Goal: Task Accomplishment & Management: Complete application form

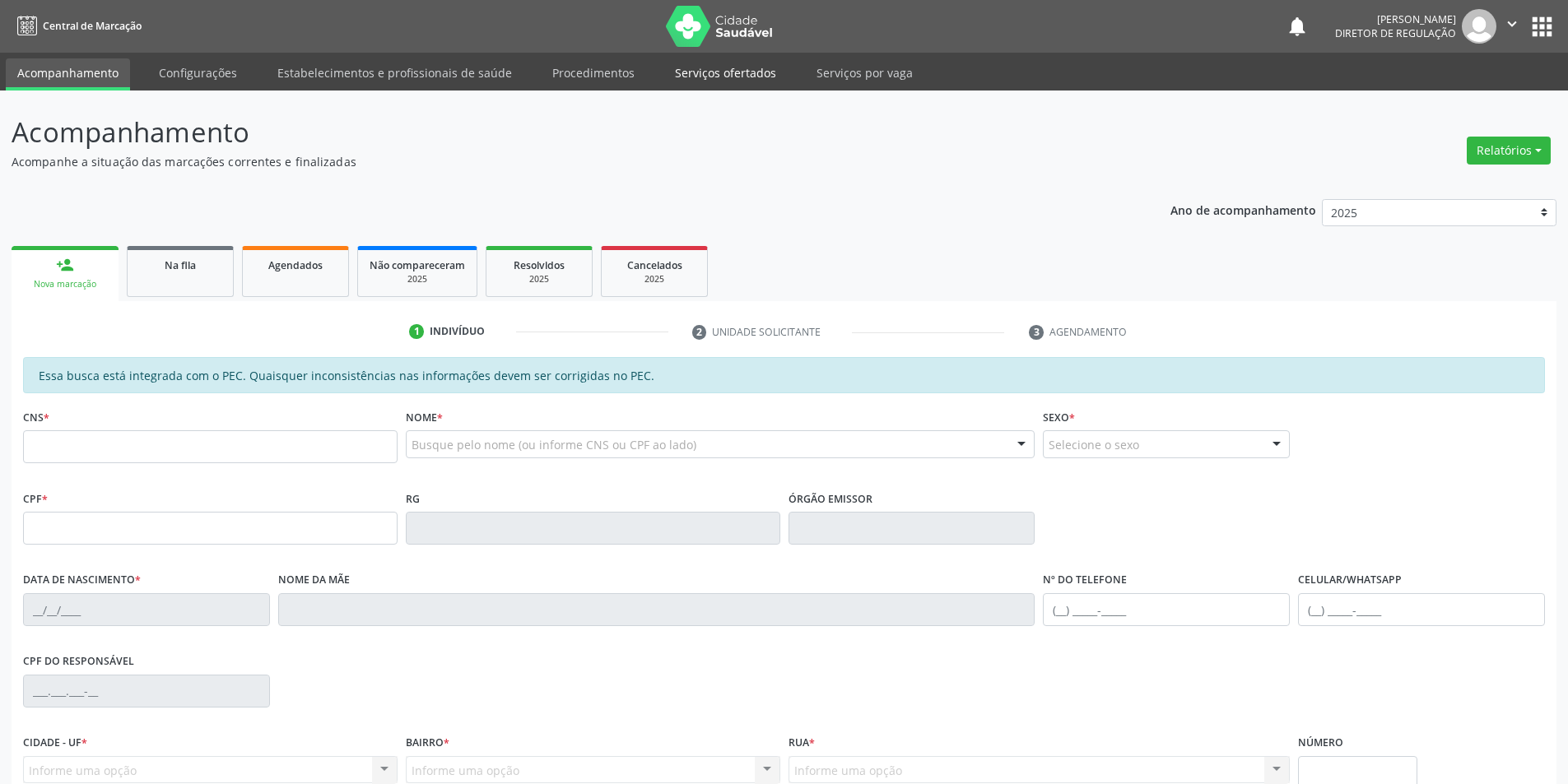
click at [738, 77] on link "Serviços ofertados" at bounding box center [726, 73] width 125 height 29
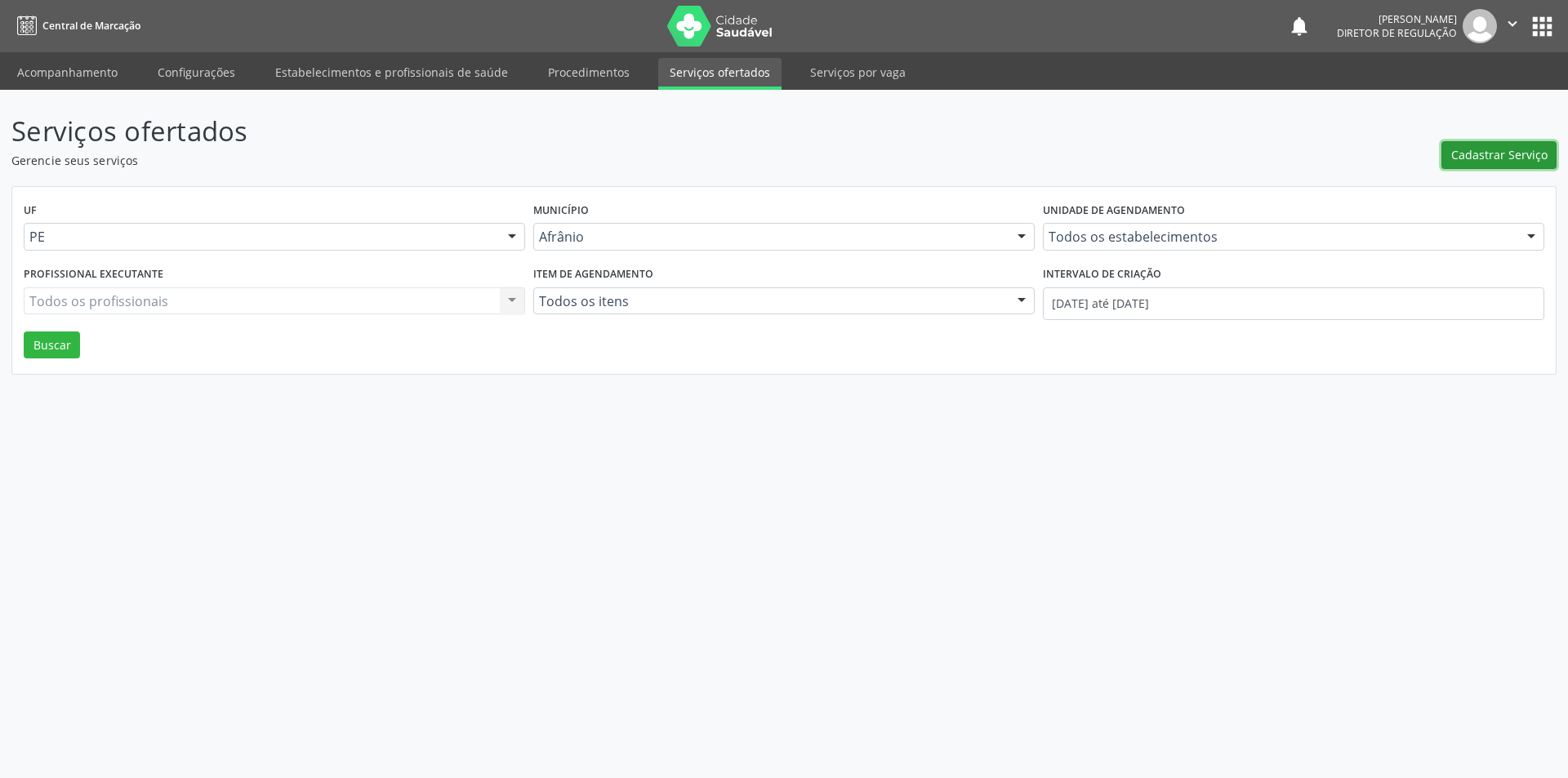
click at [1498, 153] on span "Cadastrar Serviço" at bounding box center [1499, 155] width 97 height 17
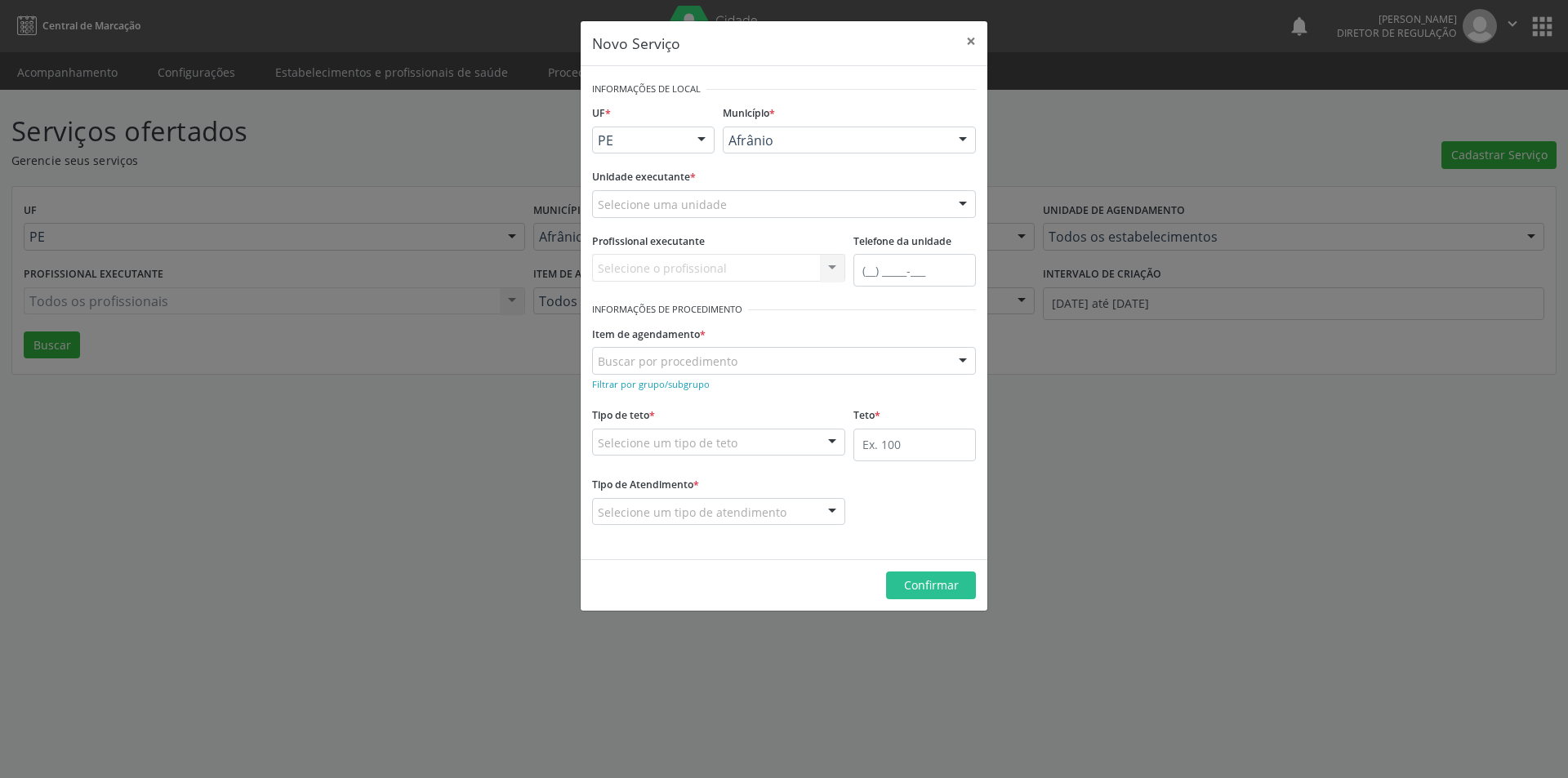
click at [780, 201] on div "Selecione uma unidade" at bounding box center [784, 204] width 384 height 28
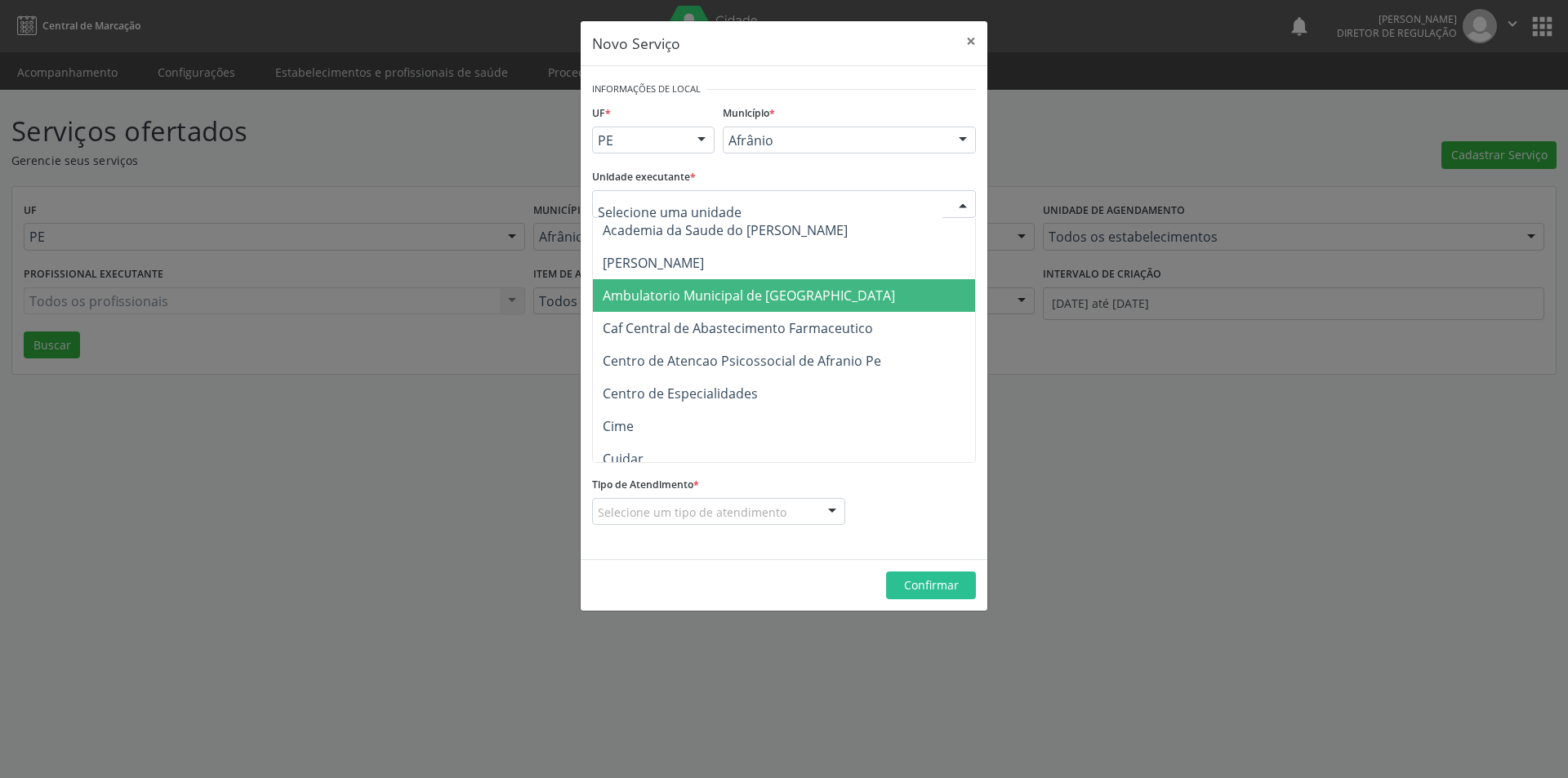
scroll to position [163, 0]
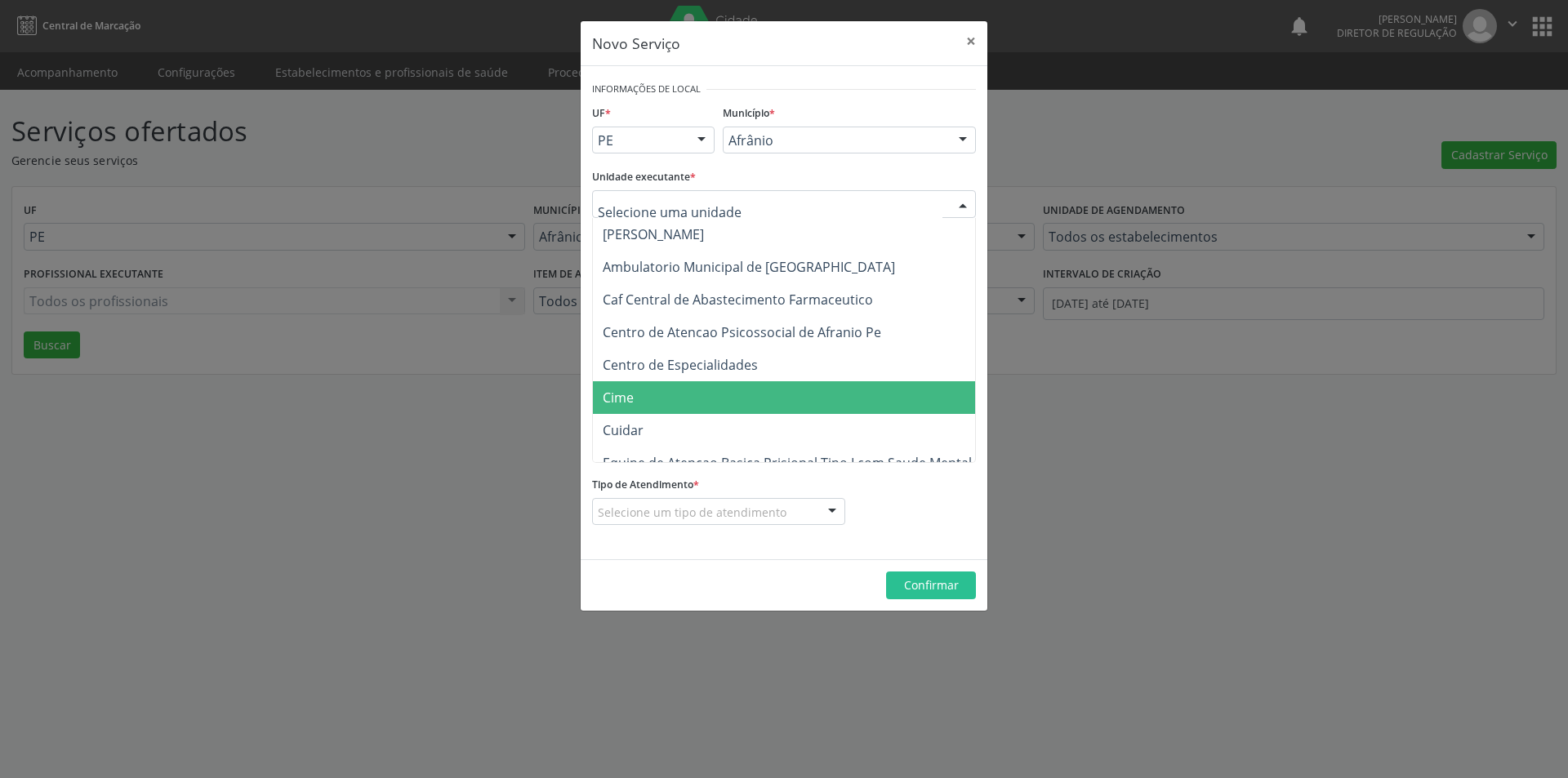
click at [699, 404] on span "Cime" at bounding box center [793, 398] width 399 height 33
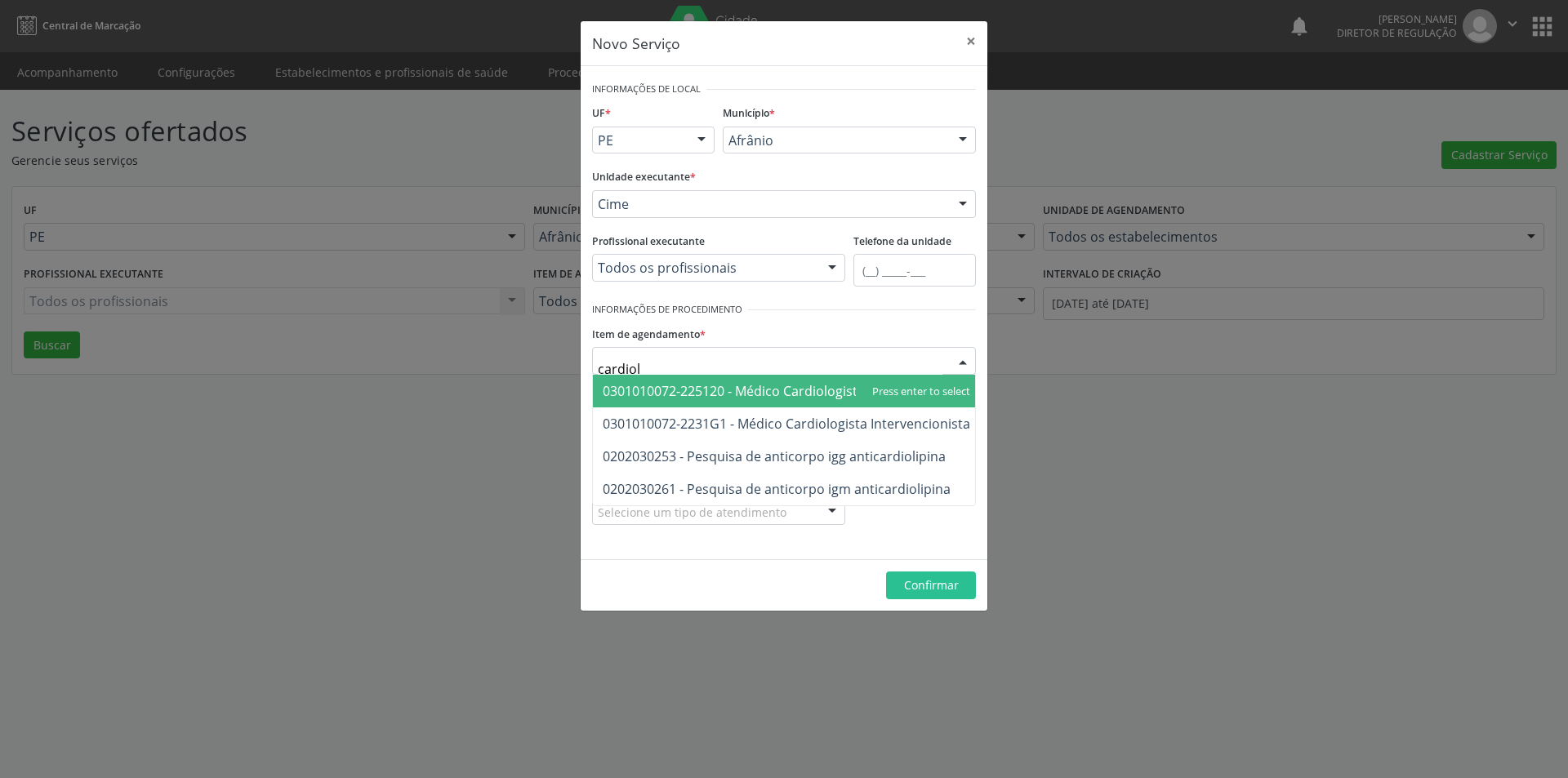
type input "cardiolo"
click at [740, 389] on span "0301010072-225120 - Médico Cardiologista" at bounding box center [734, 391] width 263 height 18
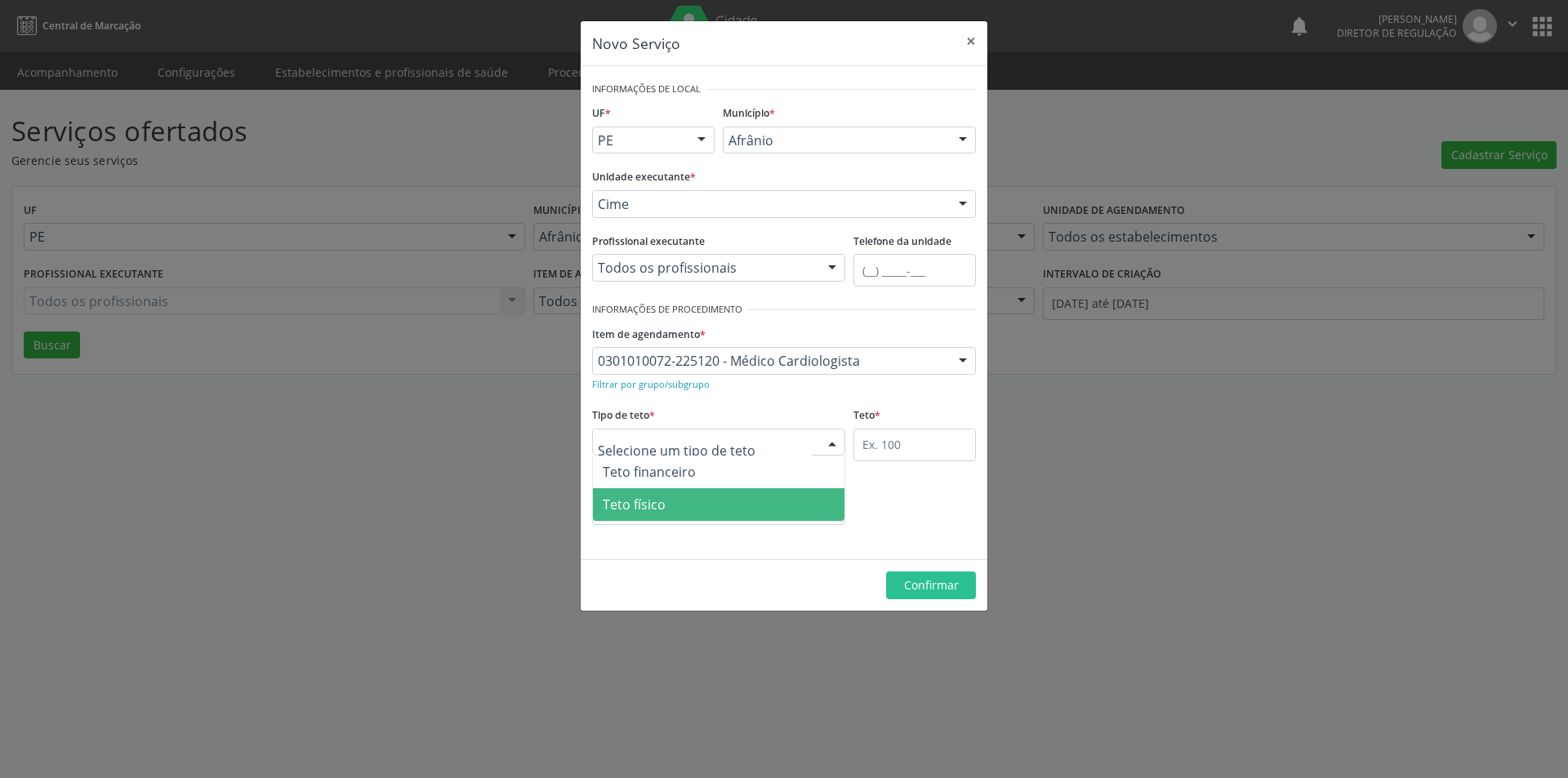
click at [710, 513] on span "Teto físico" at bounding box center [719, 505] width 251 height 33
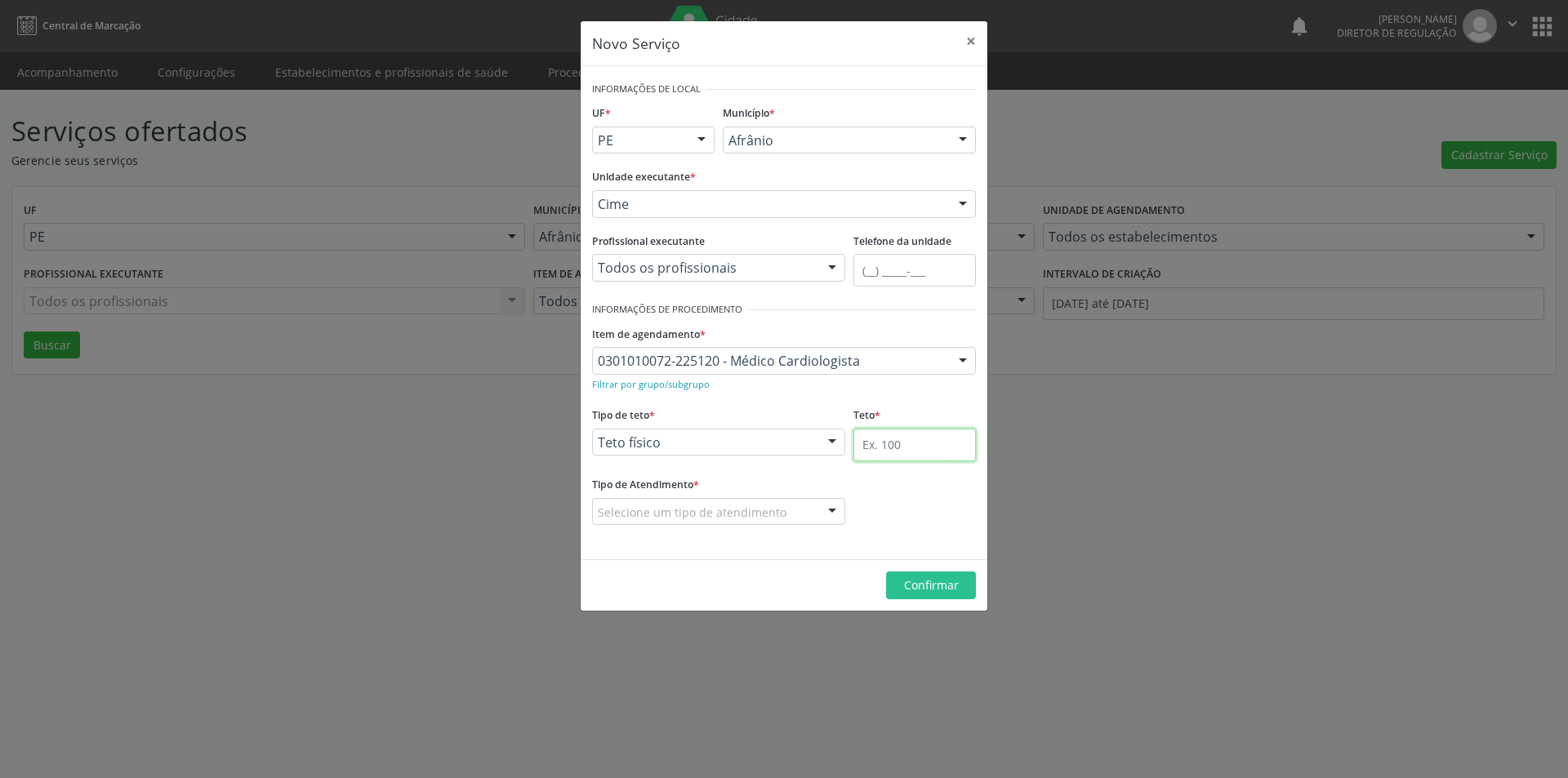
click at [911, 452] on input "text" at bounding box center [915, 445] width 123 height 33
type input "1"
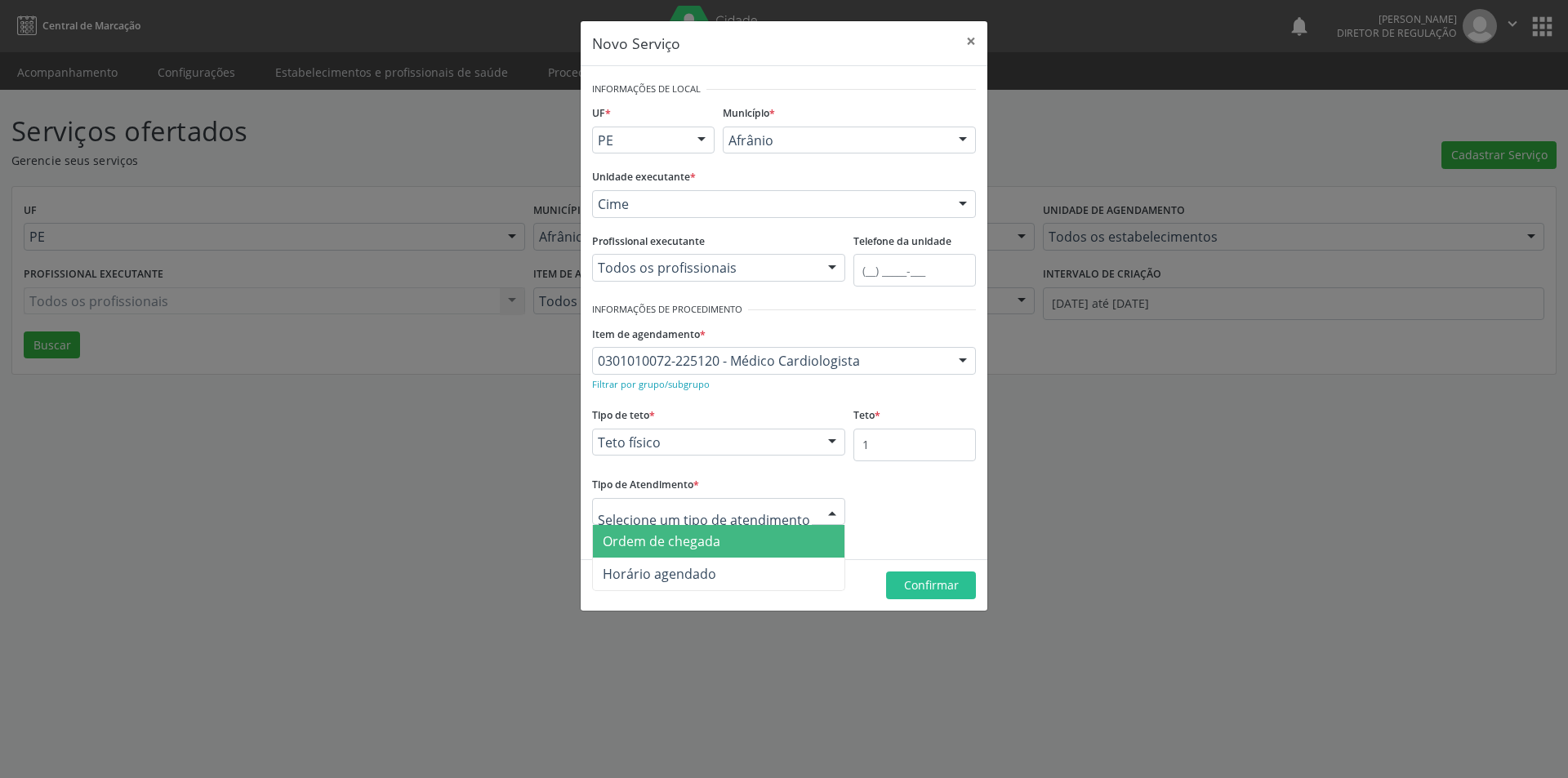
click at [761, 537] on span "Ordem de chegada" at bounding box center [719, 541] width 251 height 33
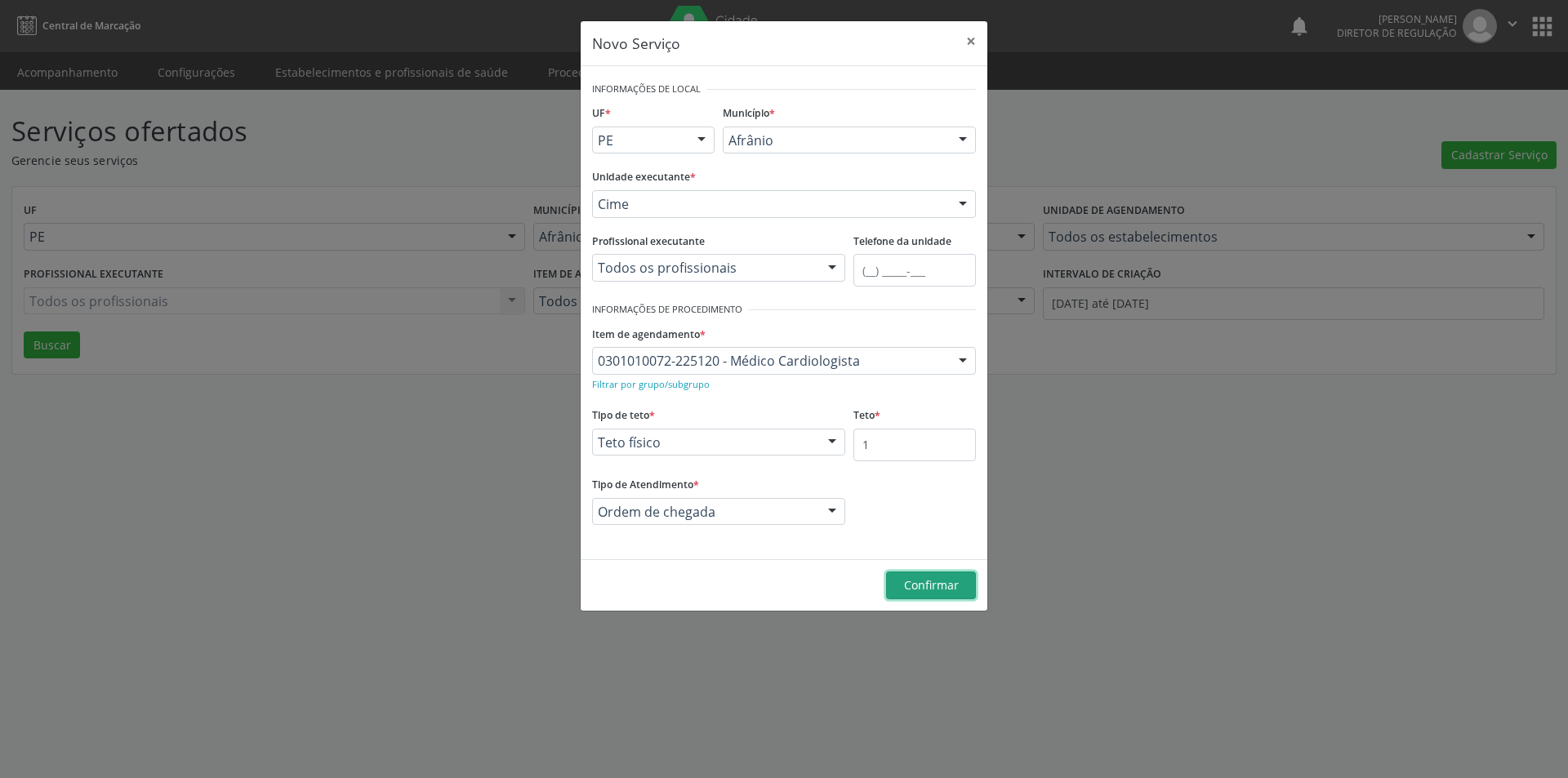
click at [942, 584] on span "Confirmar" at bounding box center [931, 584] width 55 height 15
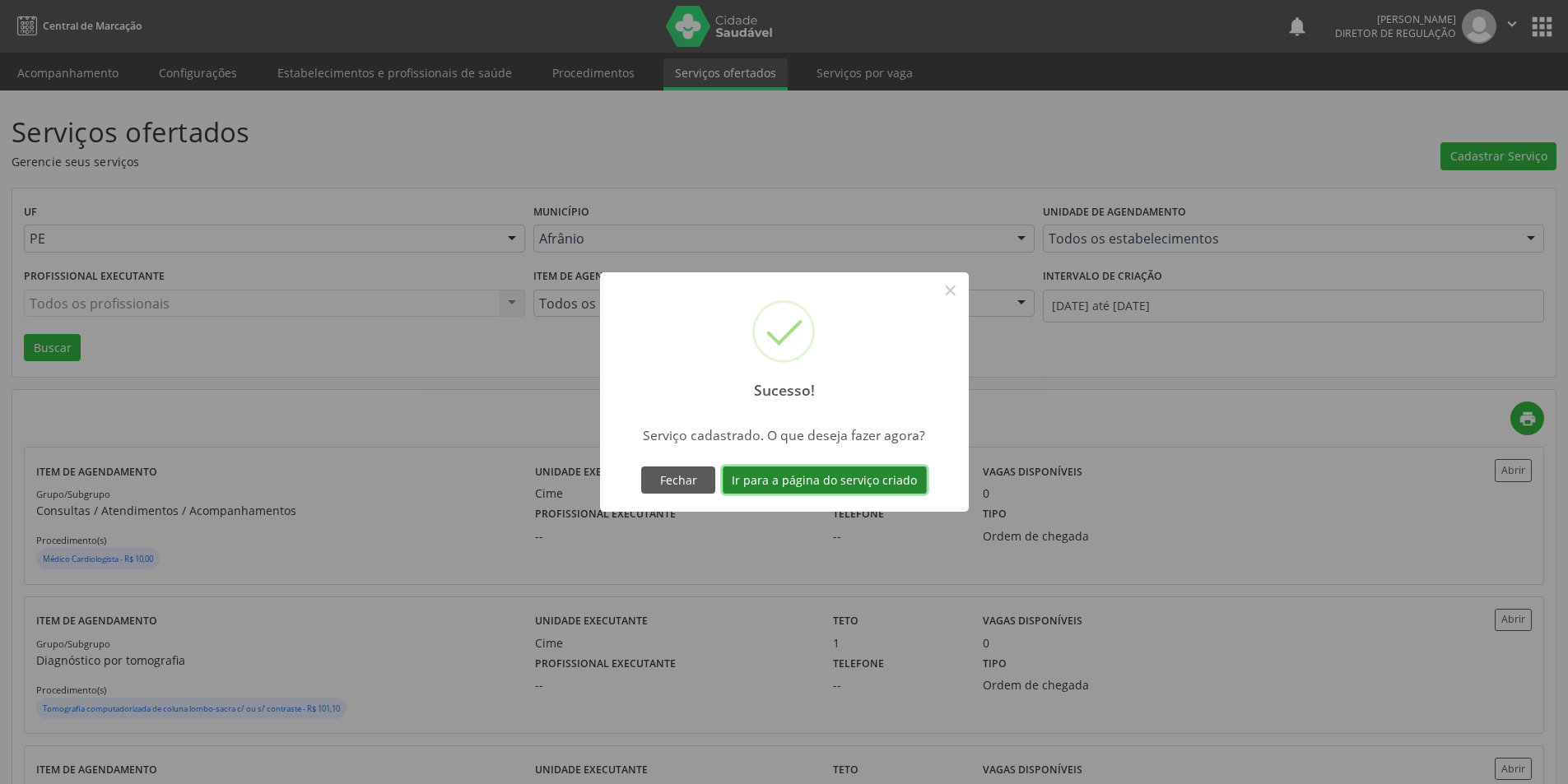
click at [894, 484] on button "Ir para a página do serviço criado" at bounding box center [824, 480] width 204 height 28
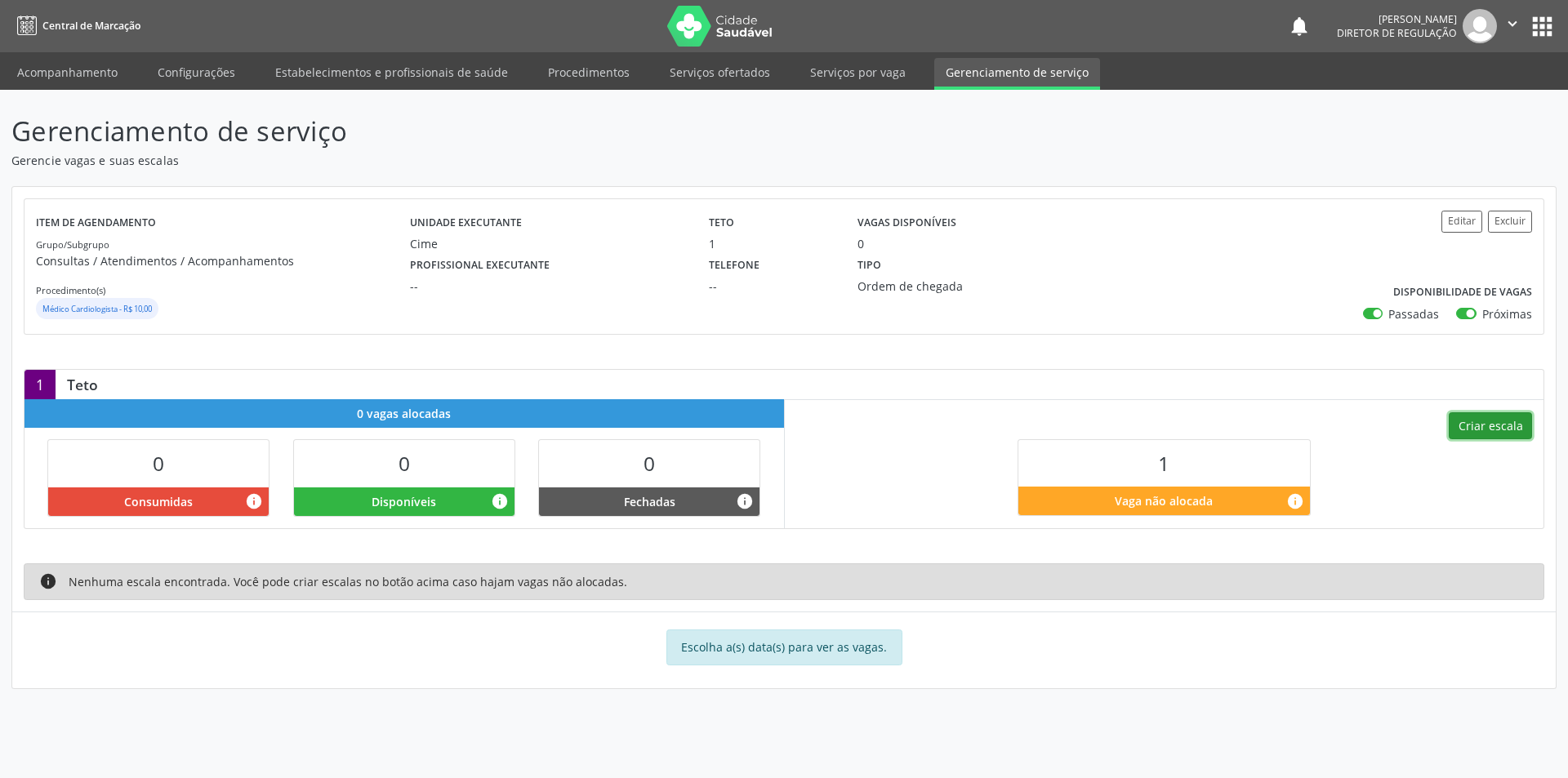
click at [1498, 426] on button "Criar escala" at bounding box center [1490, 425] width 83 height 28
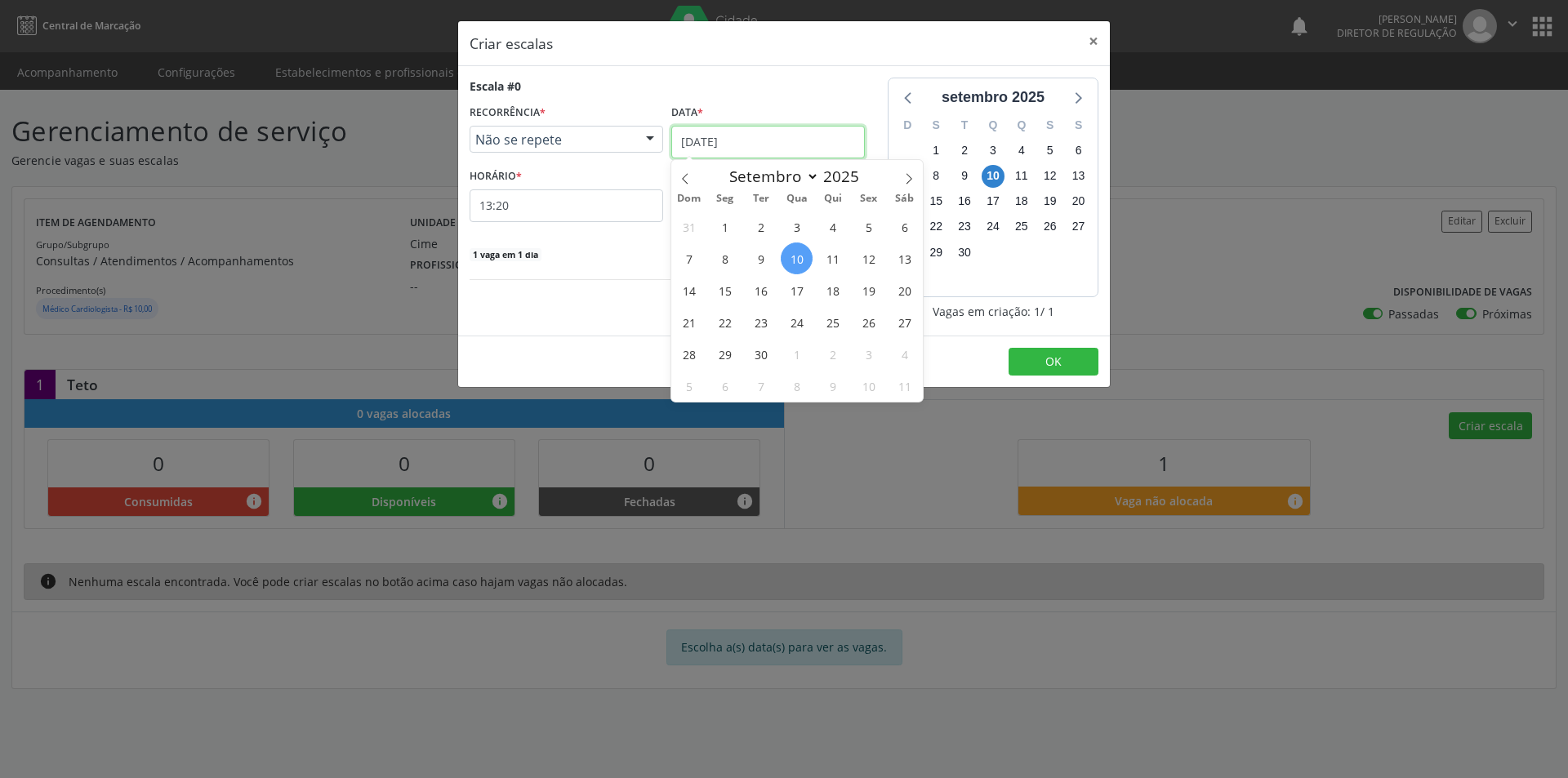
click at [810, 135] on input "[DATE]" at bounding box center [768, 142] width 194 height 33
click at [909, 263] on span "13" at bounding box center [904, 258] width 32 height 32
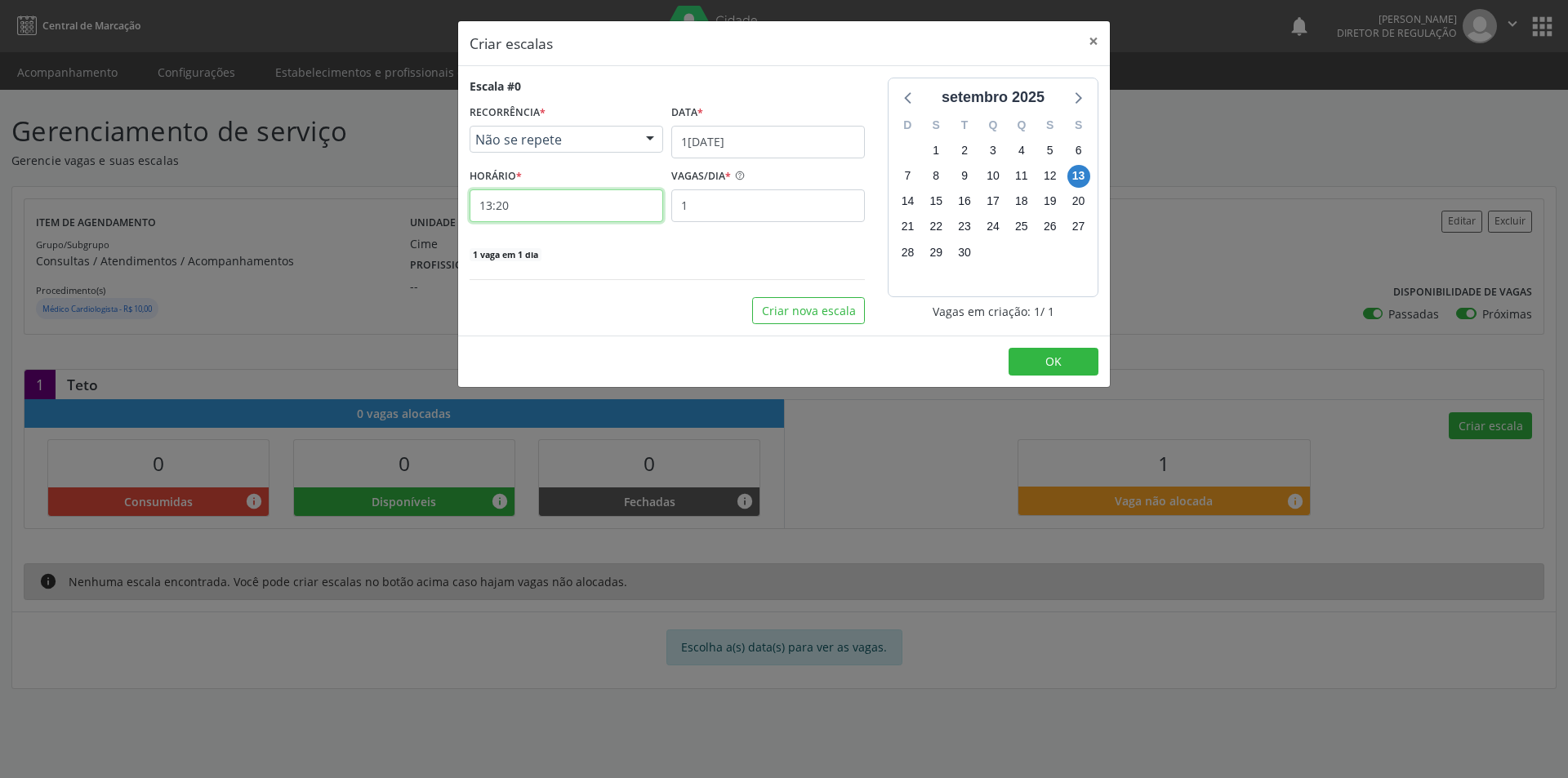
click at [610, 208] on input "13:20" at bounding box center [566, 206] width 194 height 33
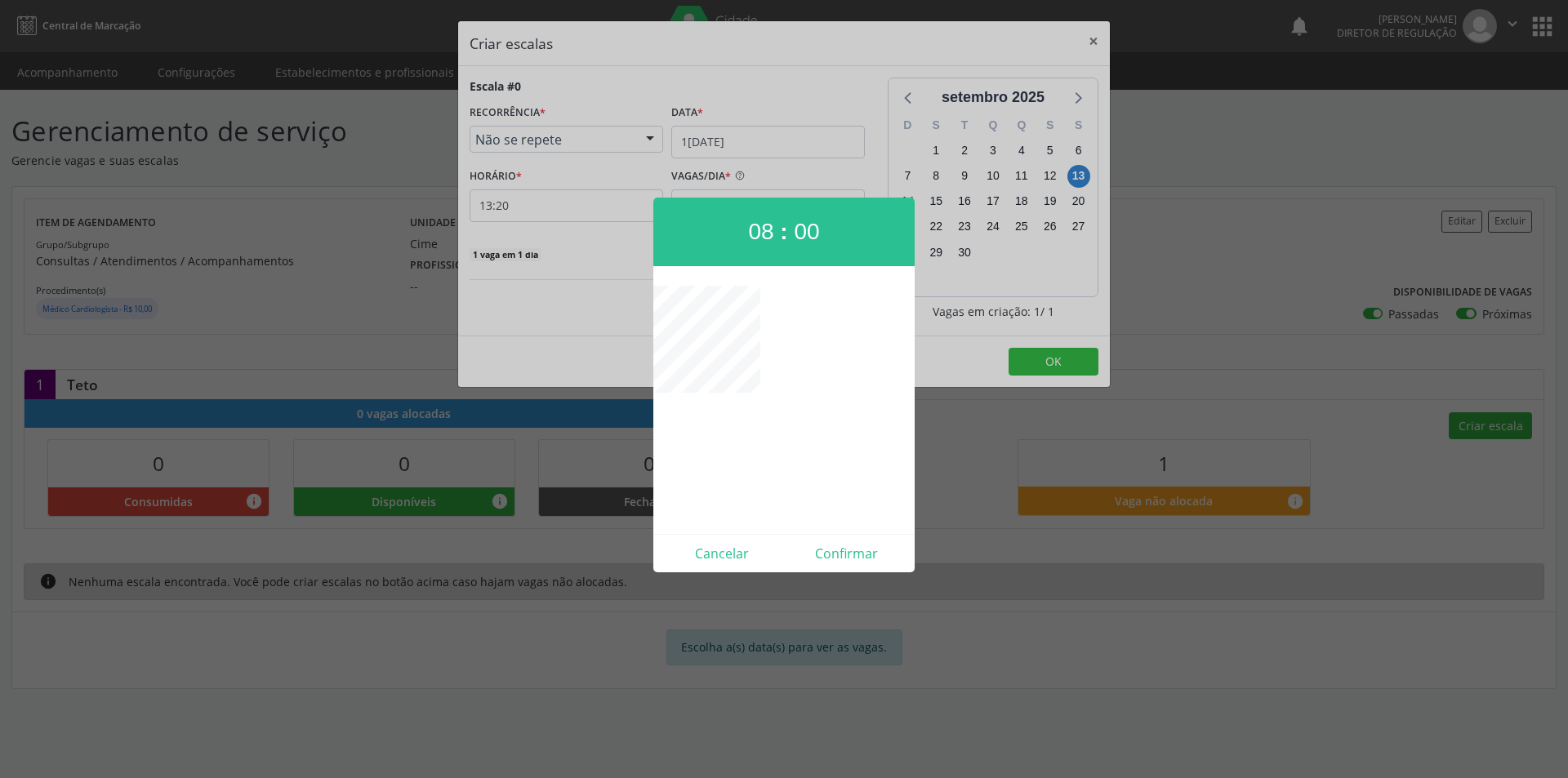
click at [856, 567] on div "Cancelar Confirmar" at bounding box center [784, 553] width 262 height 38
click at [857, 559] on button "Confirmar" at bounding box center [846, 553] width 125 height 26
type input "08:00"
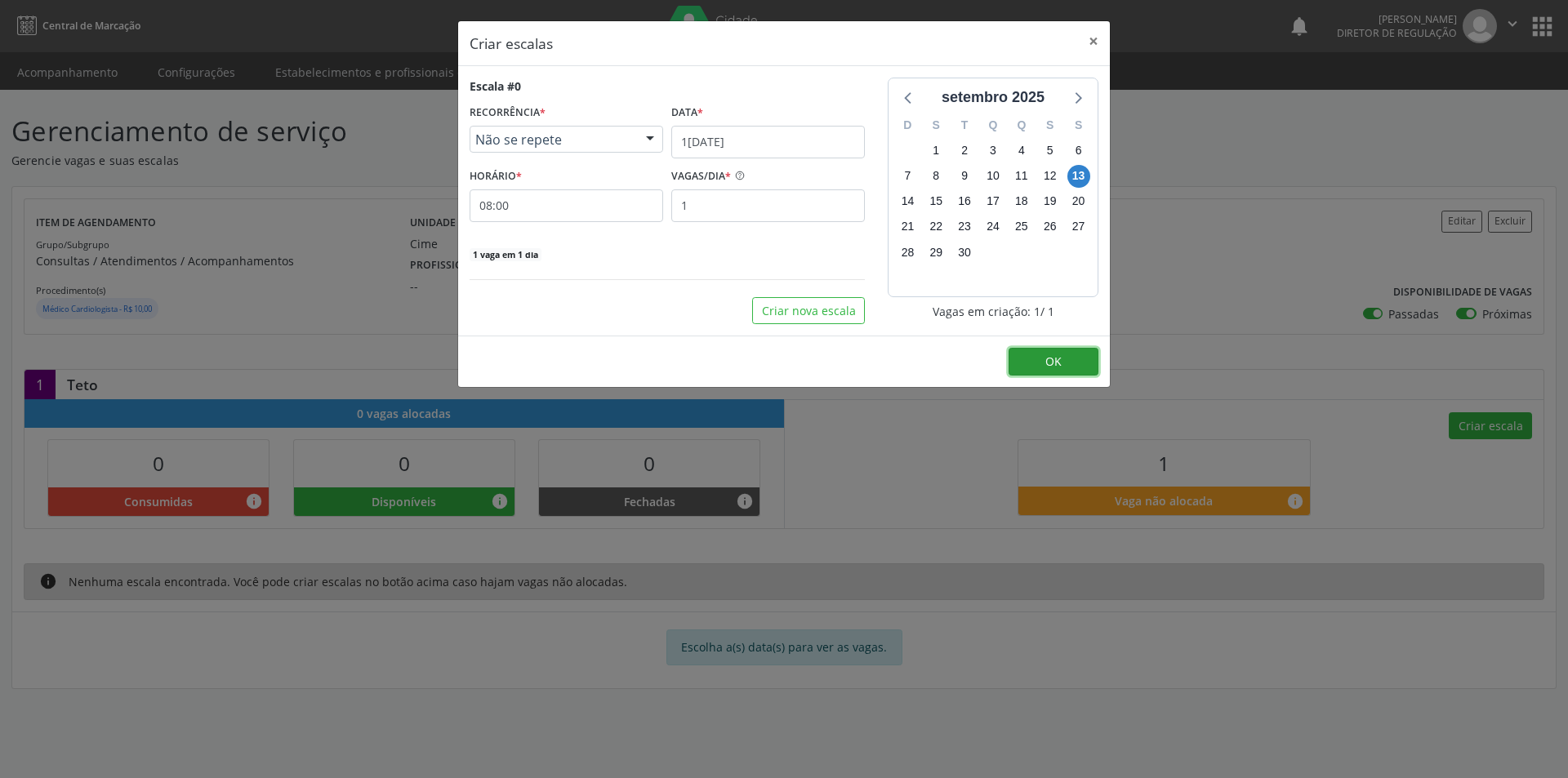
click at [1064, 356] on button "OK" at bounding box center [1053, 361] width 90 height 28
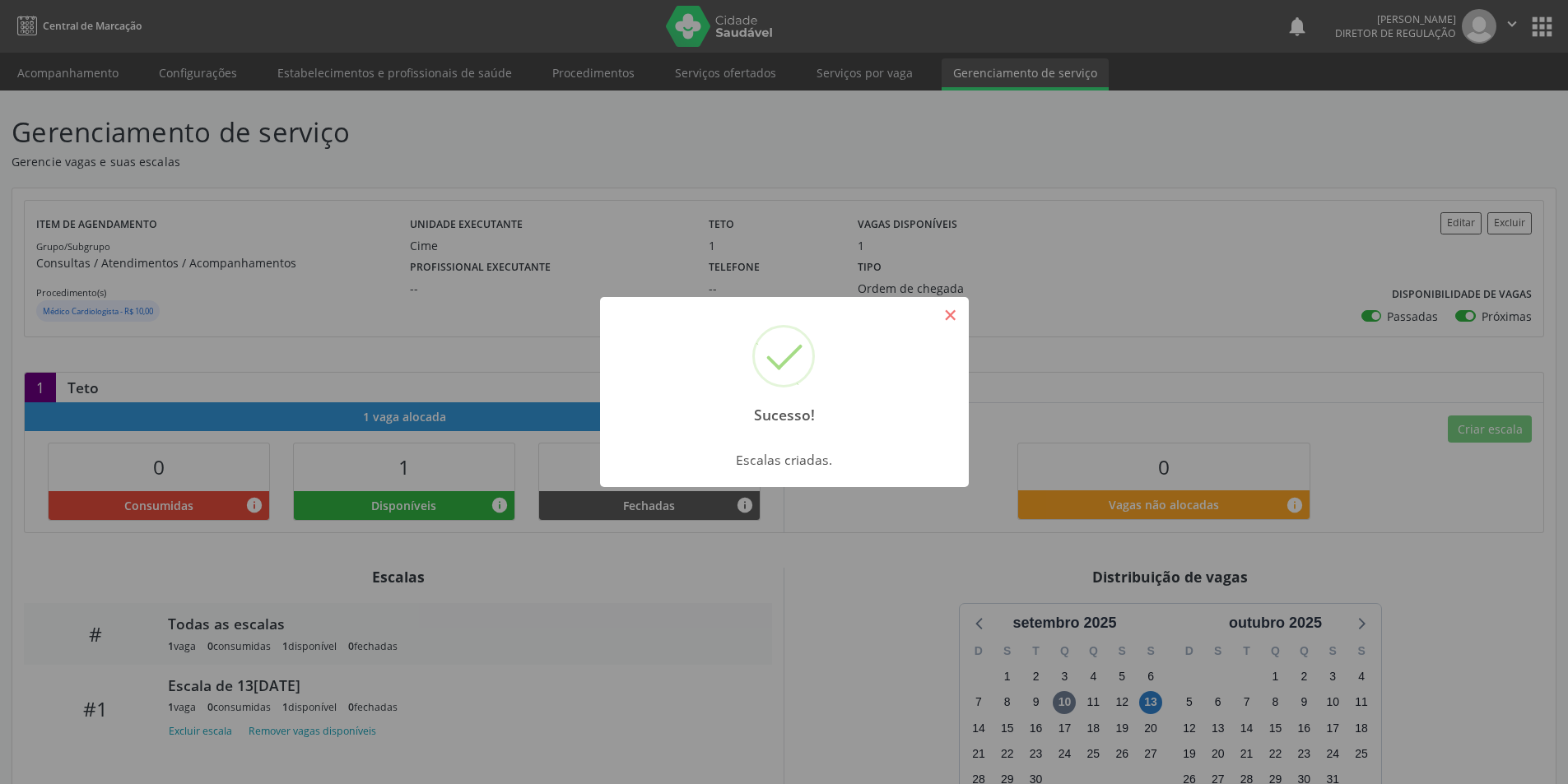
click at [948, 316] on button "×" at bounding box center [951, 315] width 28 height 28
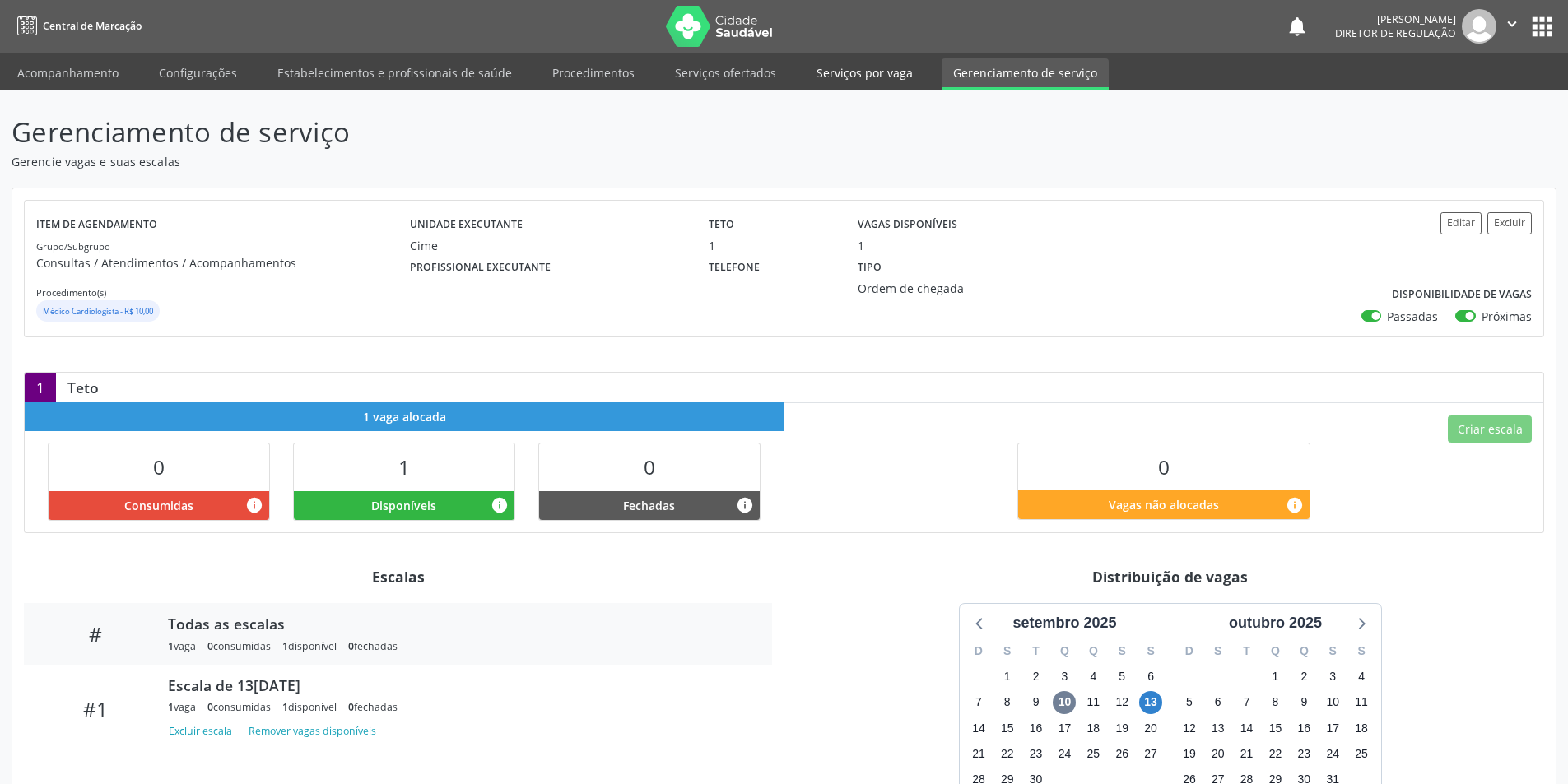
click at [832, 73] on link "Serviços por vaga" at bounding box center [865, 73] width 120 height 29
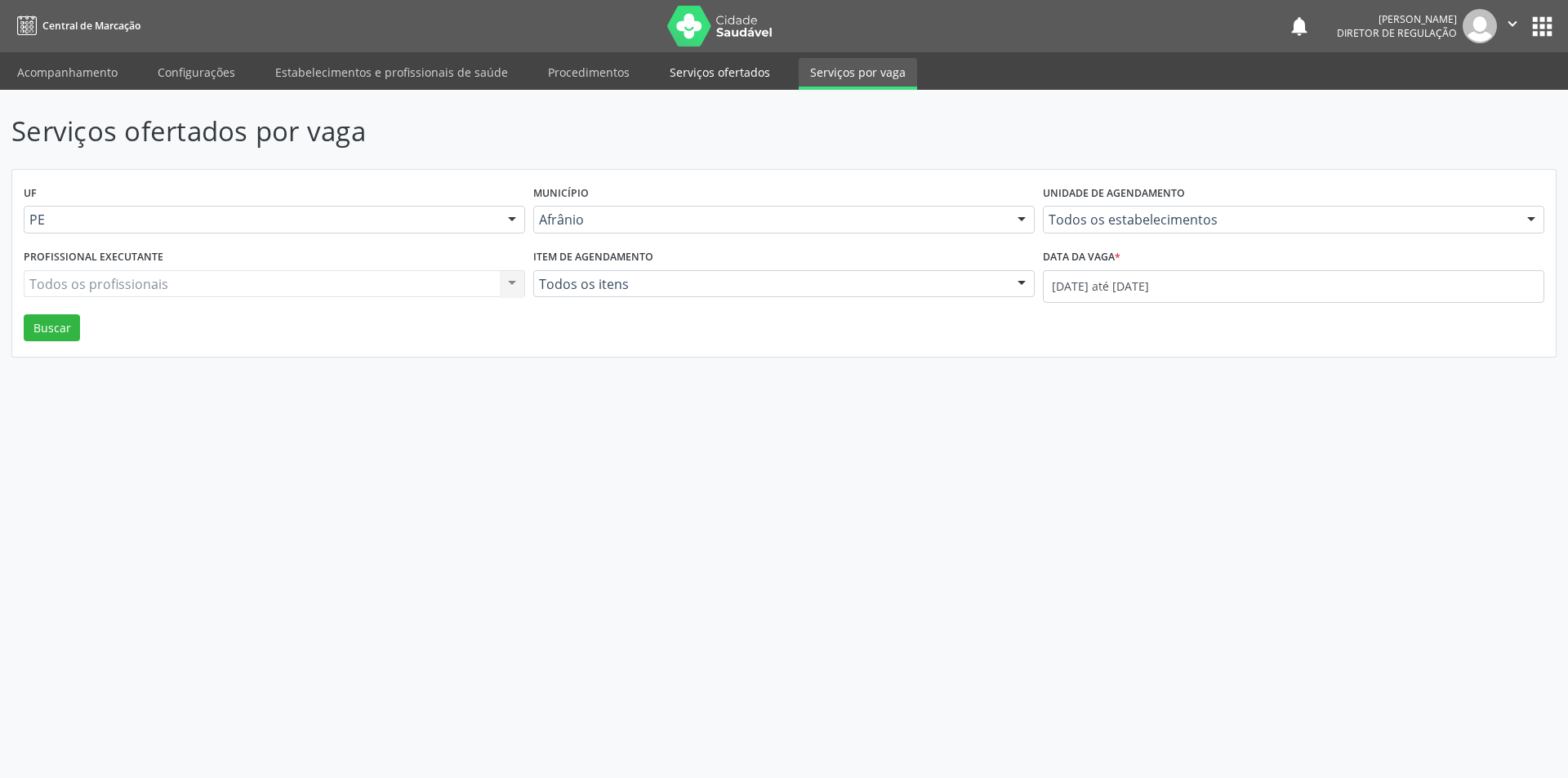
click at [714, 76] on link "Serviços ofertados" at bounding box center [720, 73] width 124 height 29
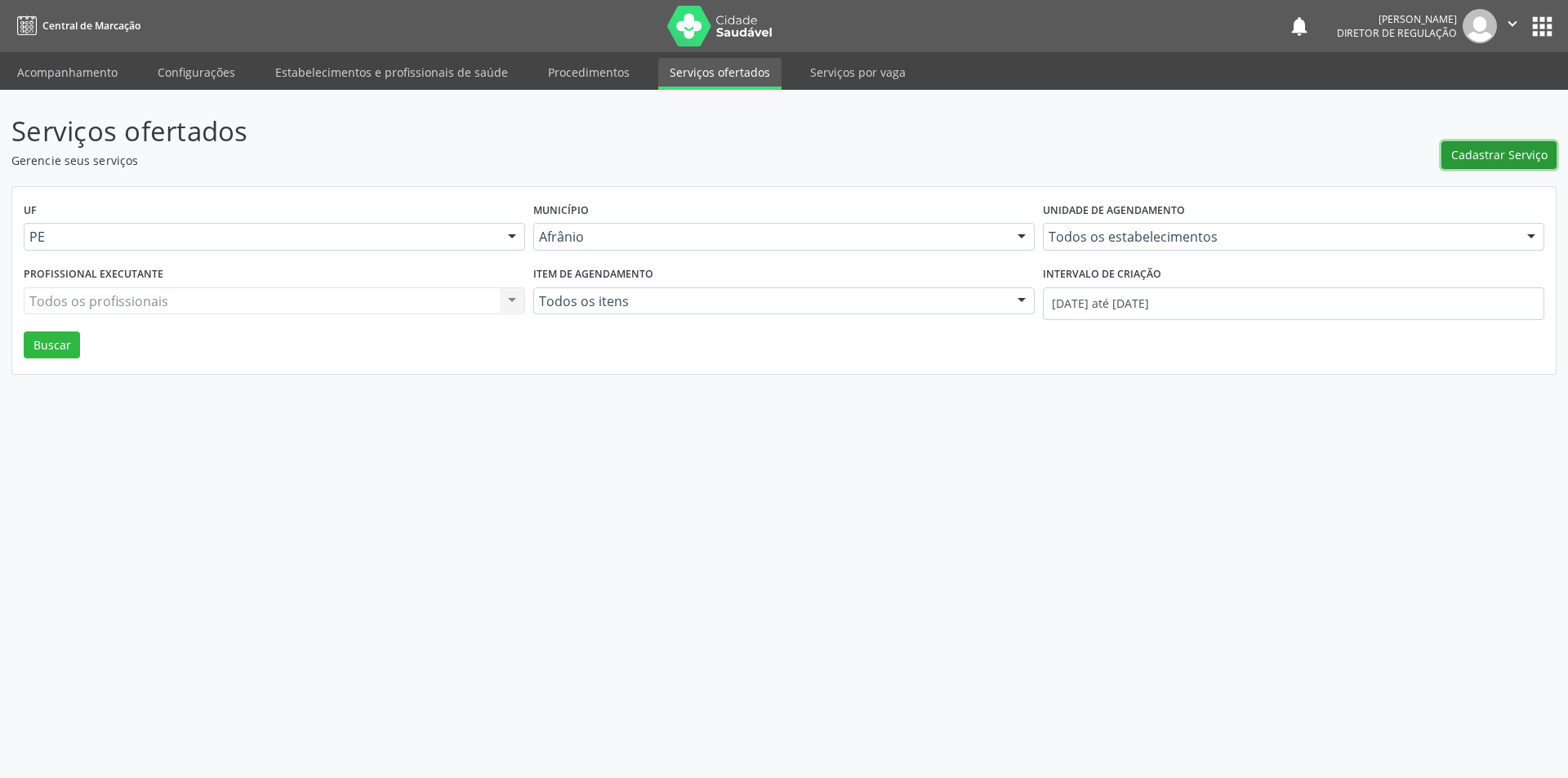
click at [1517, 159] on span "Cadastrar Serviço" at bounding box center [1499, 155] width 97 height 17
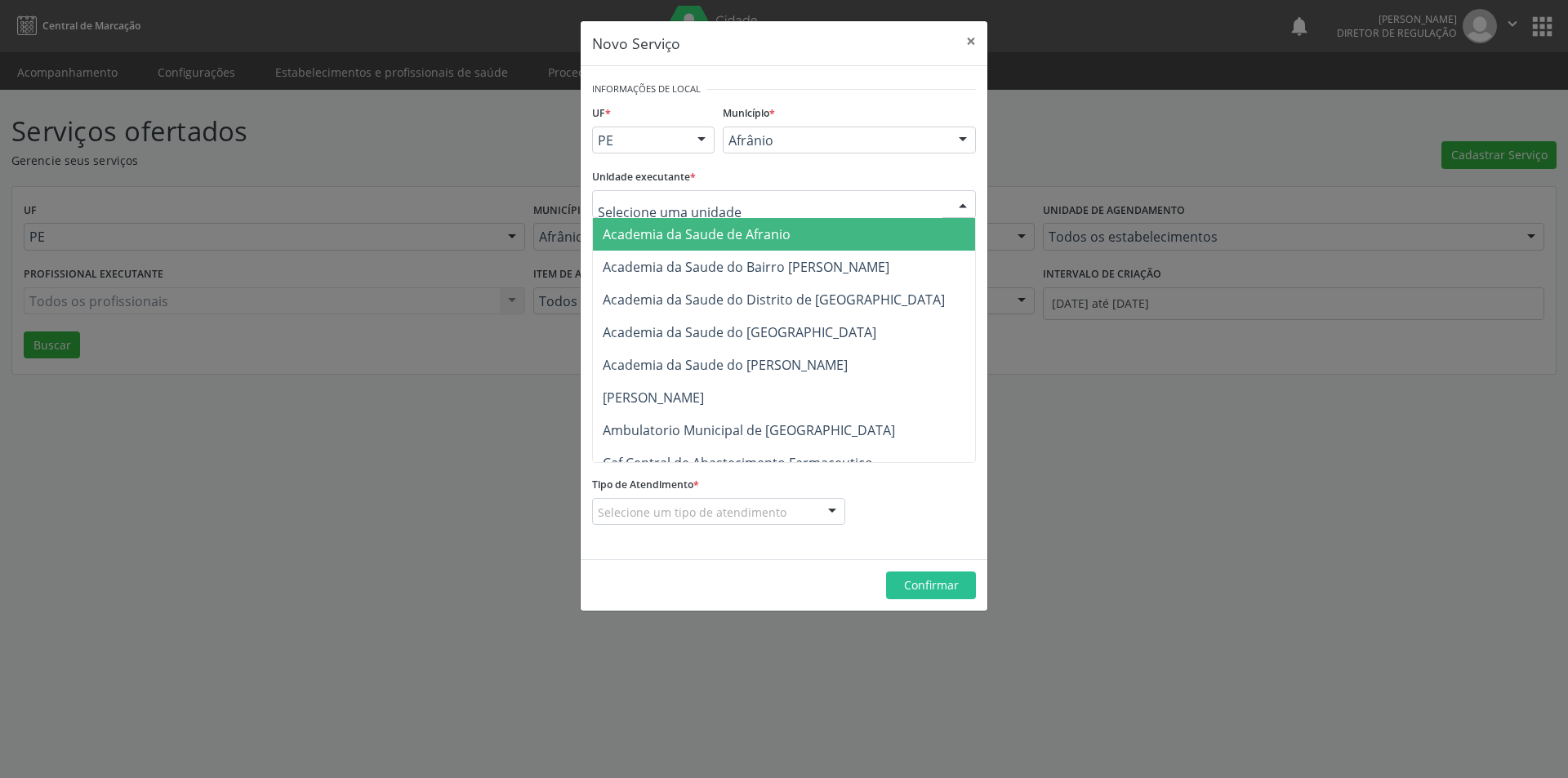
click at [730, 201] on div at bounding box center [784, 204] width 384 height 28
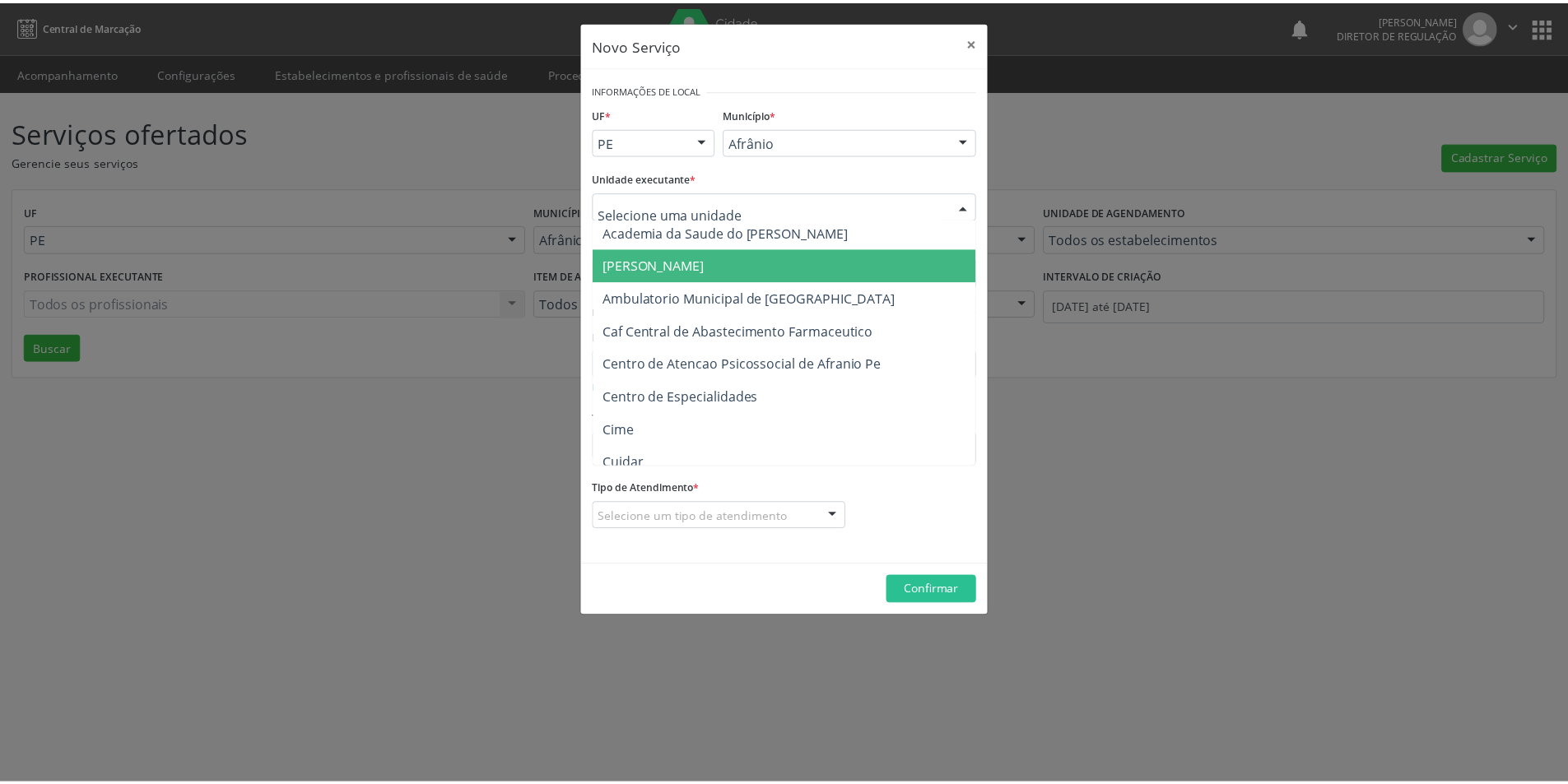
scroll to position [164, 0]
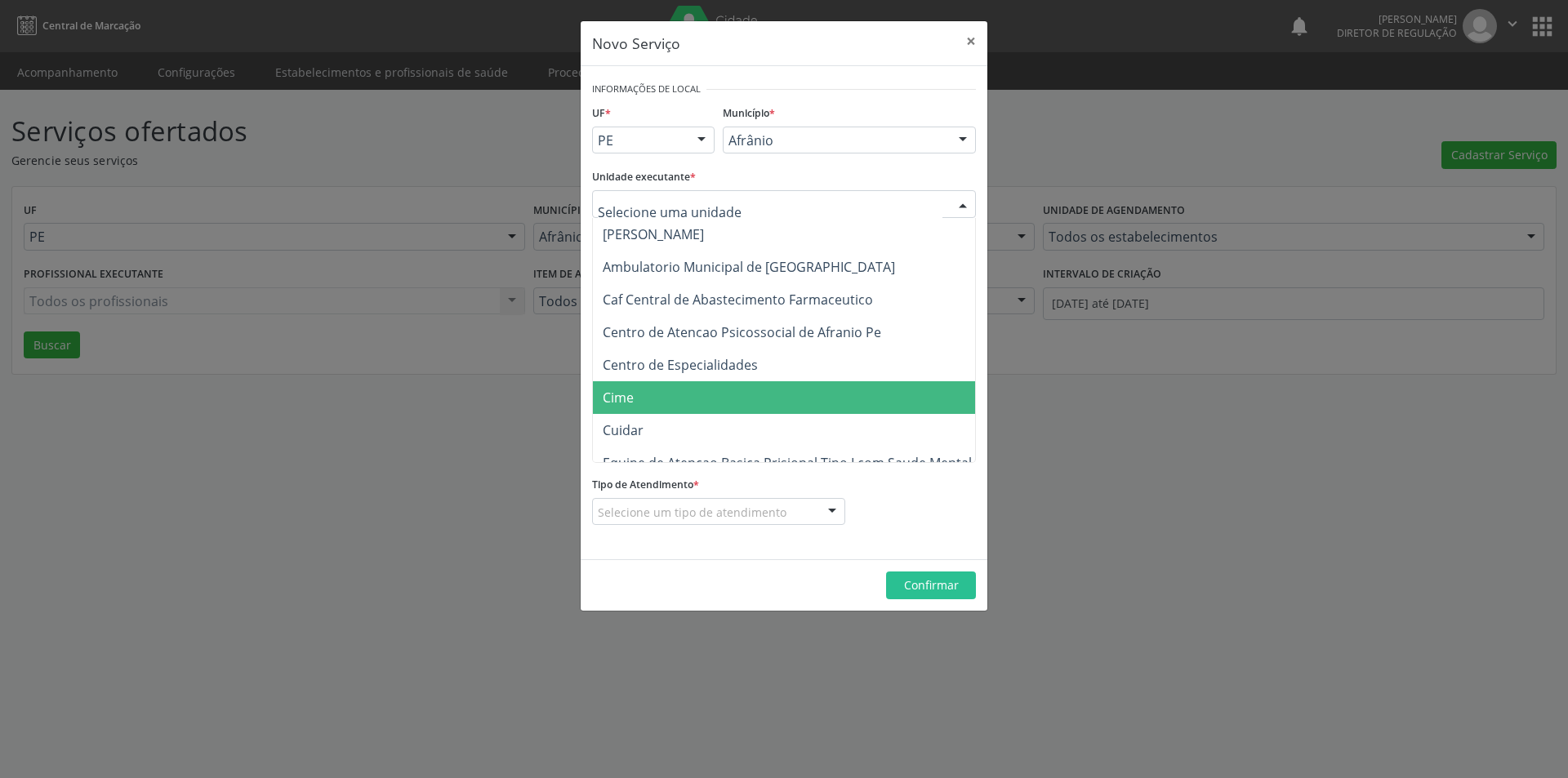
click at [703, 396] on span "Cime" at bounding box center [793, 398] width 399 height 33
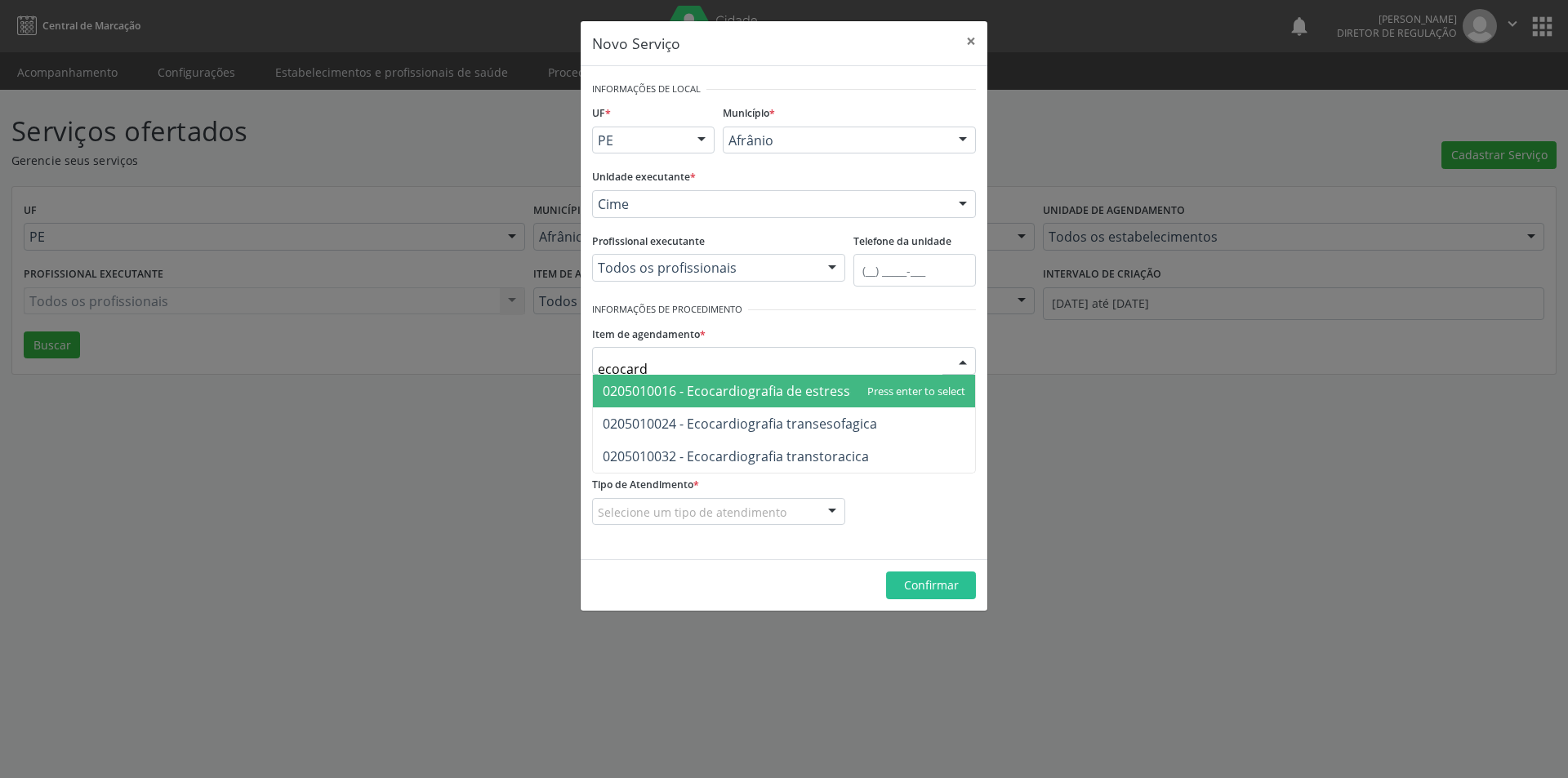
type input "ecocardi"
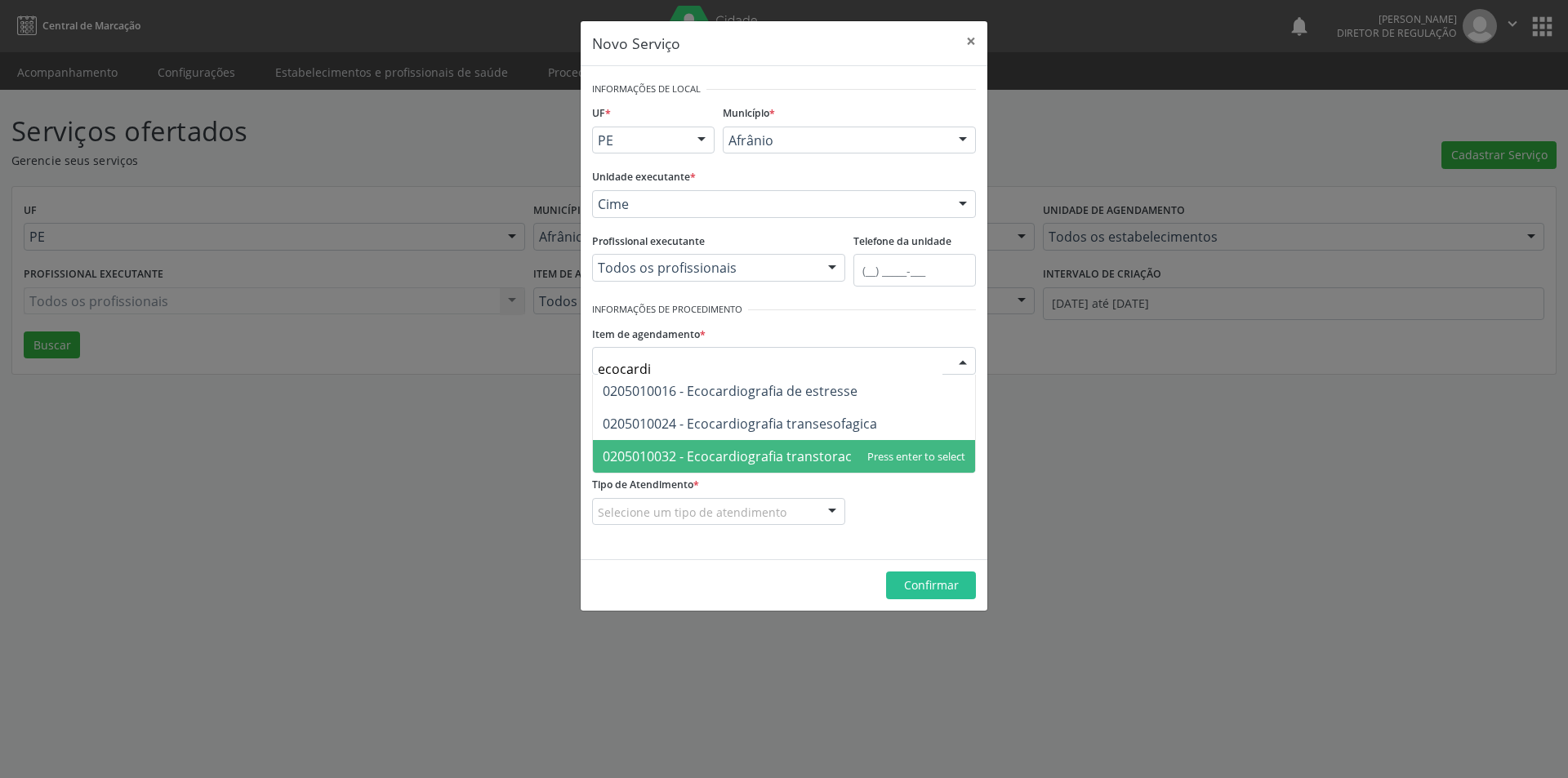
click at [758, 457] on span "0205010032 - Ecocardiografia transtoracica" at bounding box center [736, 456] width 266 height 18
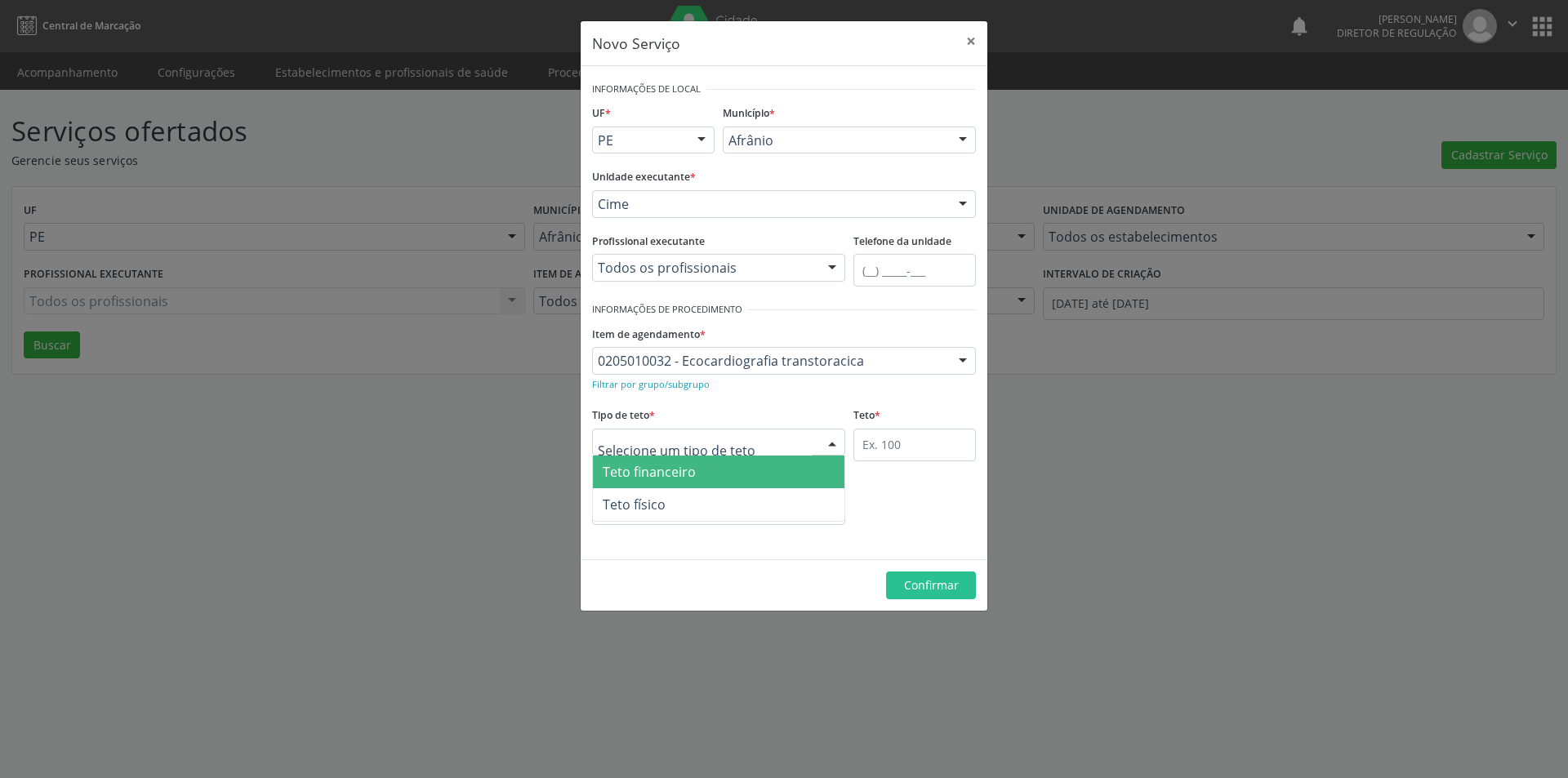
click at [758, 439] on div at bounding box center [719, 442] width 253 height 28
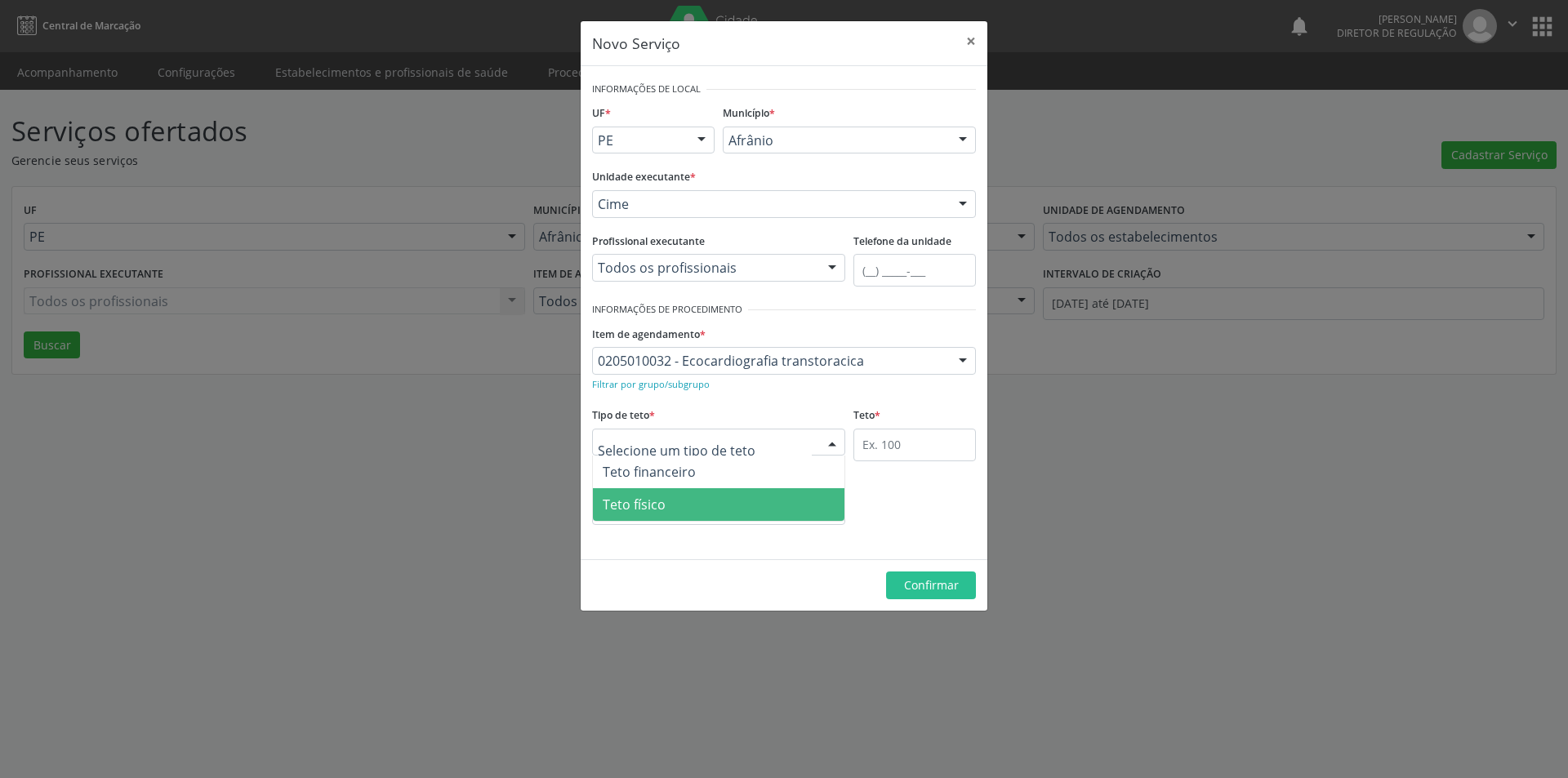
click at [752, 490] on span "Teto físico" at bounding box center [719, 505] width 251 height 33
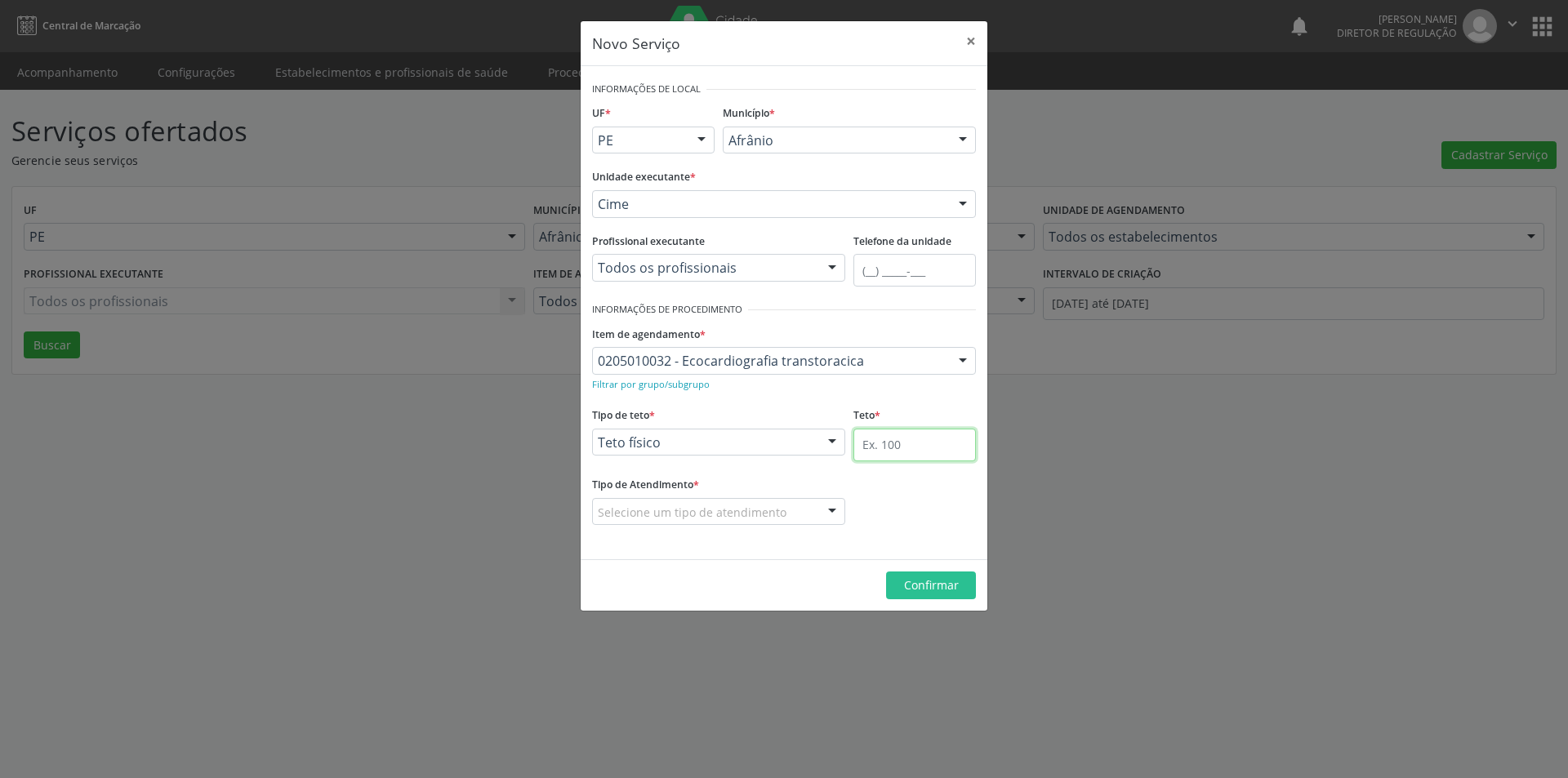
click at [897, 438] on input "text" at bounding box center [915, 445] width 123 height 33
type input "1"
click at [793, 509] on div "Selecione um tipo de atendimento" at bounding box center [719, 512] width 253 height 28
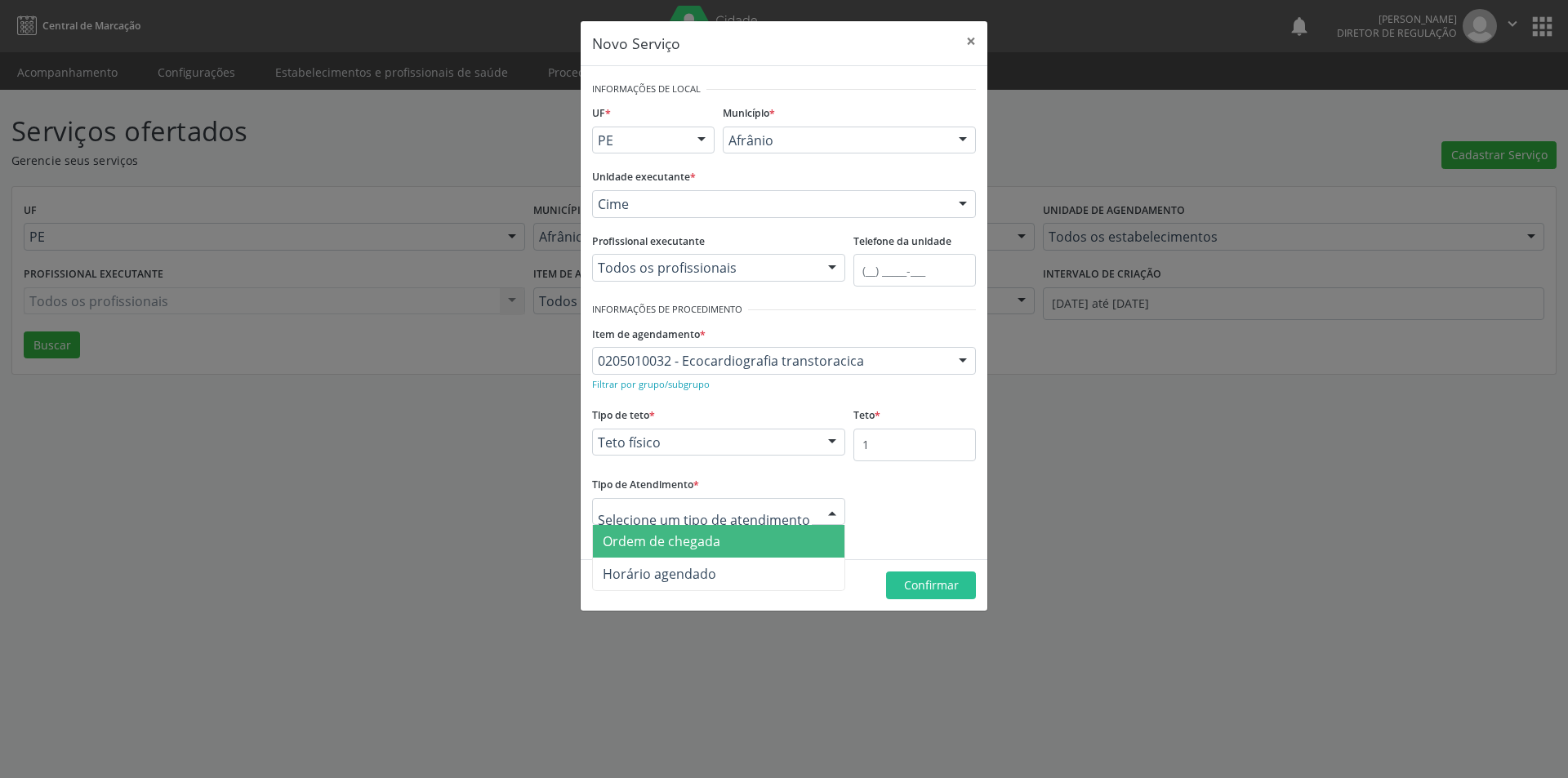
click at [771, 539] on span "Ordem de chegada" at bounding box center [719, 541] width 251 height 33
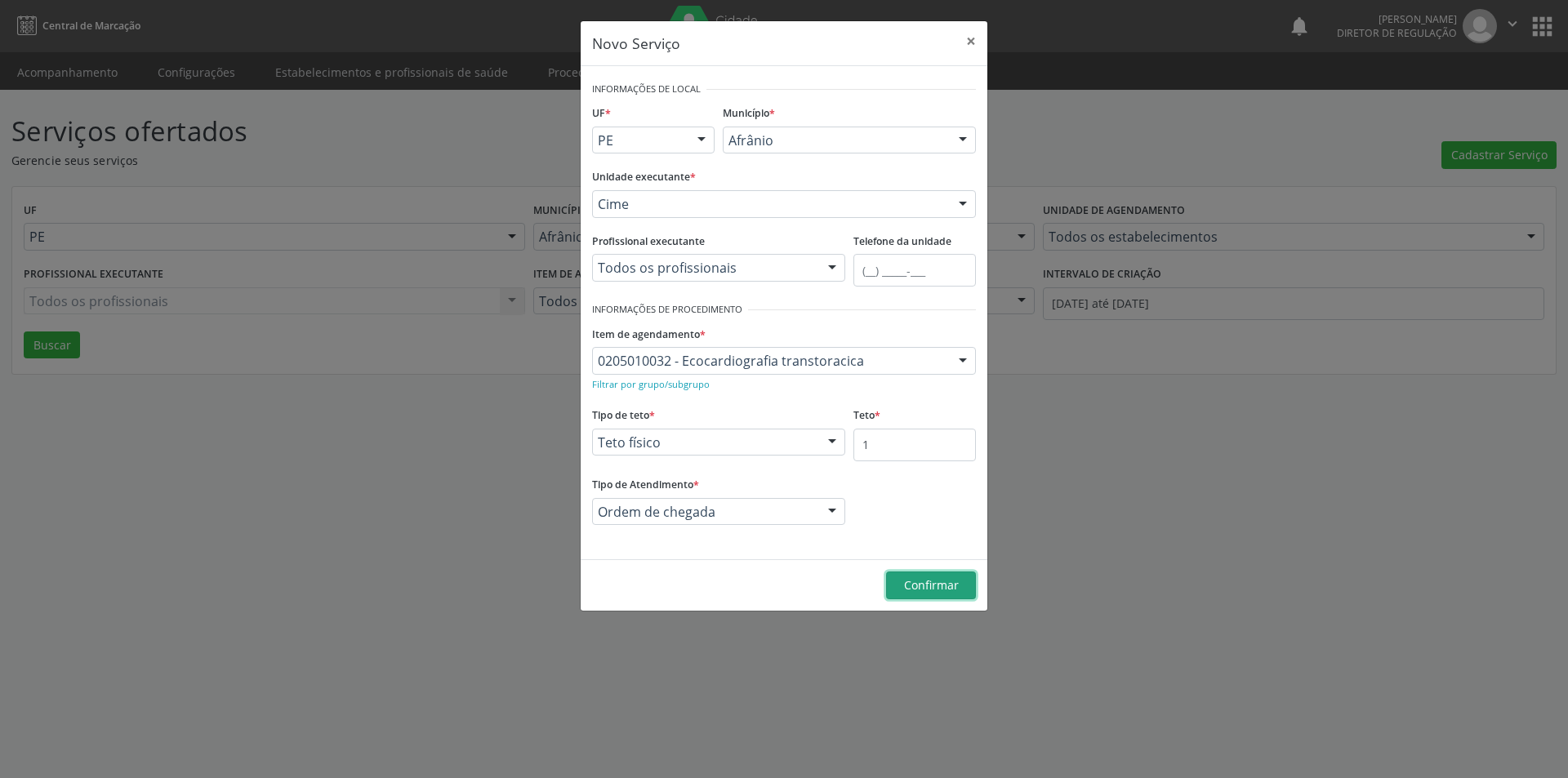
click at [928, 586] on span "Confirmar" at bounding box center [931, 584] width 55 height 15
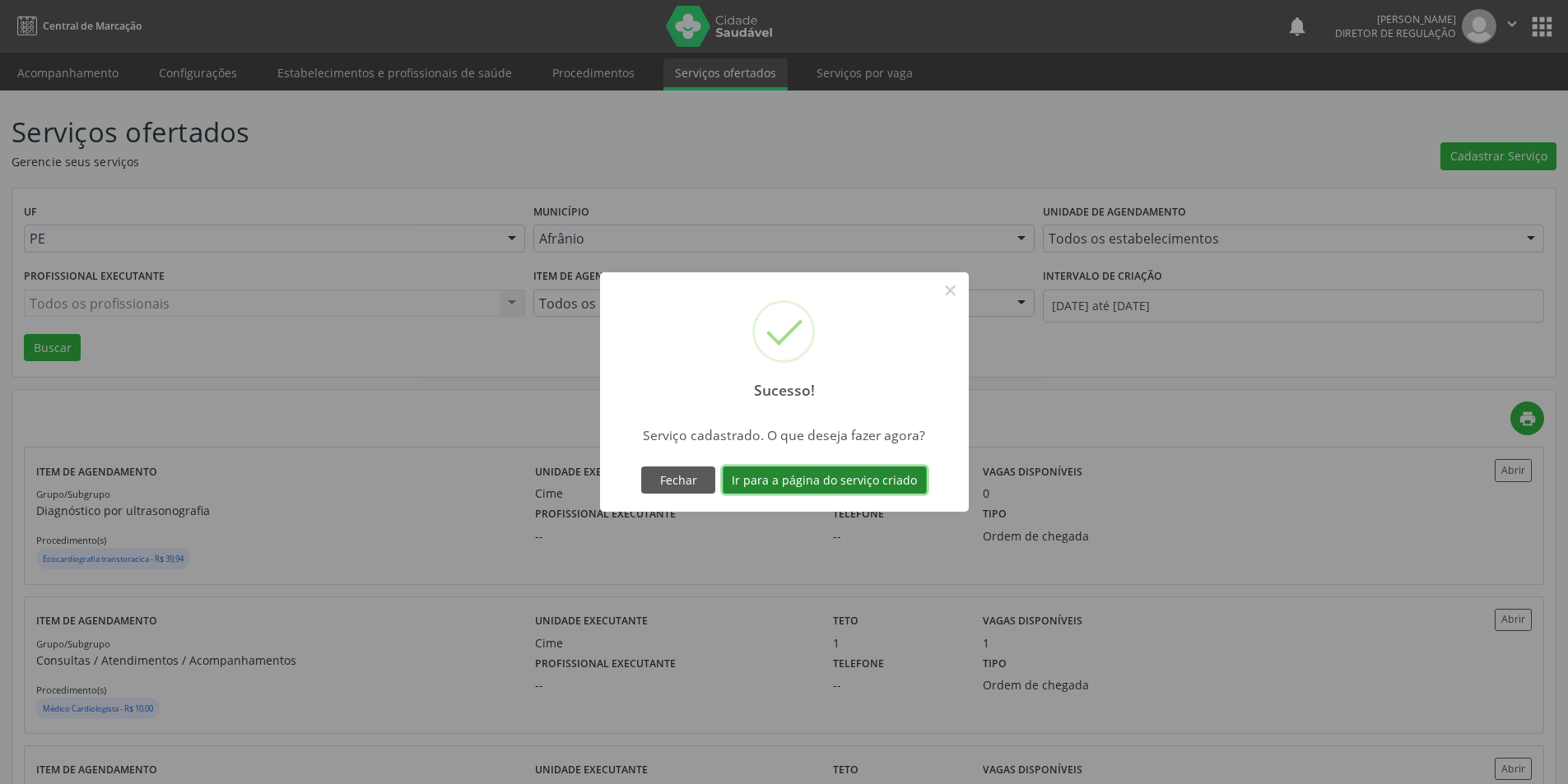
click at [898, 479] on button "Ir para a página do serviço criado" at bounding box center [824, 480] width 204 height 28
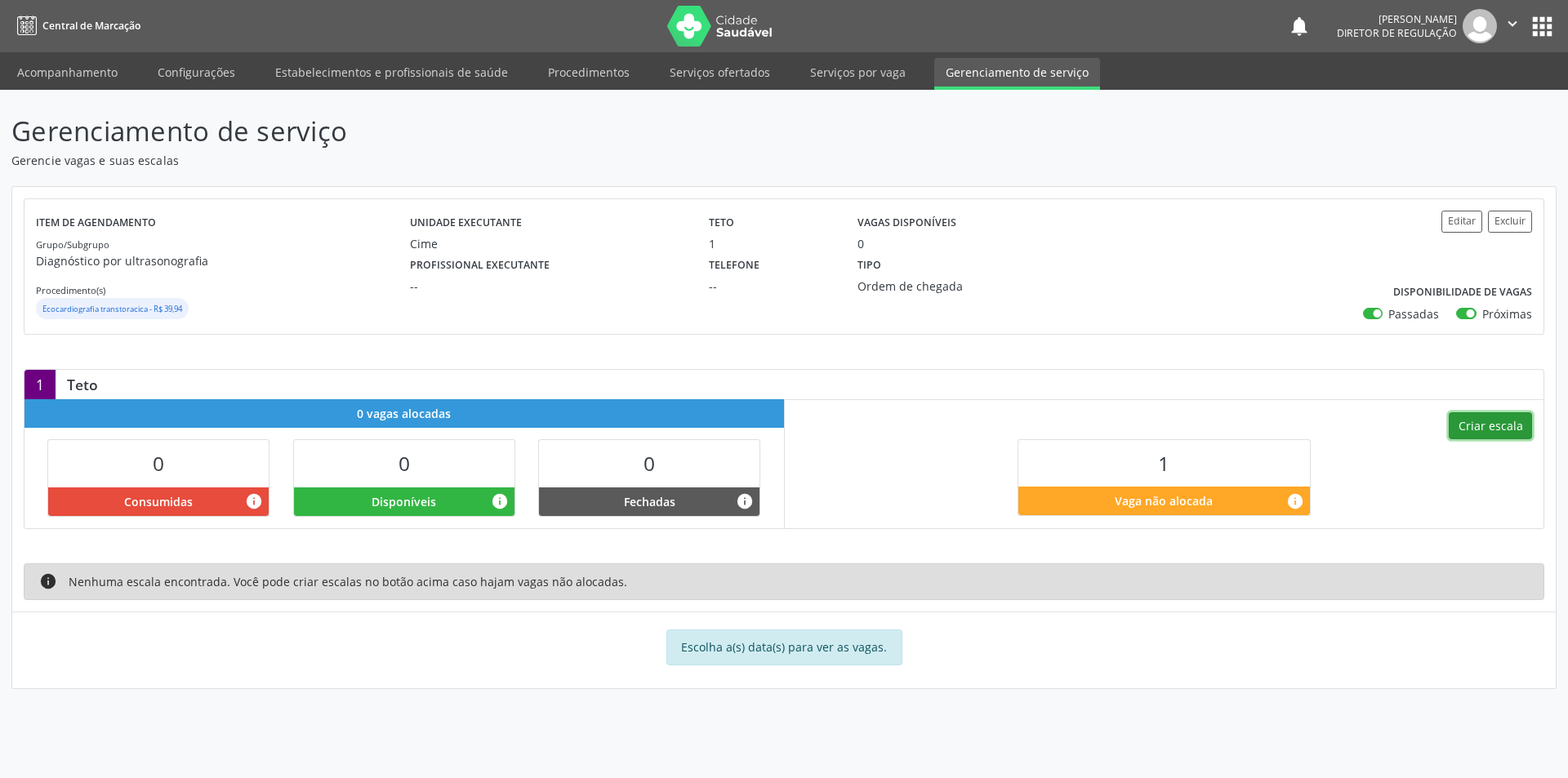
click at [1507, 424] on button "Criar escala" at bounding box center [1490, 425] width 83 height 28
select select "8"
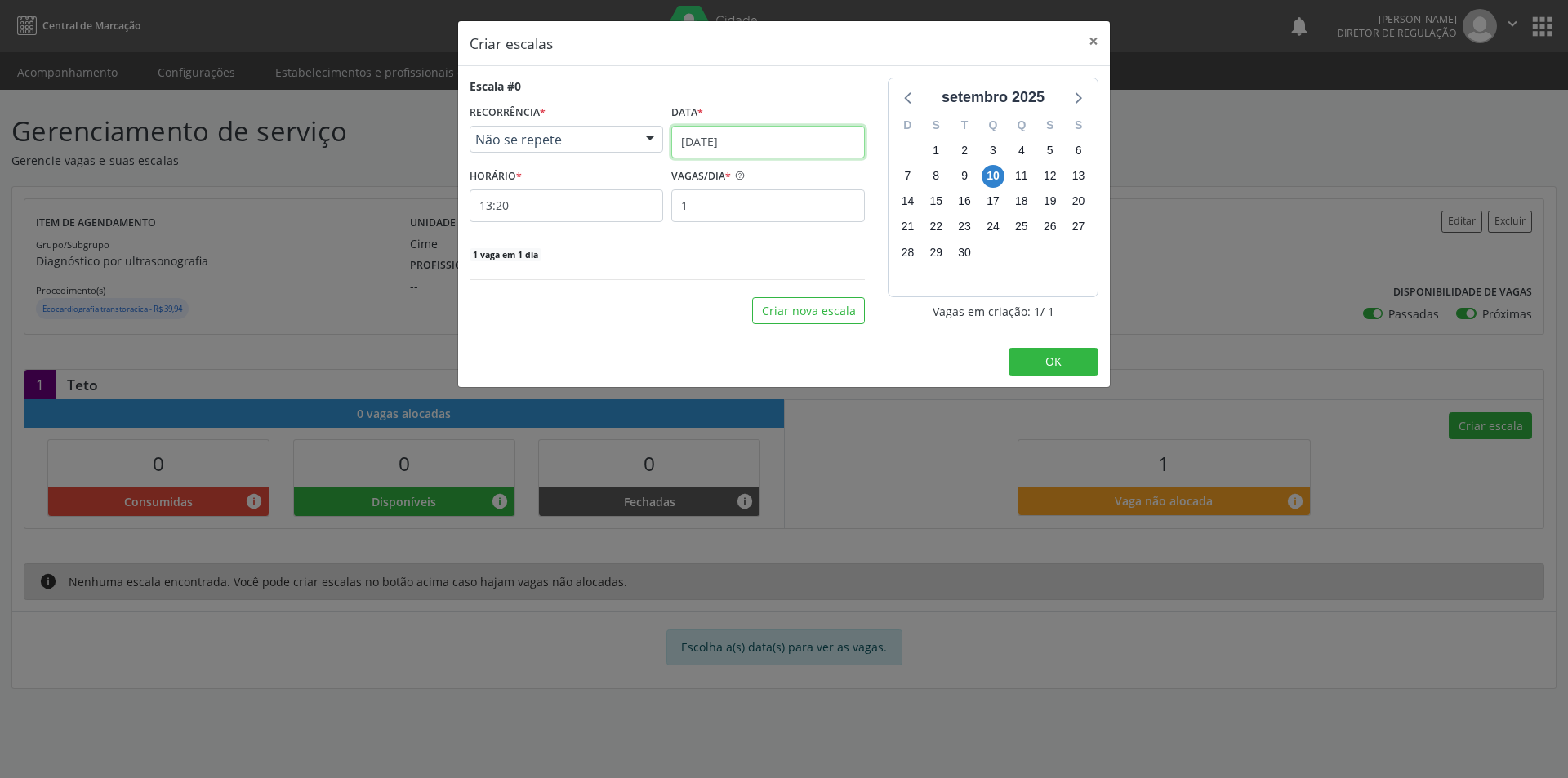
click at [805, 130] on input "[DATE]" at bounding box center [768, 142] width 194 height 33
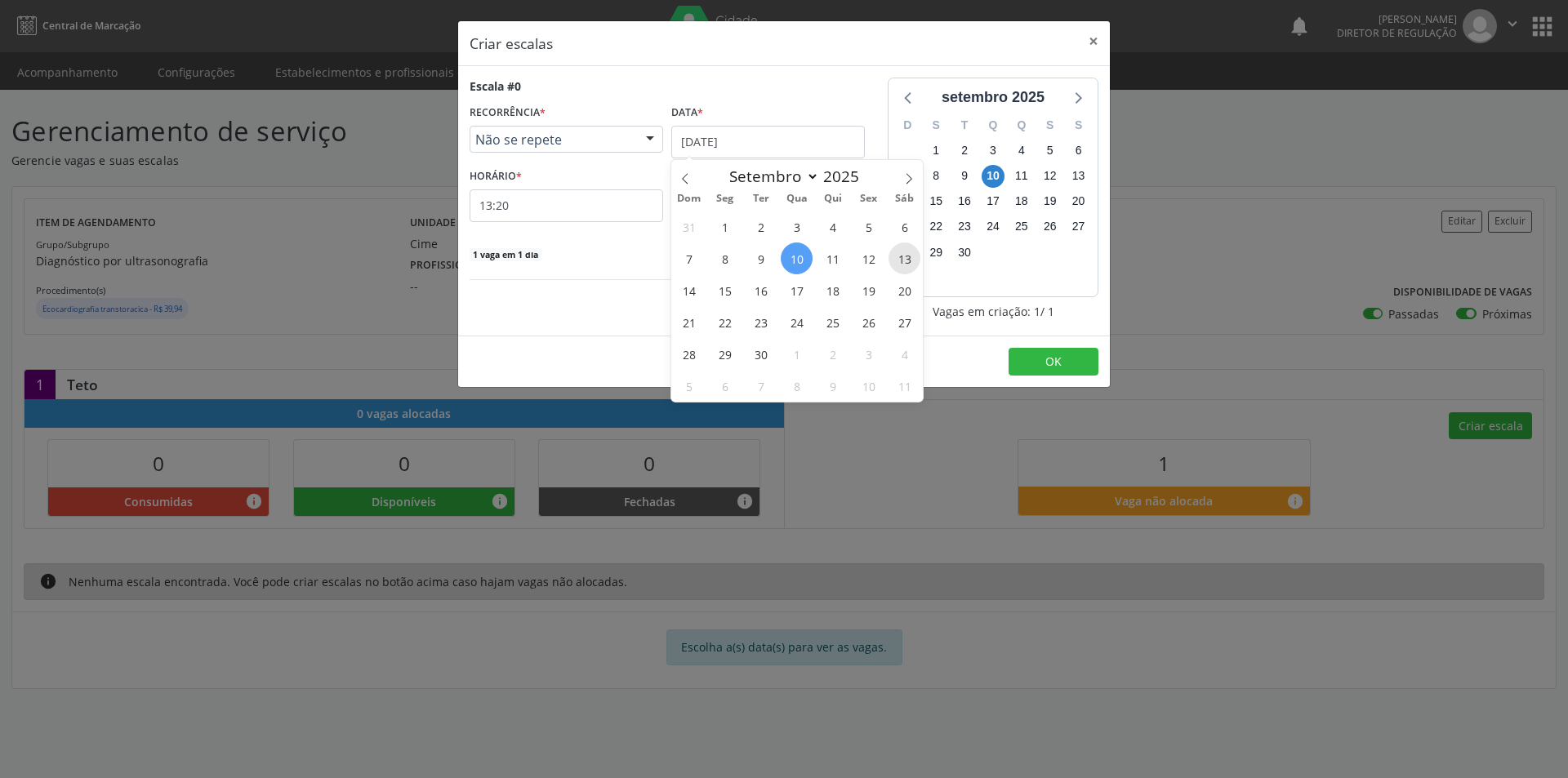
click at [909, 258] on span "13" at bounding box center [904, 258] width 32 height 32
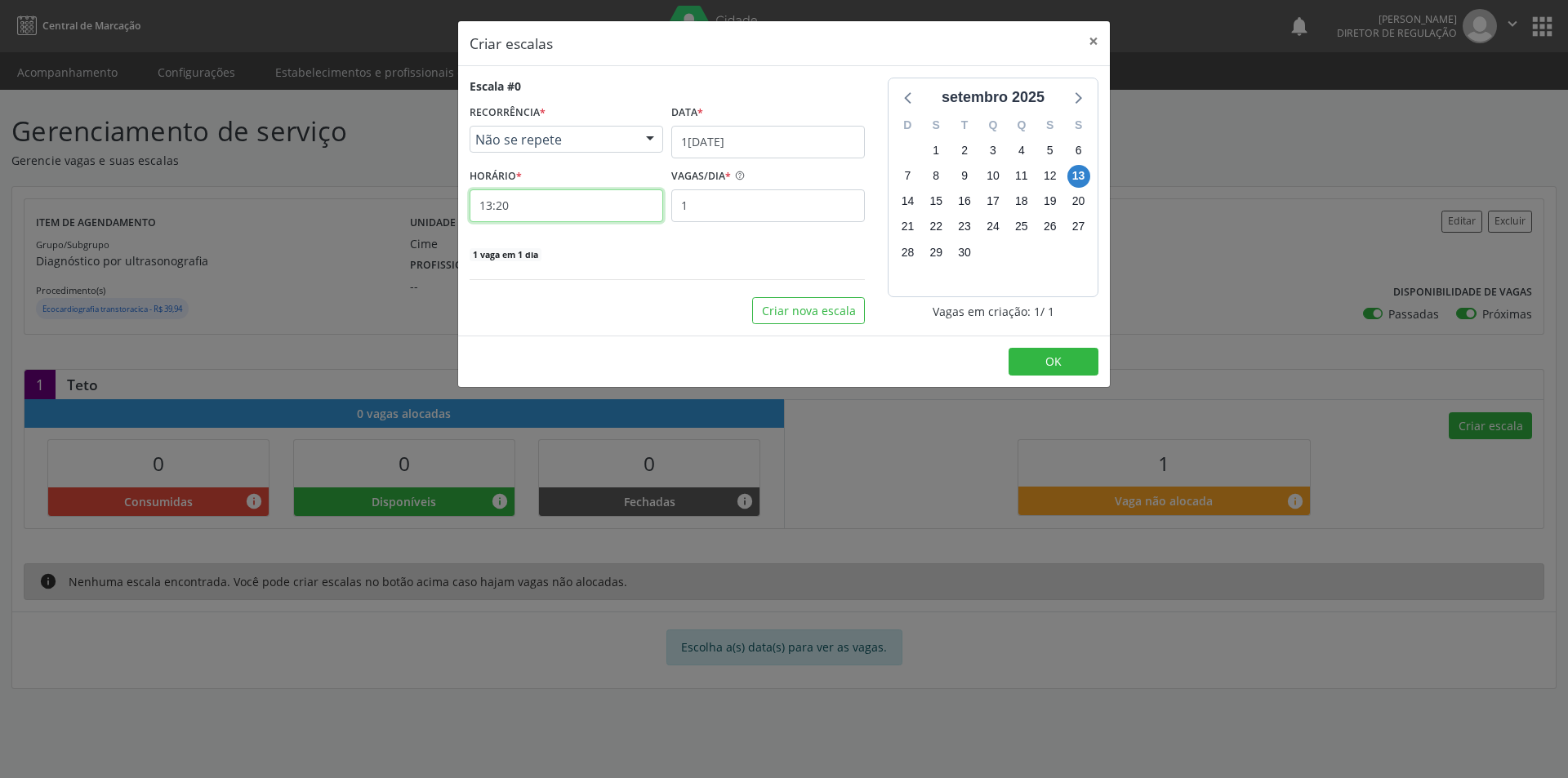
click at [620, 205] on input "13:20" at bounding box center [566, 206] width 194 height 33
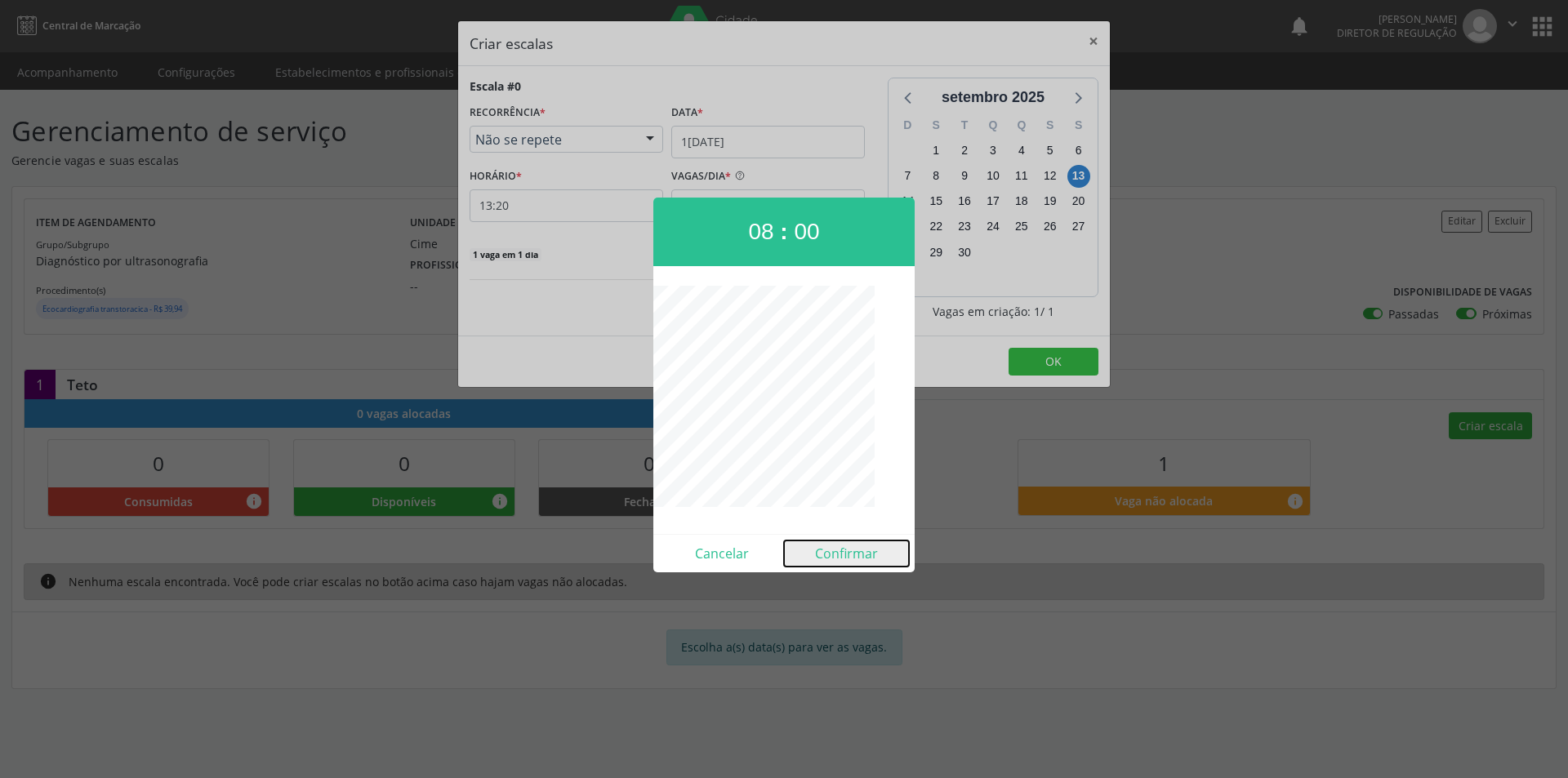
click at [853, 555] on button "Confirmar" at bounding box center [846, 553] width 125 height 26
type input "08:00"
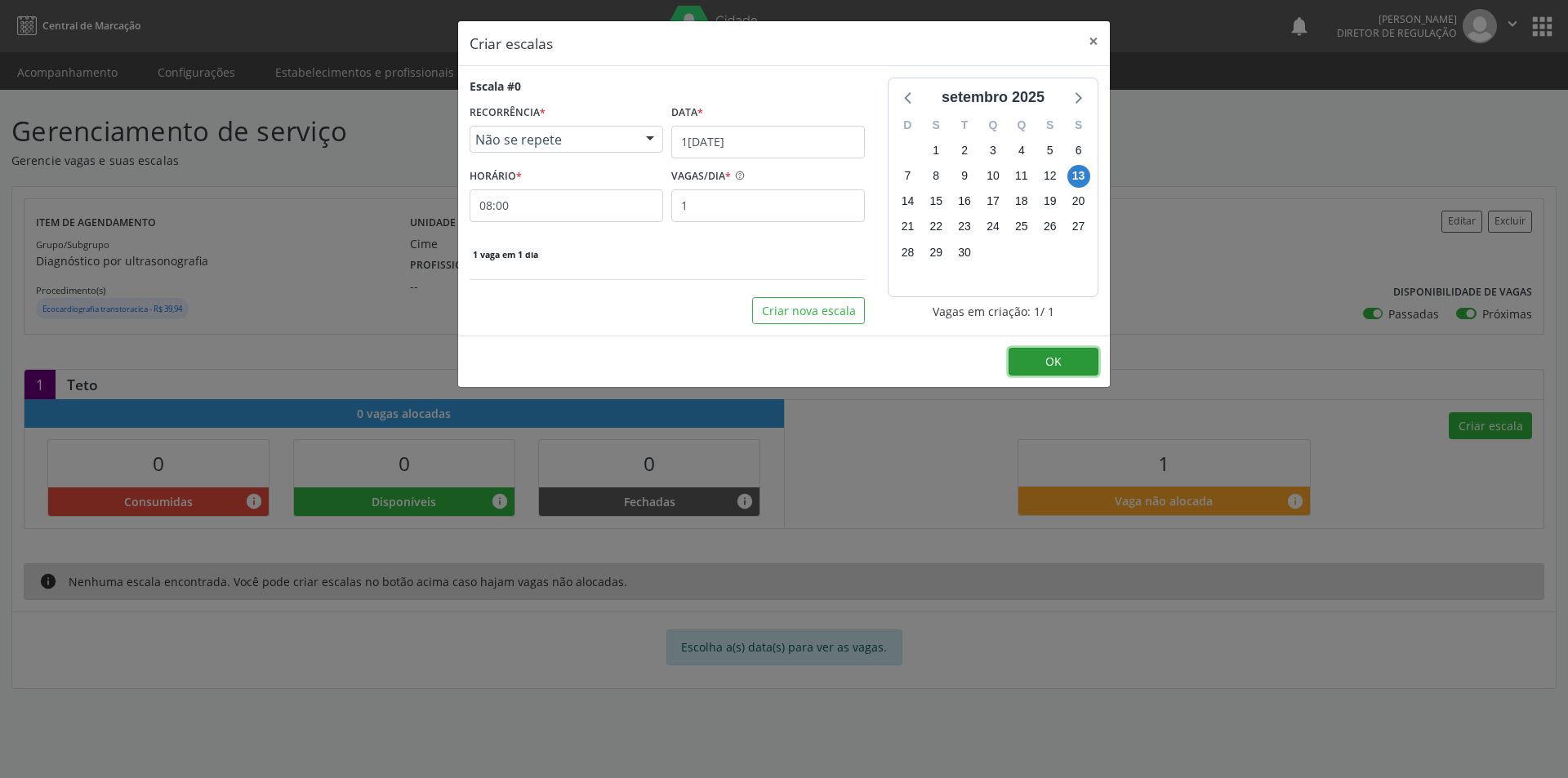
click at [1044, 360] on button "OK" at bounding box center [1053, 361] width 90 height 28
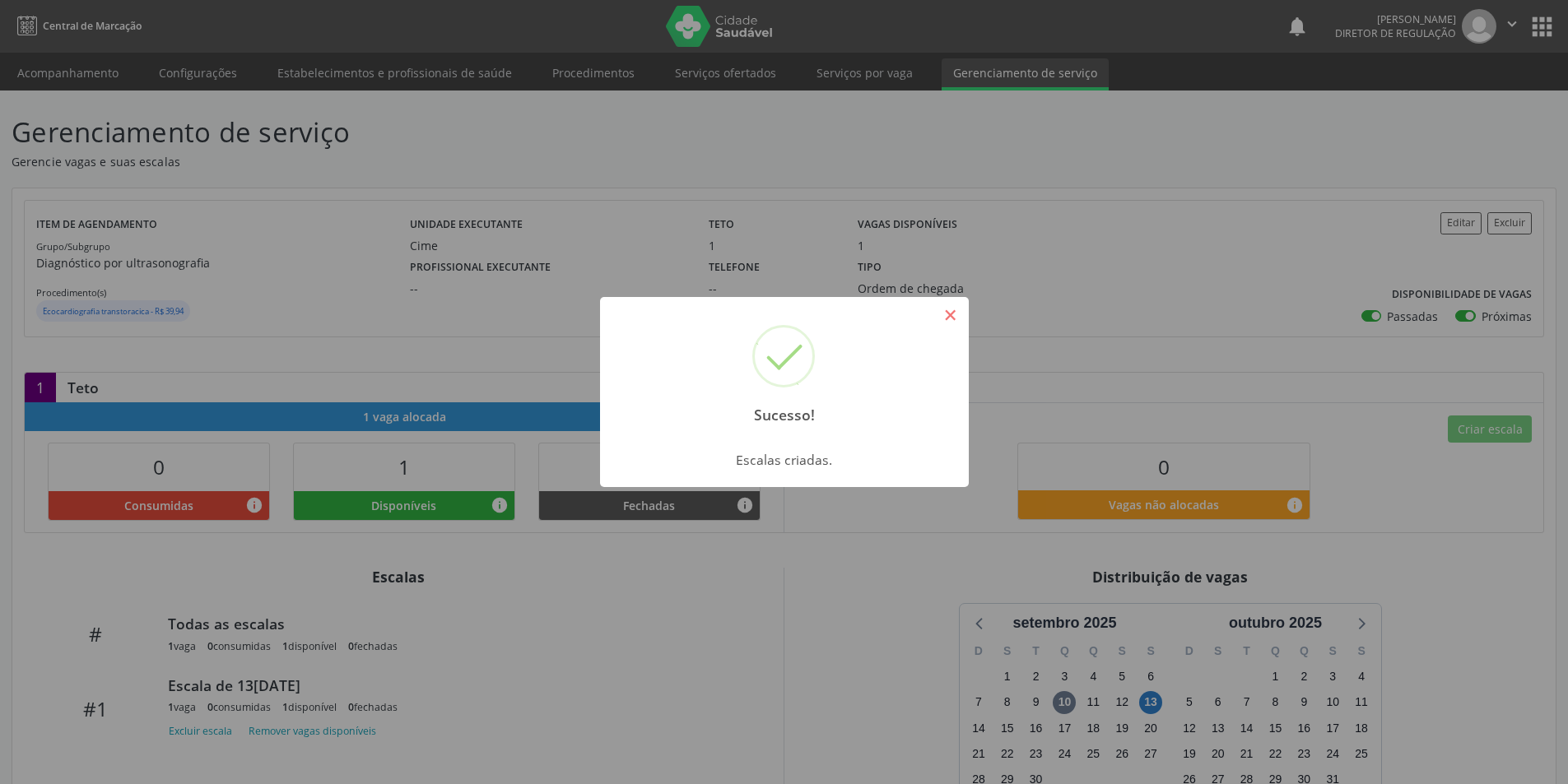
click at [946, 316] on button "×" at bounding box center [951, 315] width 28 height 28
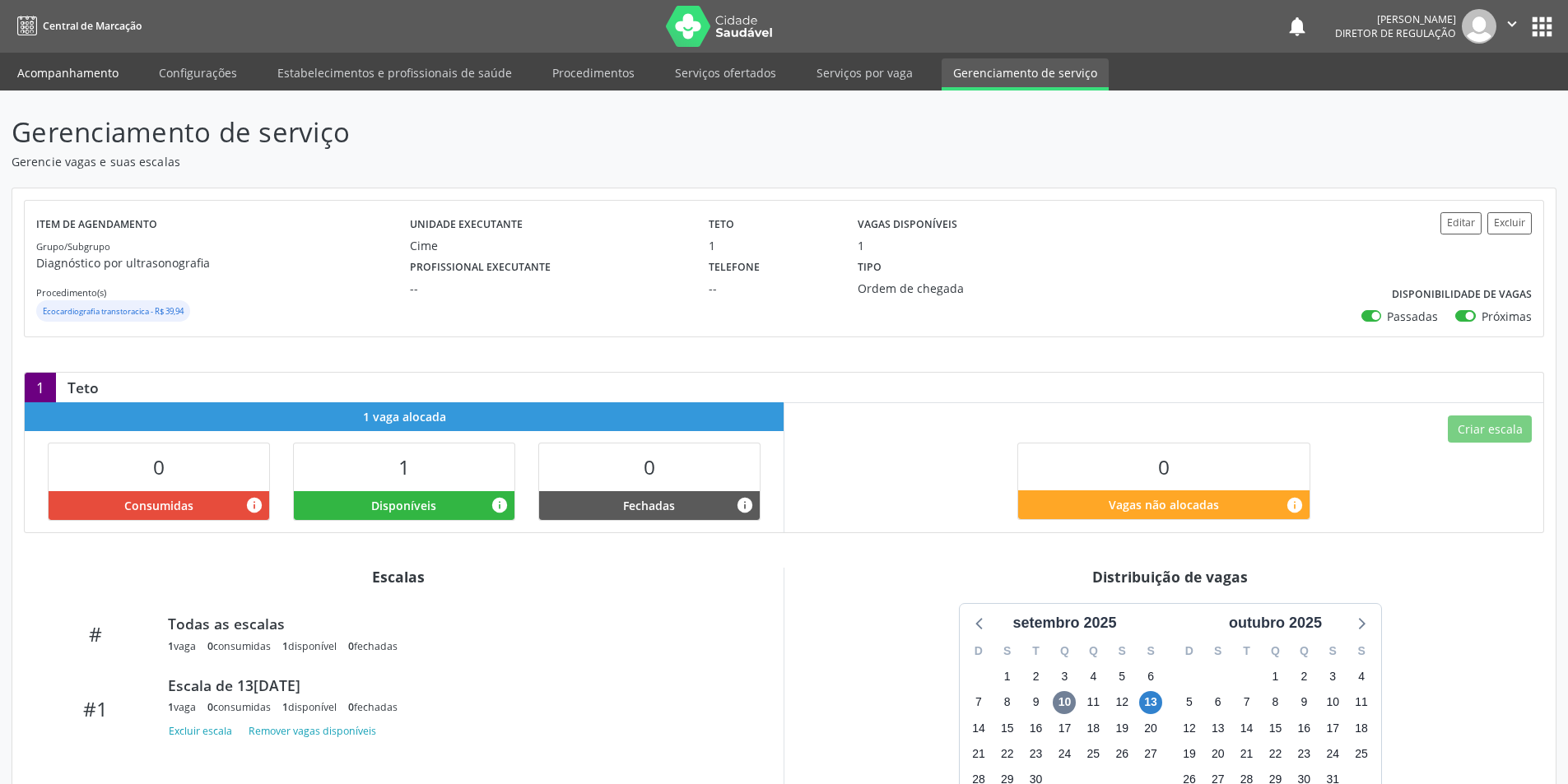
click at [66, 73] on link "Acompanhamento" at bounding box center [68, 73] width 125 height 29
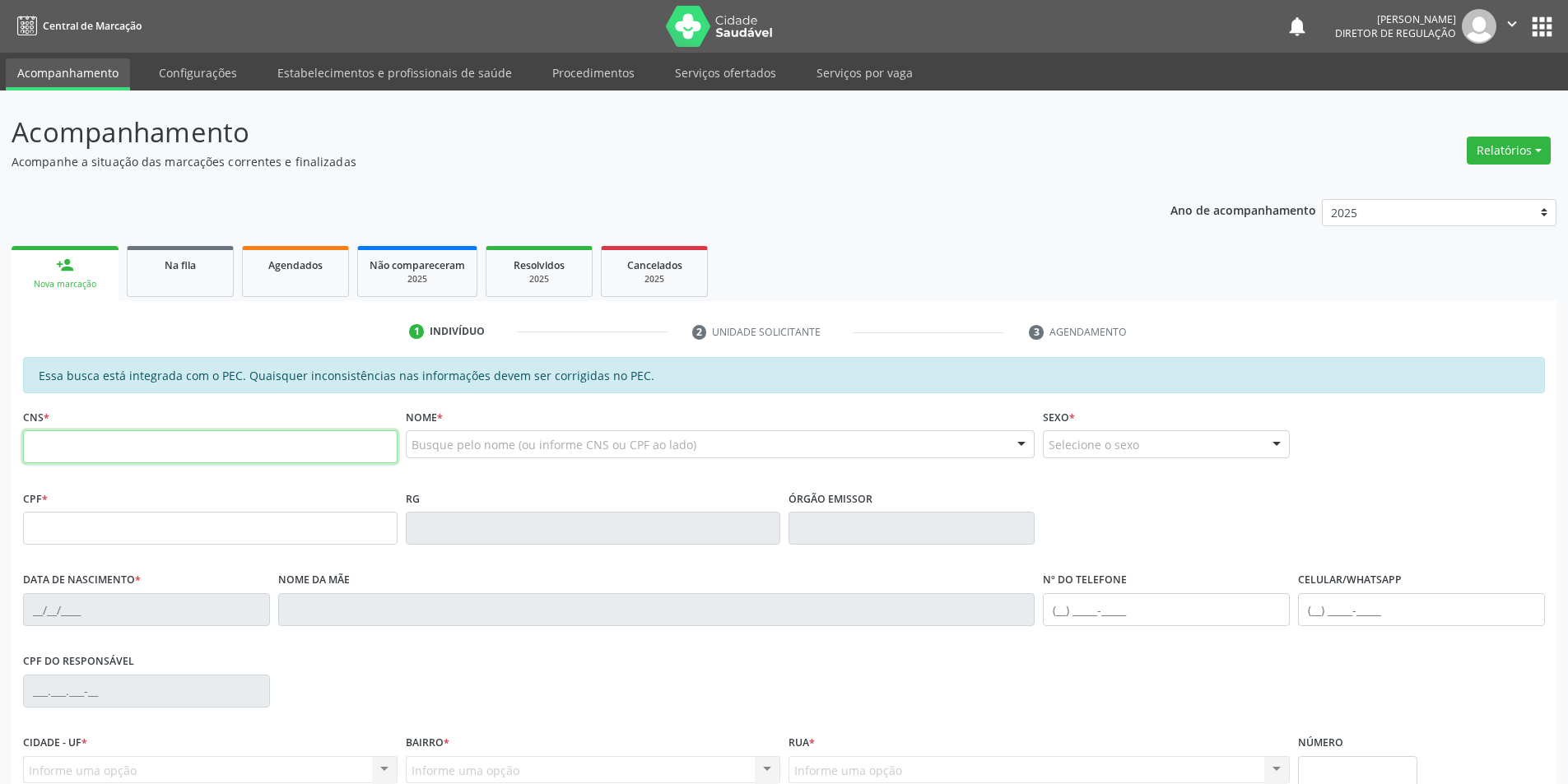
click at [308, 455] on input "text" at bounding box center [211, 447] width 375 height 33
type input "708 2086 9225 5643"
type input "177.204.054-12"
type input "1[DATE]"
type input "[PERSON_NAME]"
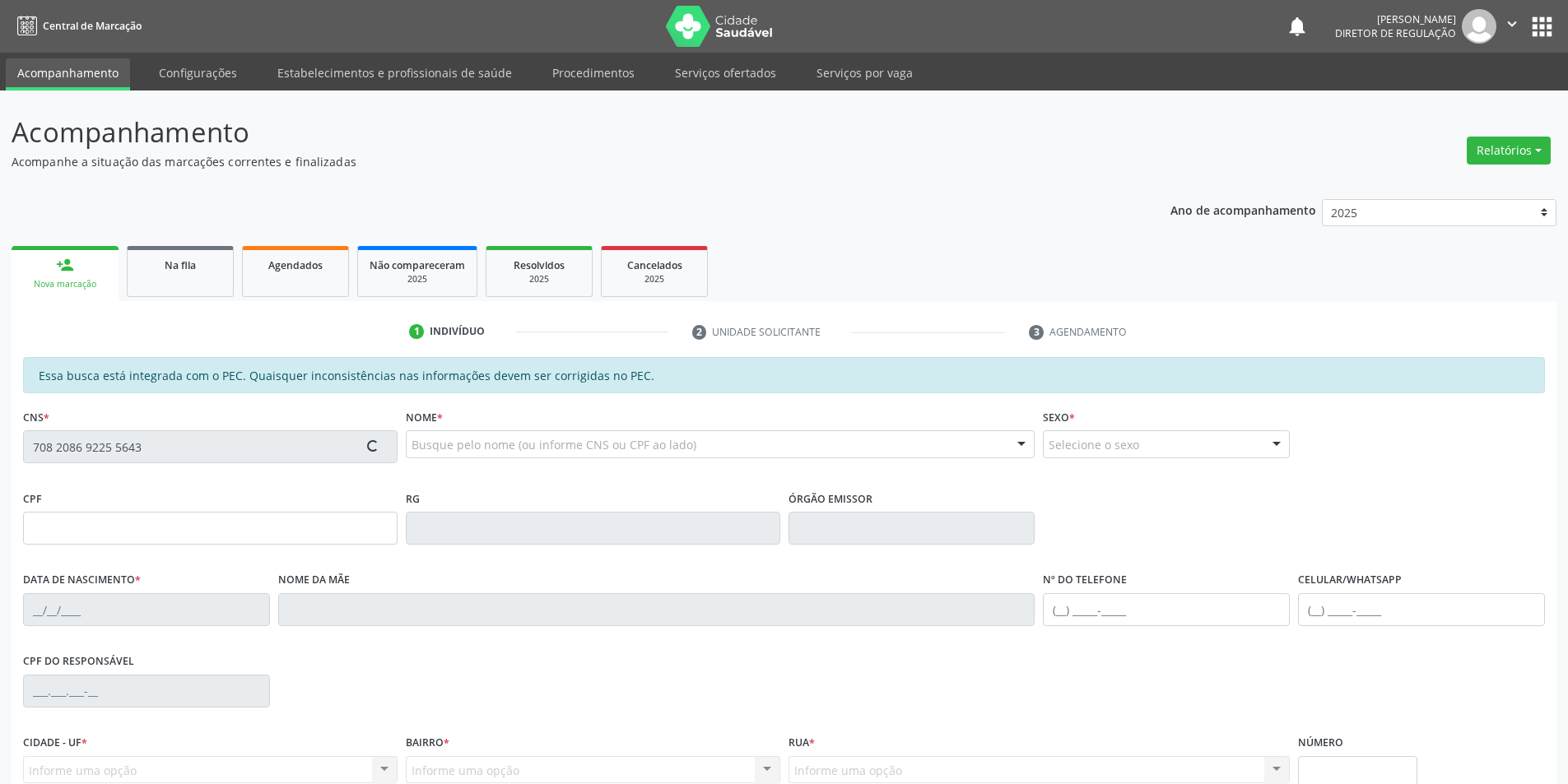
type input "[PHONE_NUMBER]"
type input "S/N"
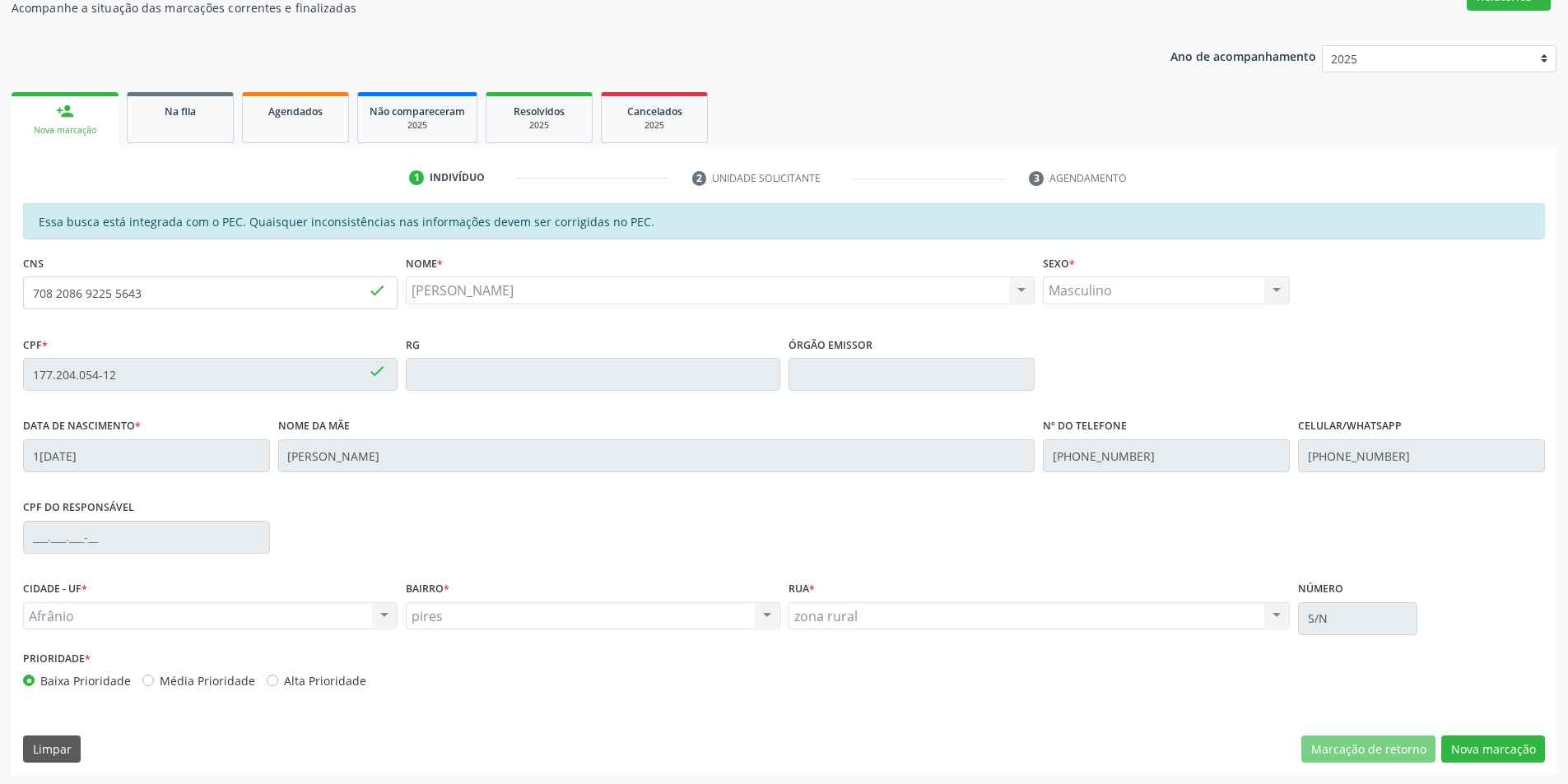
scroll to position [155, 0]
click at [1473, 753] on button "Nova marcação" at bounding box center [1493, 747] width 103 height 28
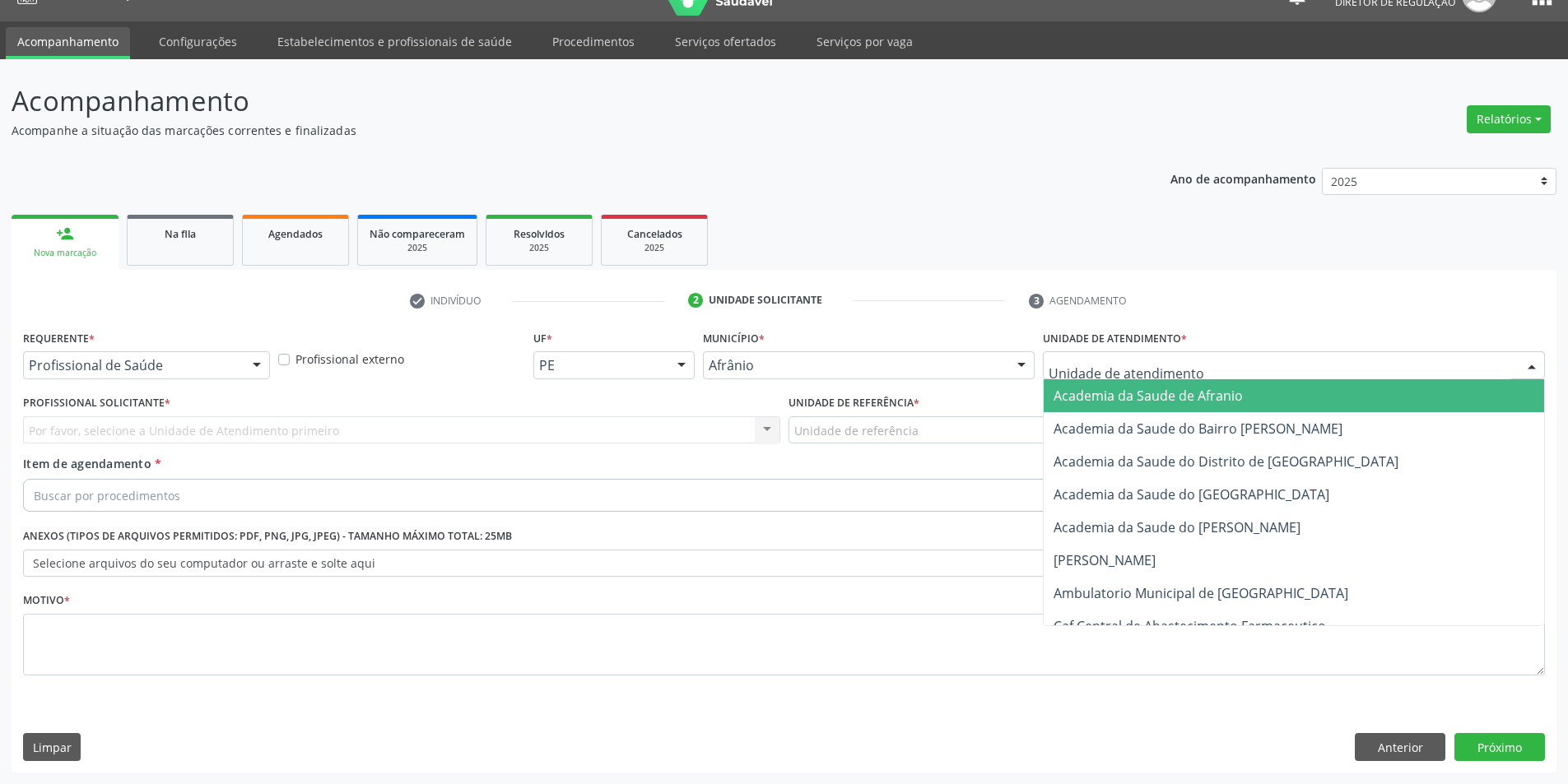
click at [1222, 365] on div at bounding box center [1295, 365] width 502 height 28
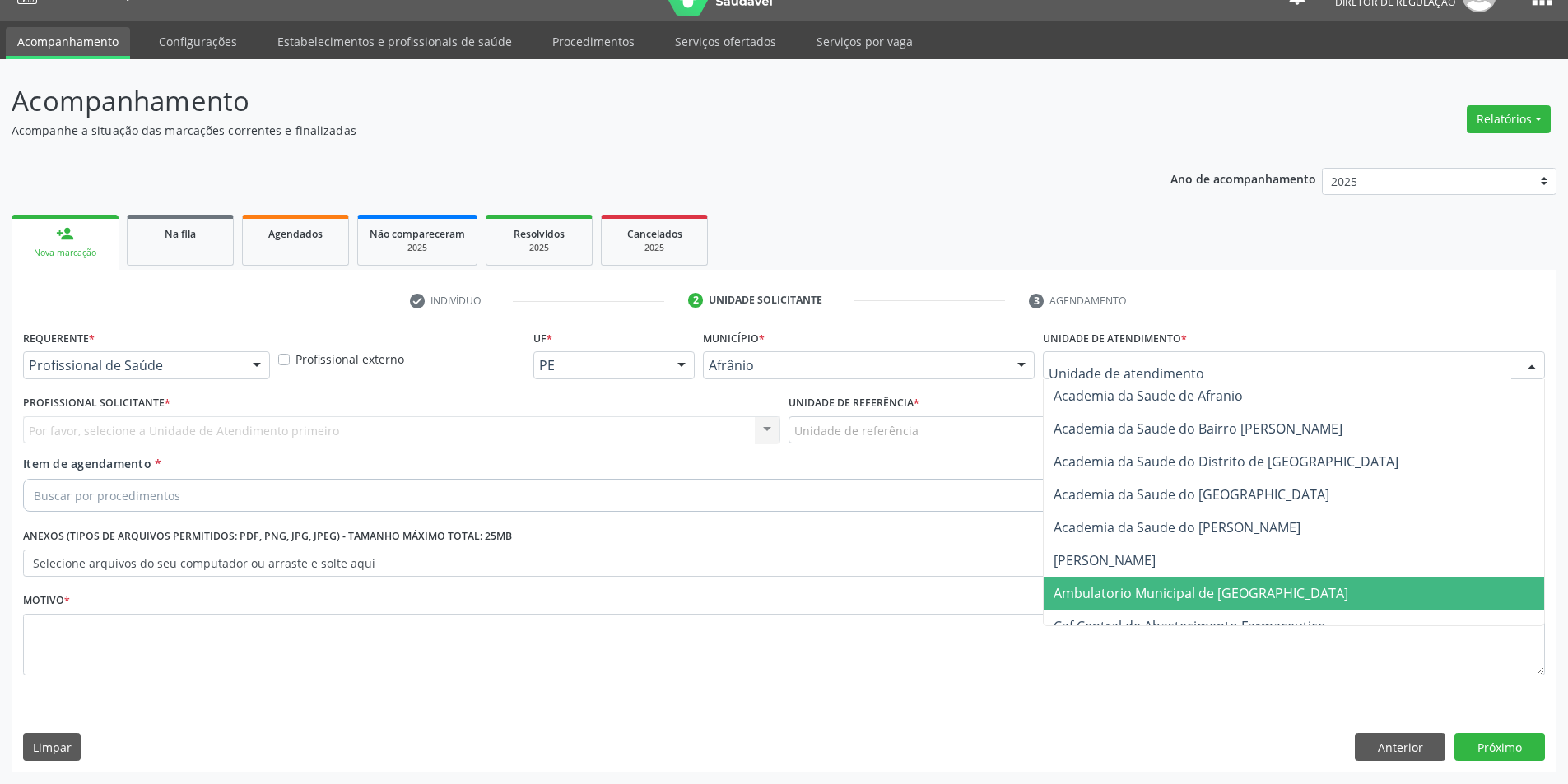
click at [1183, 592] on span "Ambulatorio Municipal de [GEOGRAPHIC_DATA]" at bounding box center [1201, 593] width 295 height 18
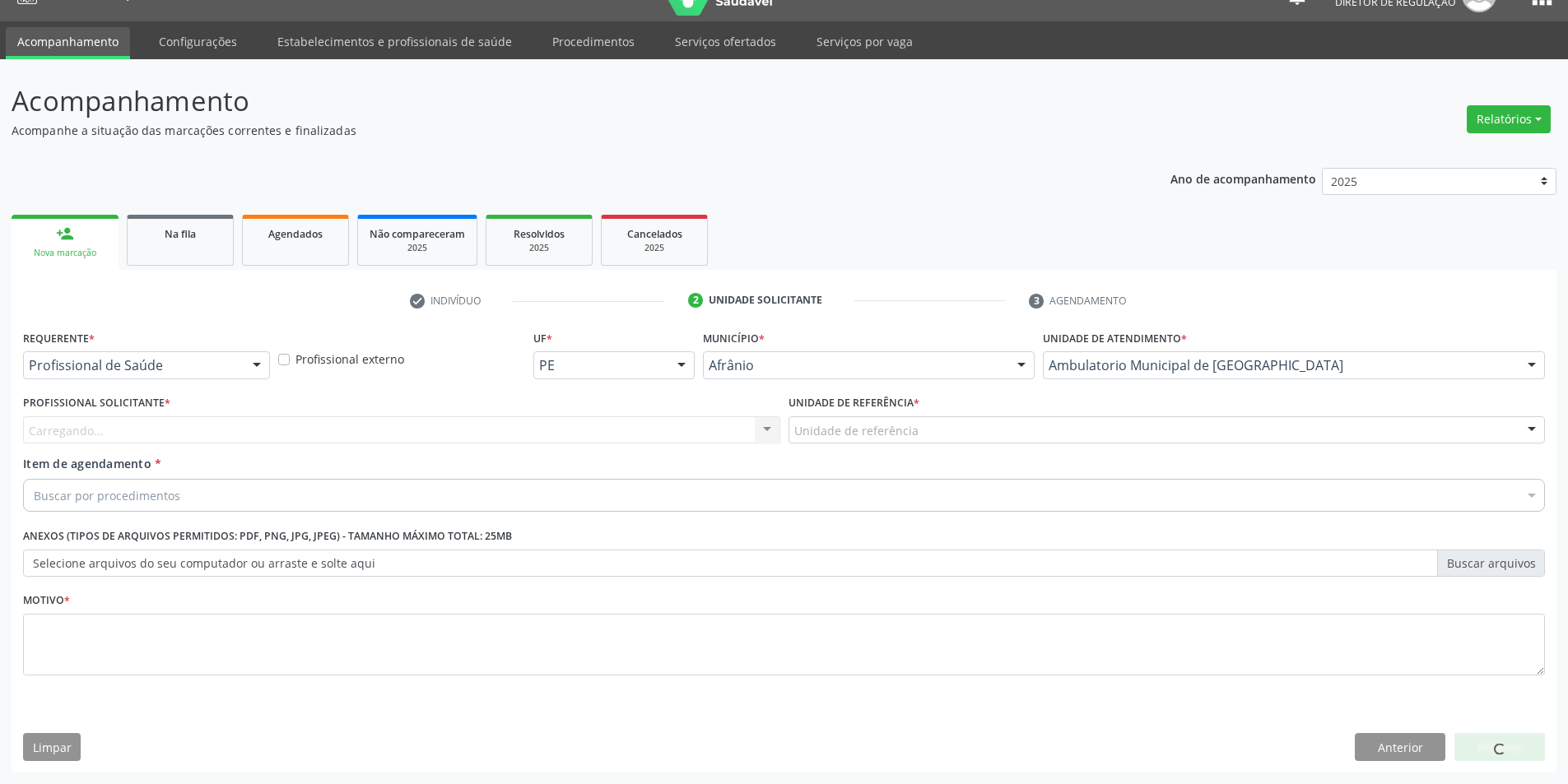
click at [938, 429] on div "Unidade de referência" at bounding box center [1167, 430] width 757 height 28
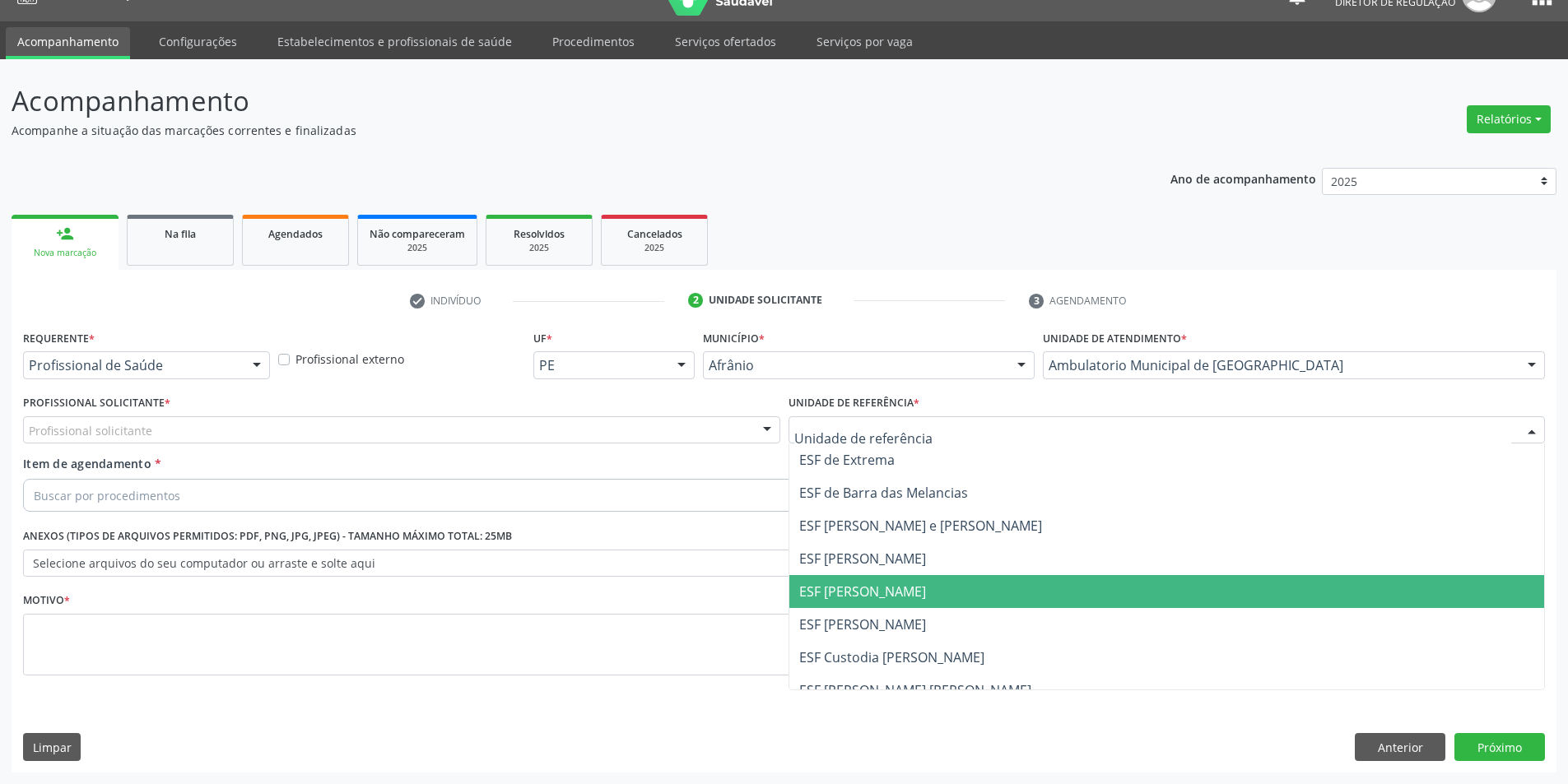
click at [927, 592] on span "ESF [PERSON_NAME]" at bounding box center [1167, 592] width 755 height 33
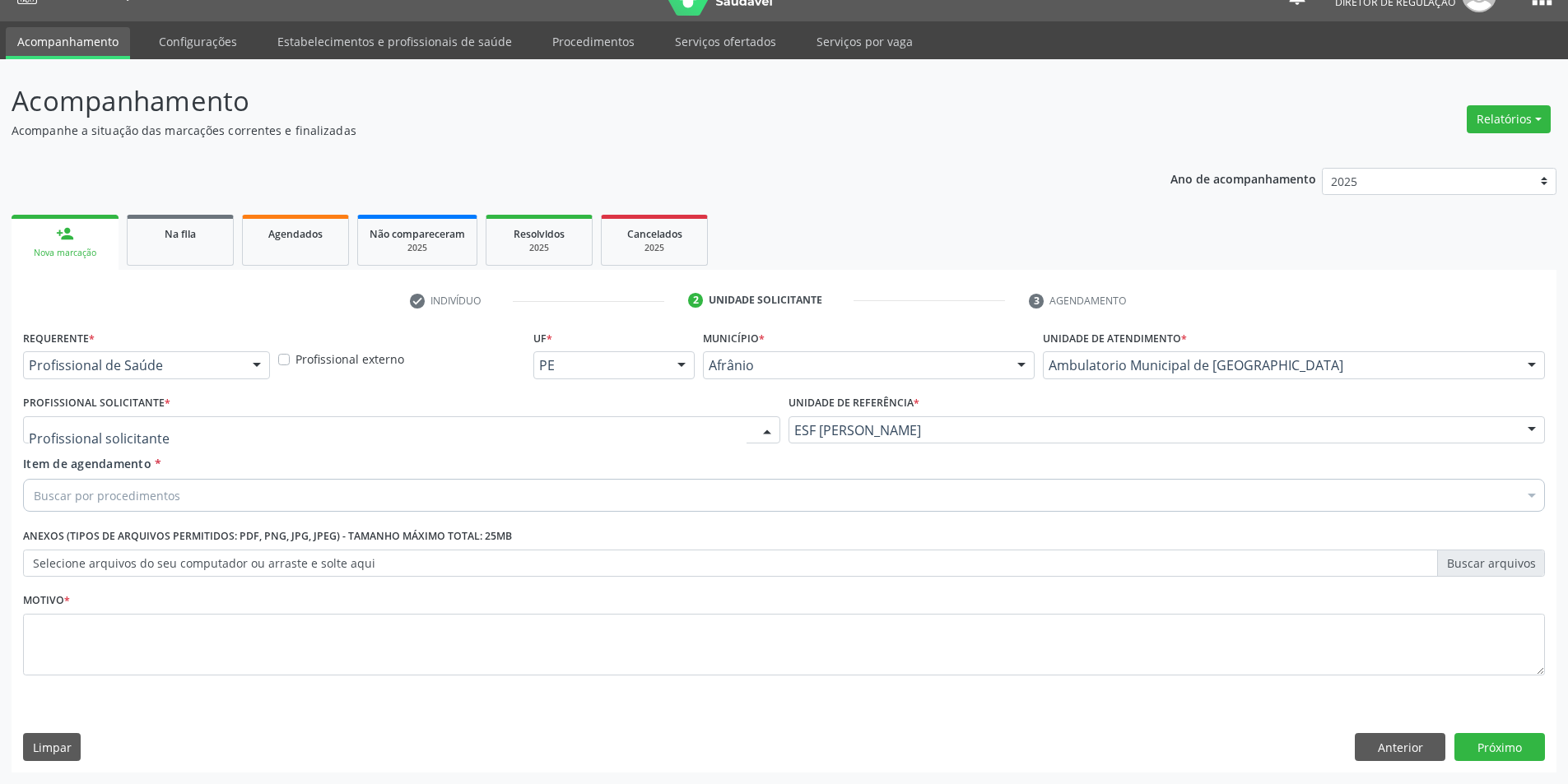
click at [499, 425] on div at bounding box center [402, 430] width 757 height 28
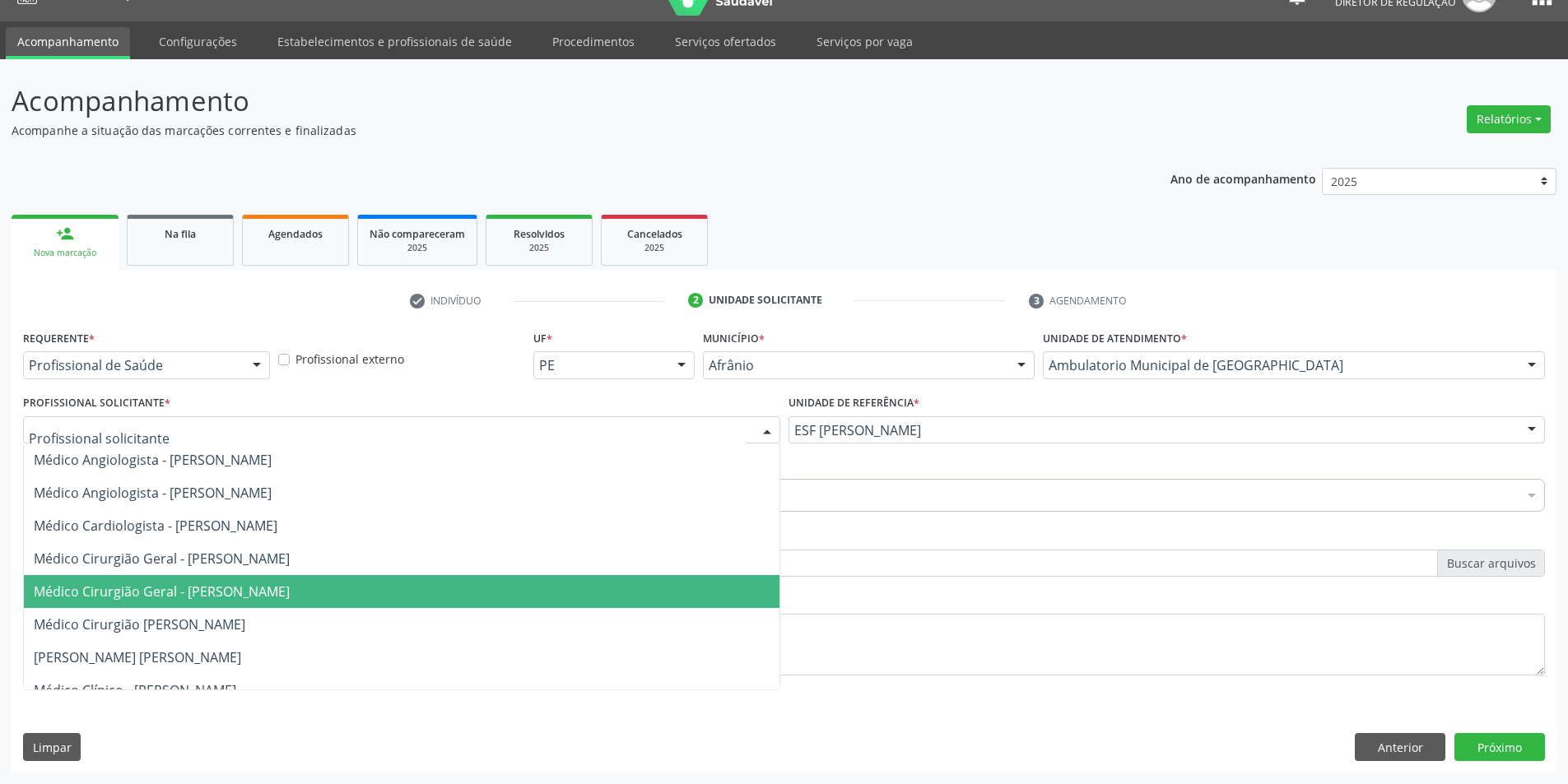
click at [470, 589] on span "Médico Cirurgião Geral - [PERSON_NAME]" at bounding box center [402, 592] width 755 height 33
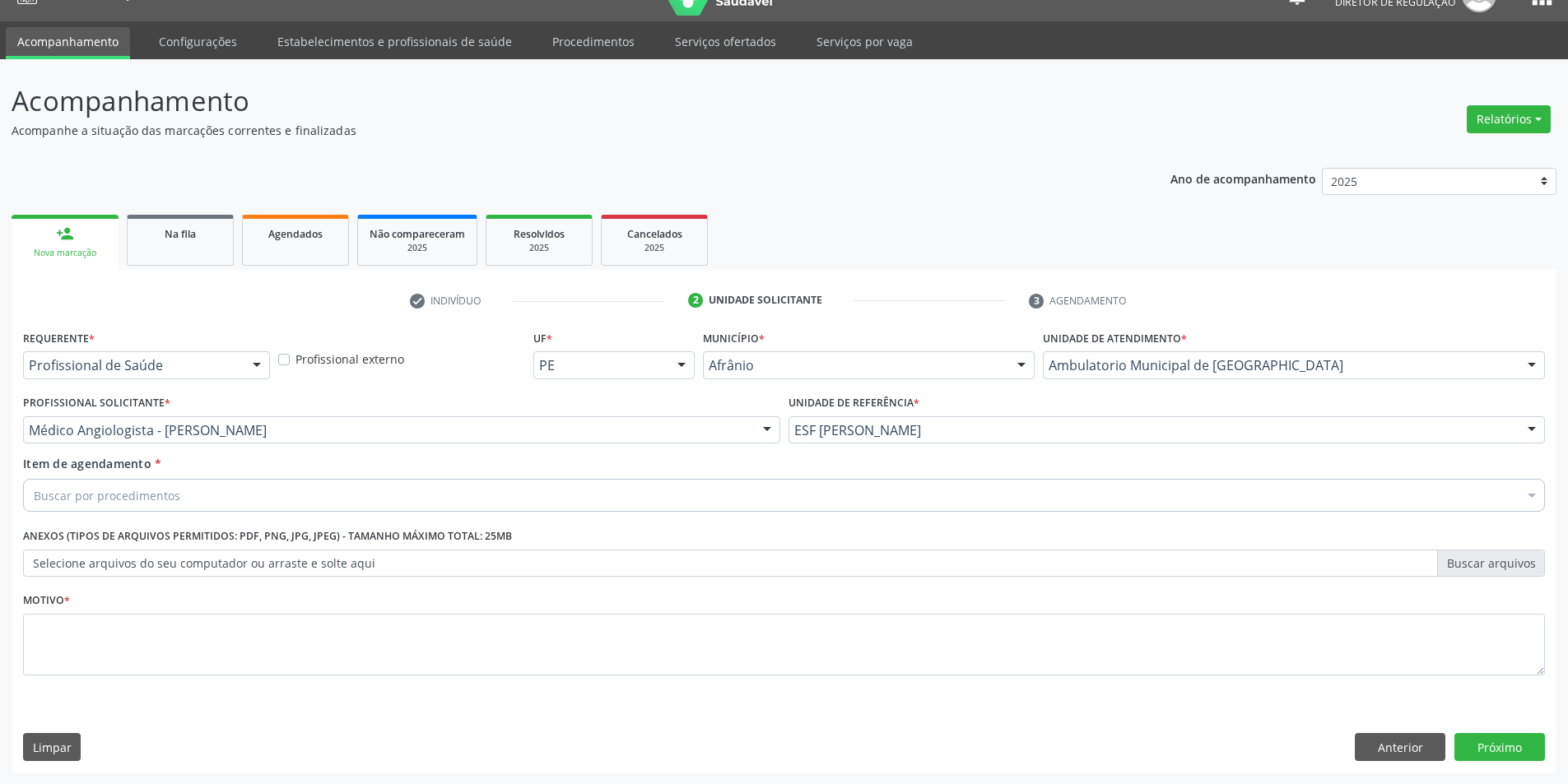
click at [293, 490] on div "Buscar por procedimentos" at bounding box center [784, 495] width 1523 height 33
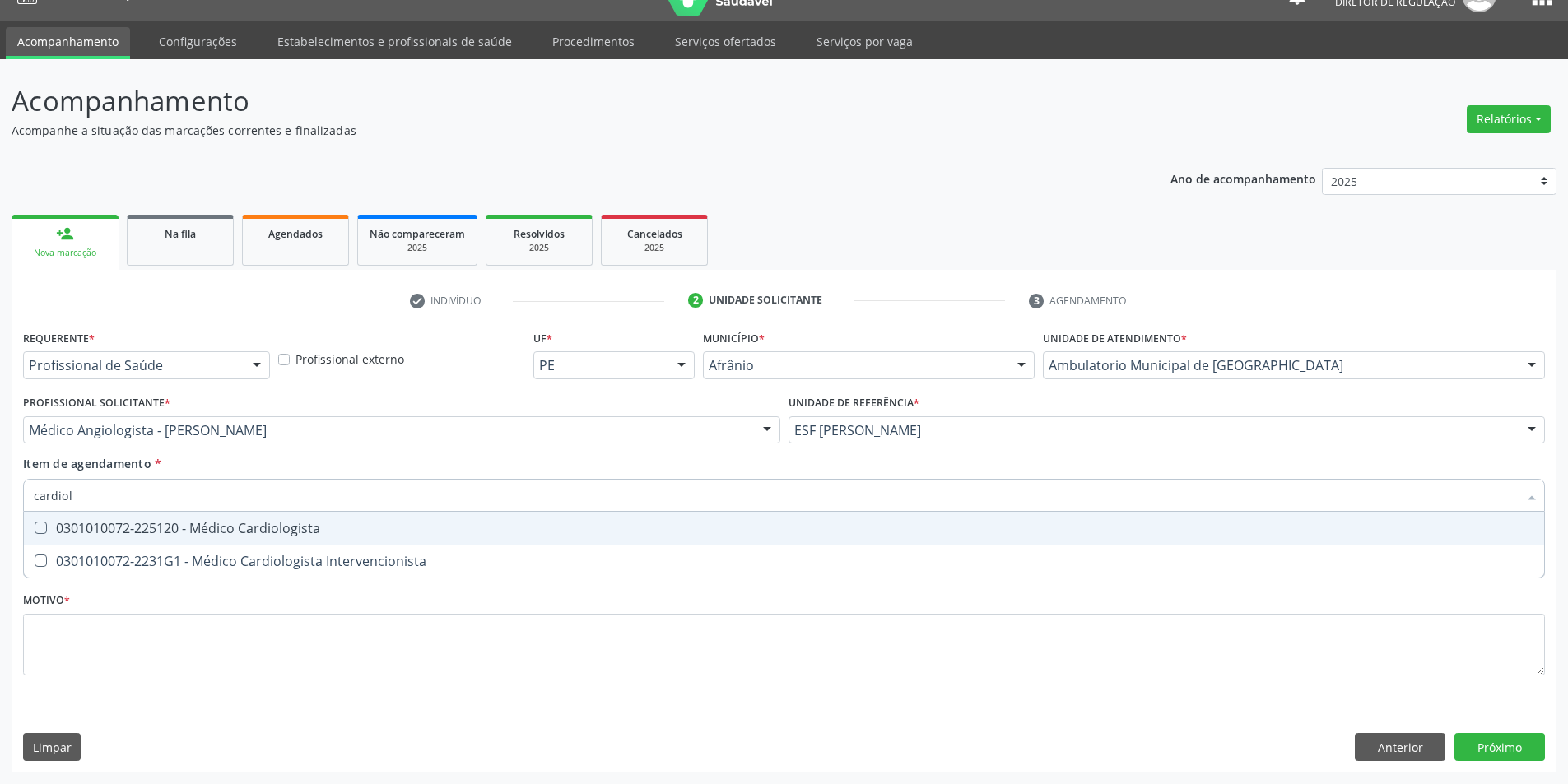
type input "cardiolo"
click at [297, 537] on span "0301010072-225120 - Médico Cardiologista" at bounding box center [784, 528] width 1521 height 33
checkbox Cardiologista "true"
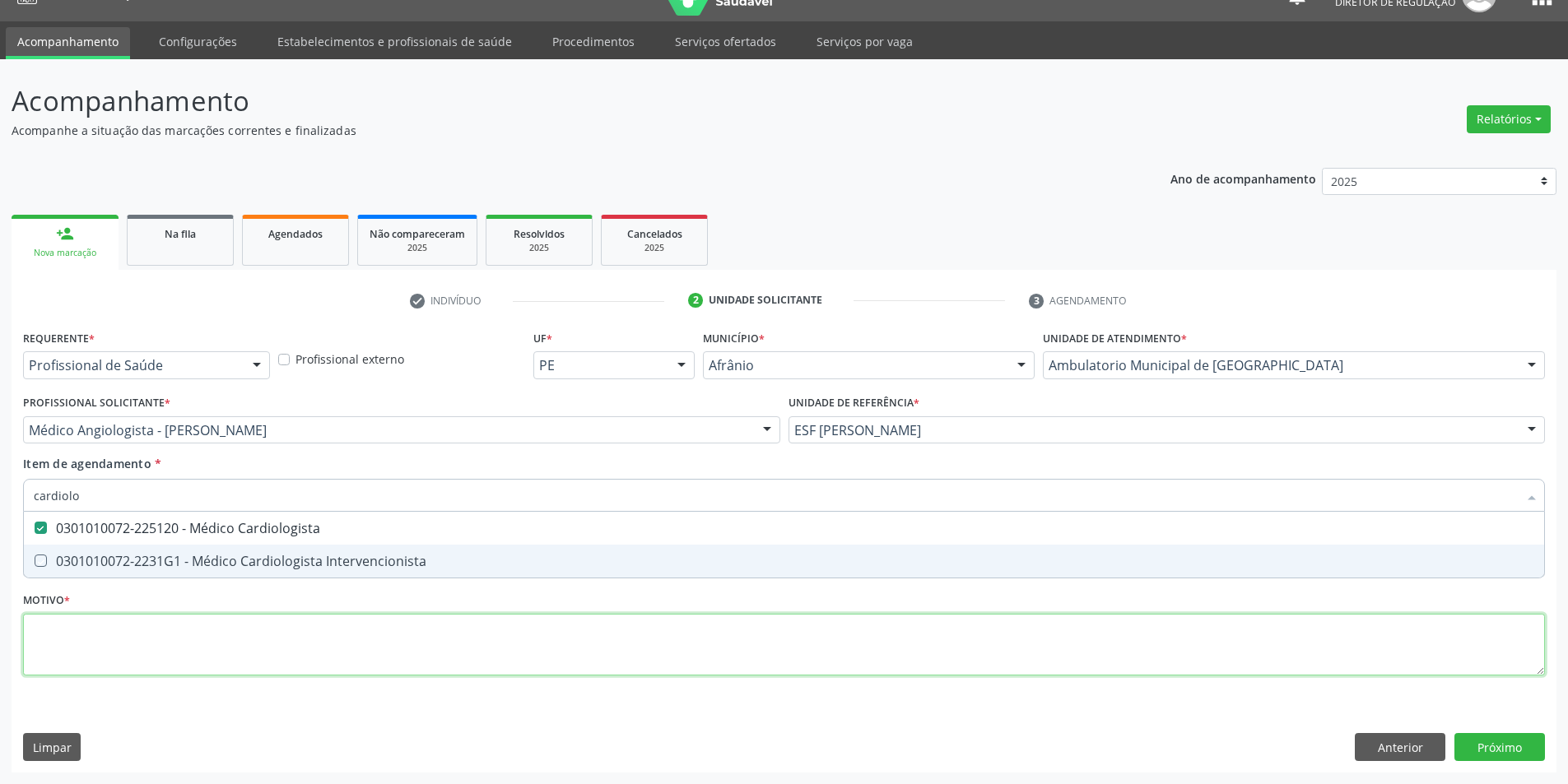
click at [320, 667] on div "Requerente * Profissional de Saúde Profissional de Saúde Paciente Nenhum result…" at bounding box center [784, 512] width 1523 height 373
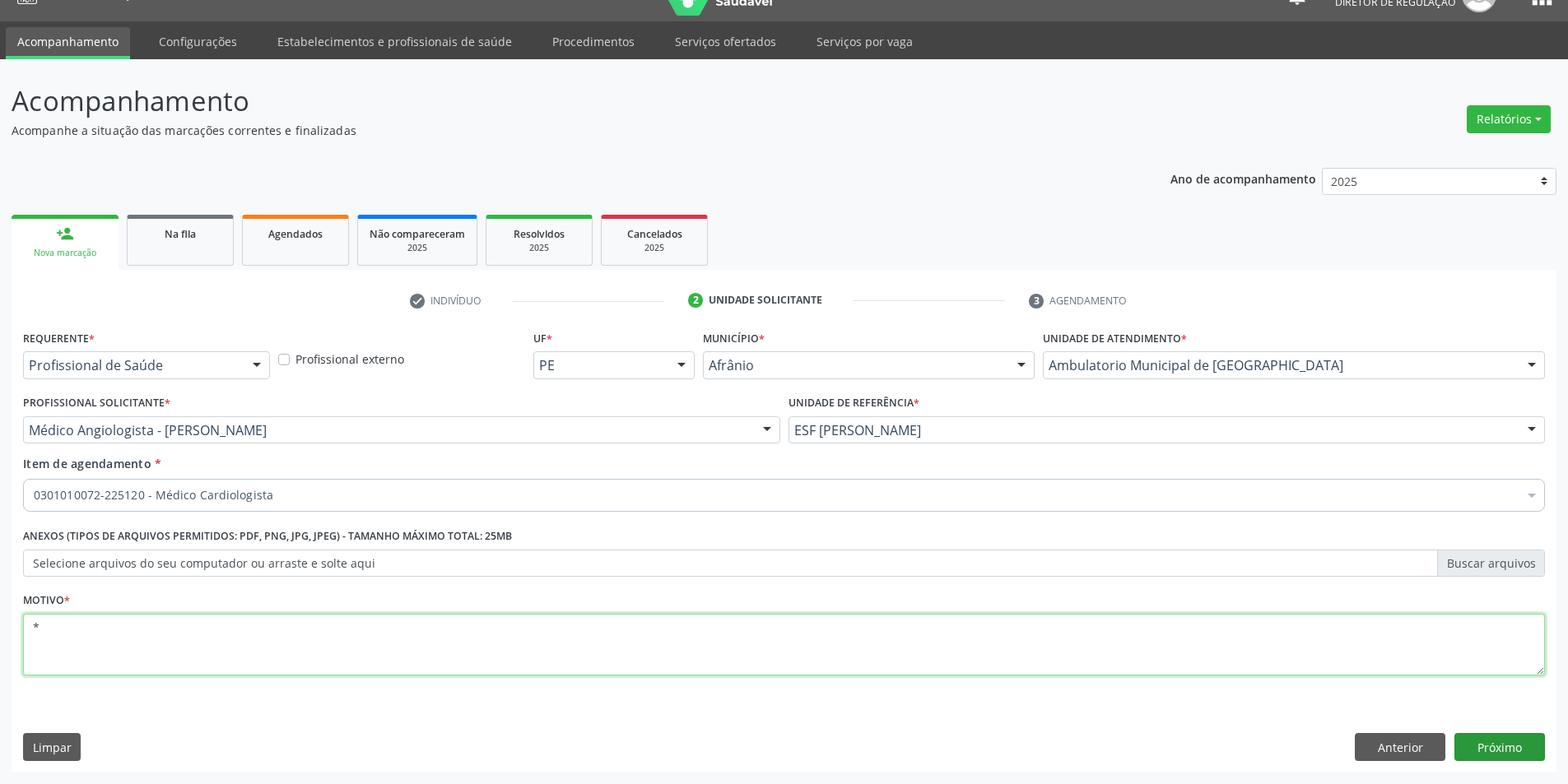
type textarea "*"
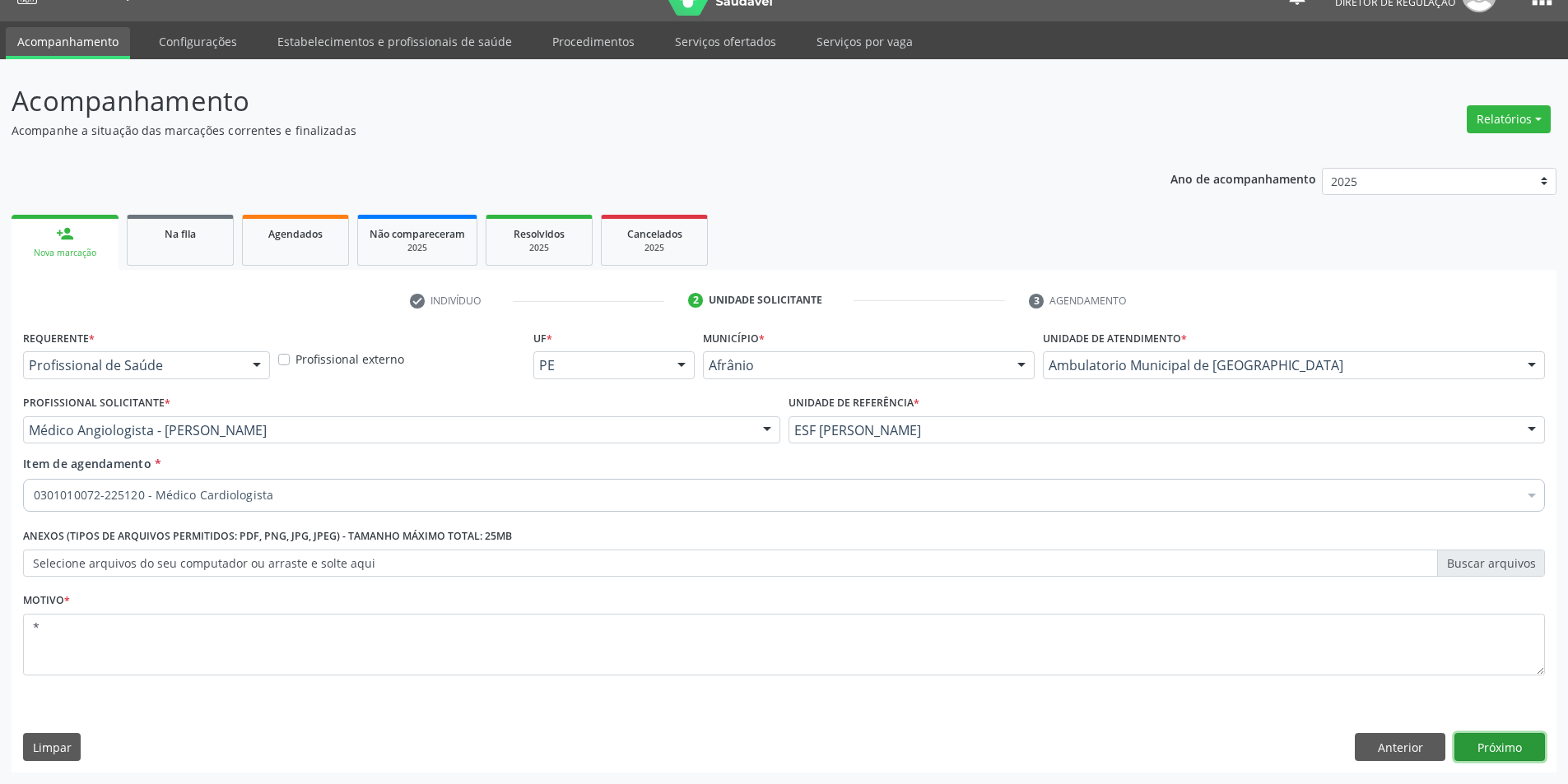
click at [1501, 750] on button "Próximo" at bounding box center [1500, 746] width 91 height 28
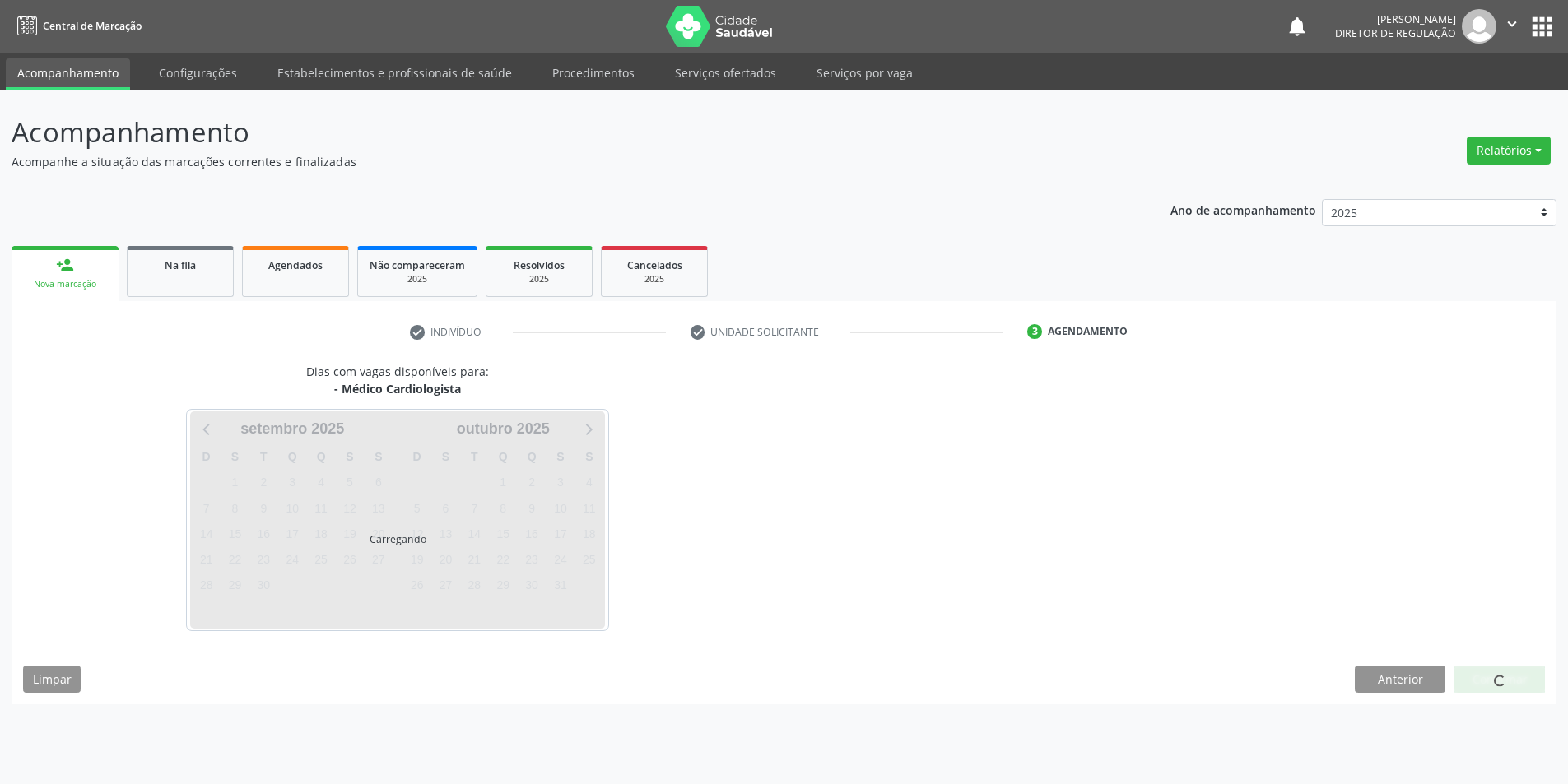
scroll to position [0, 0]
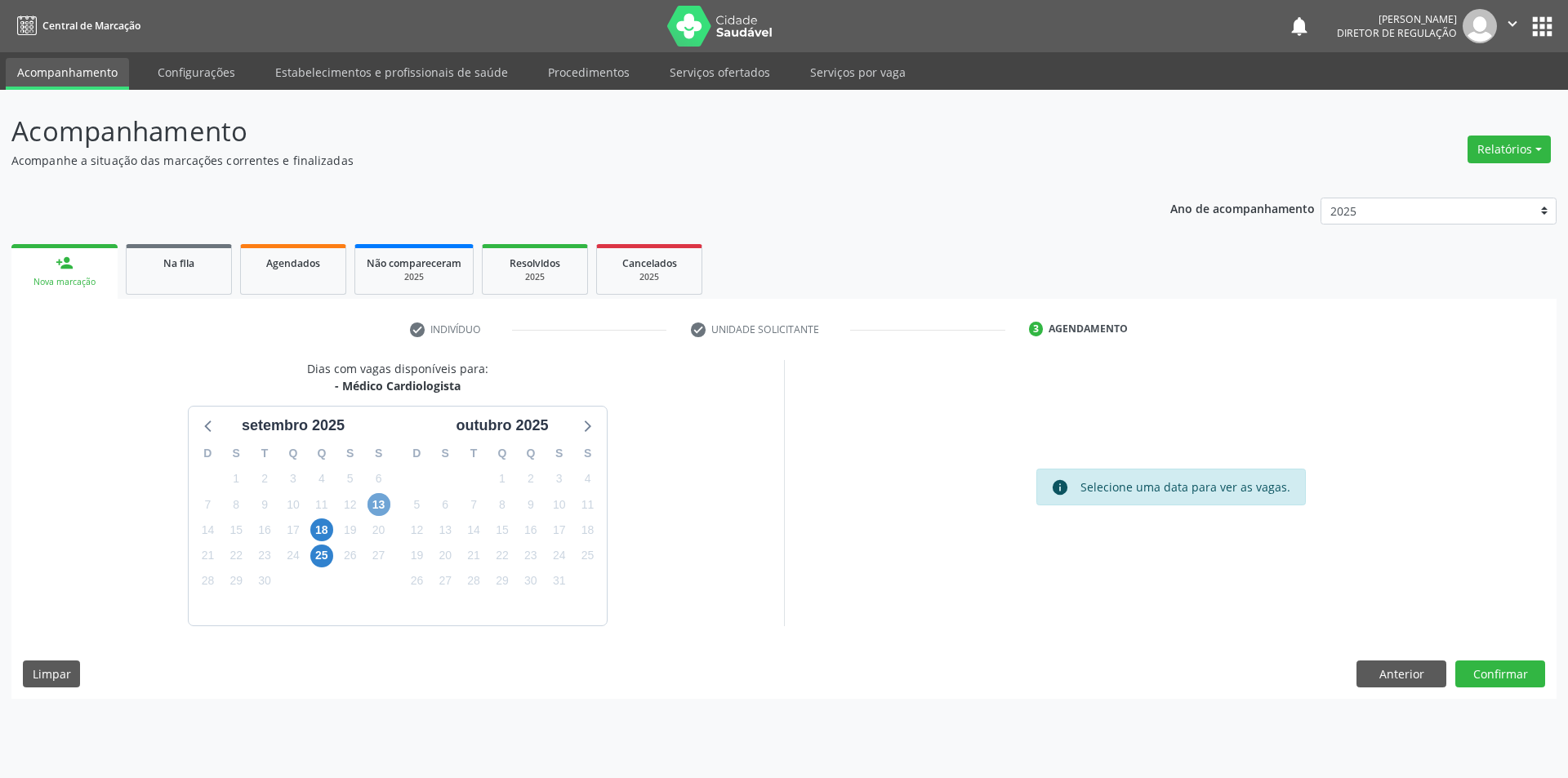
click at [379, 506] on span "13" at bounding box center [379, 505] width 23 height 23
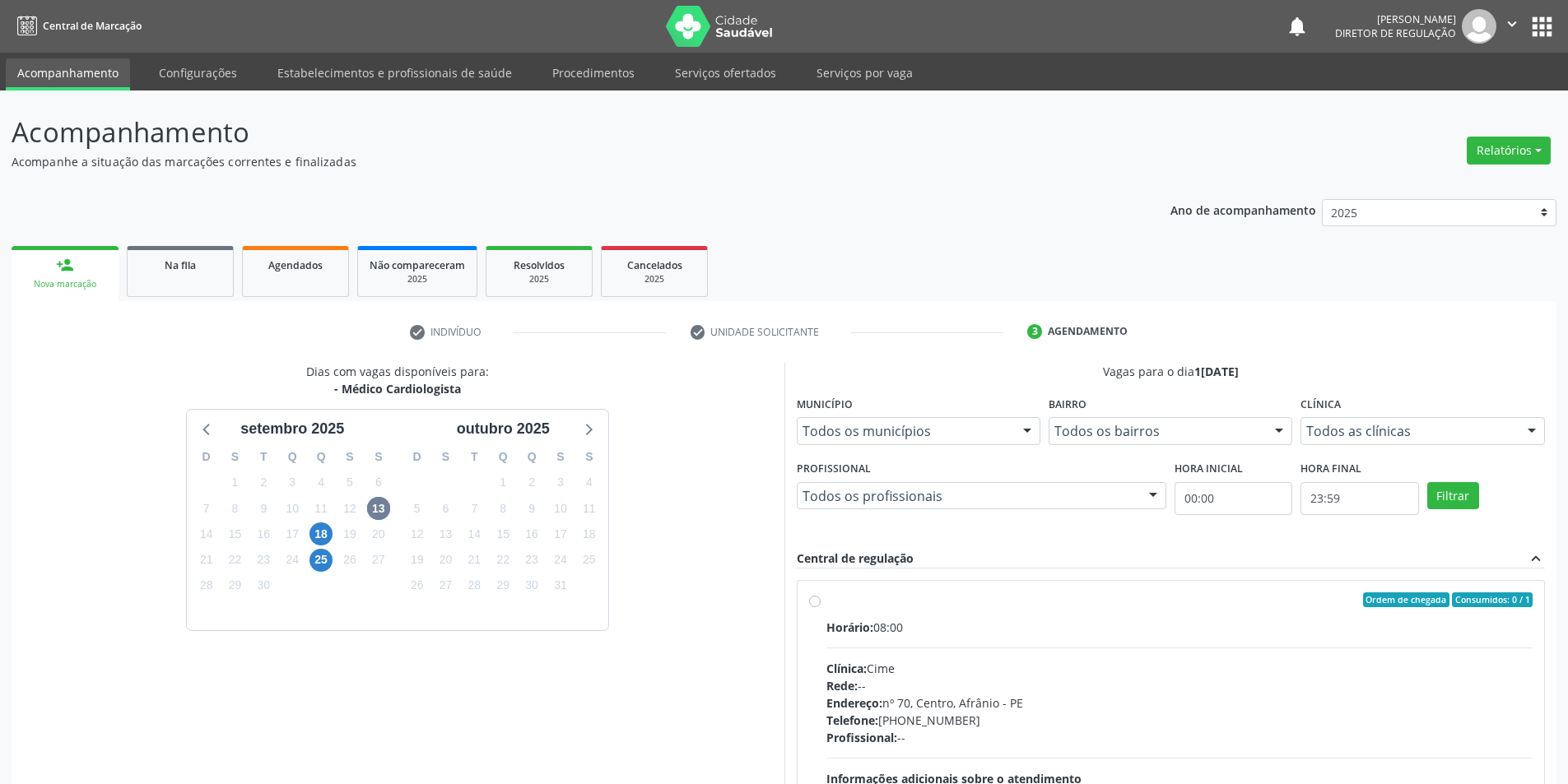
click at [932, 601] on div "Ordem de chegada Consumidos: 0 / 1" at bounding box center [1181, 600] width 707 height 14
click at [821, 601] on input "Ordem de chegada Consumidos: 0 / 1 Horário: 08:00 Clínica: Cime Rede: -- Endere…" at bounding box center [815, 600] width 12 height 14
radio input "true"
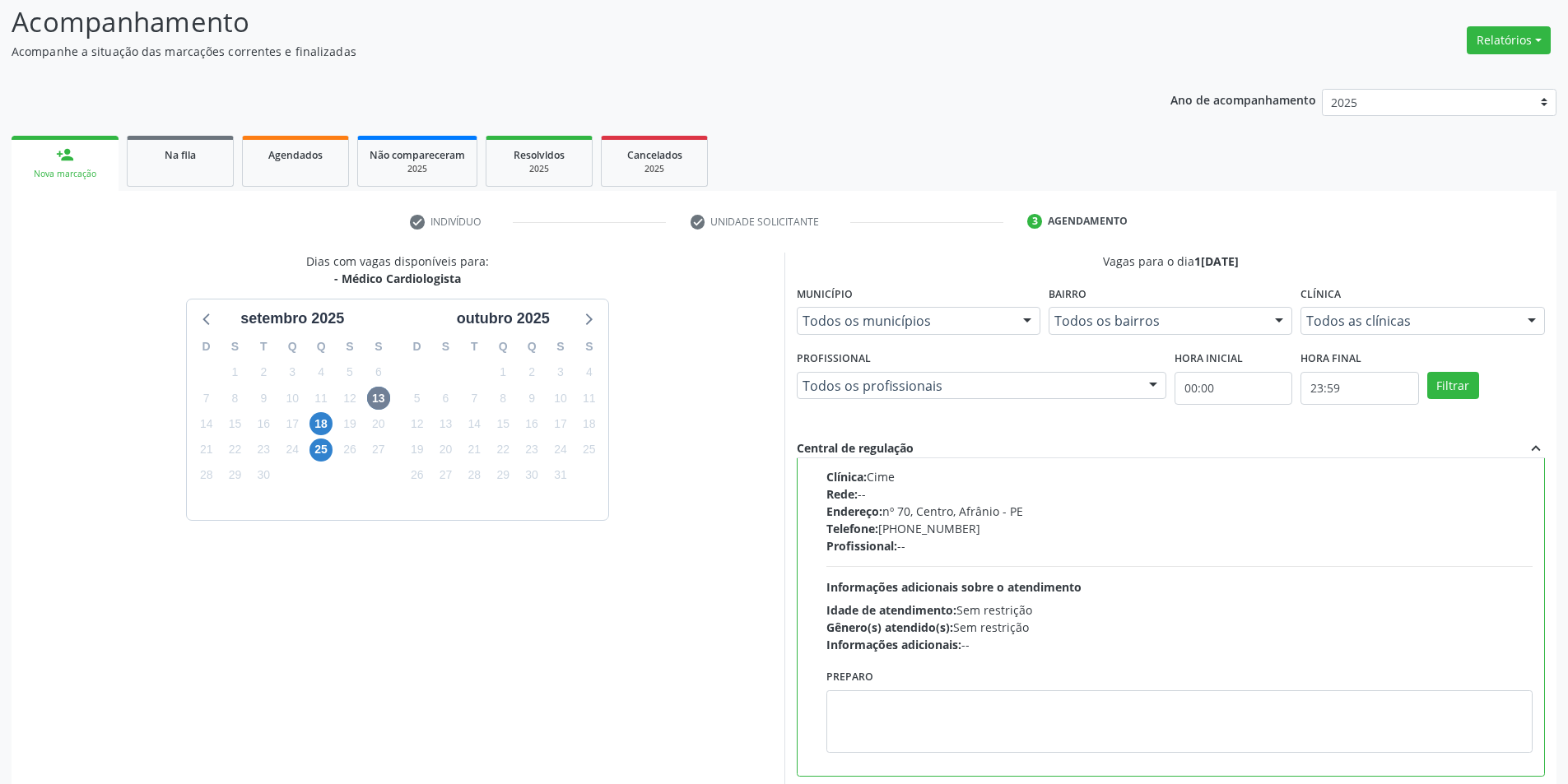
scroll to position [199, 0]
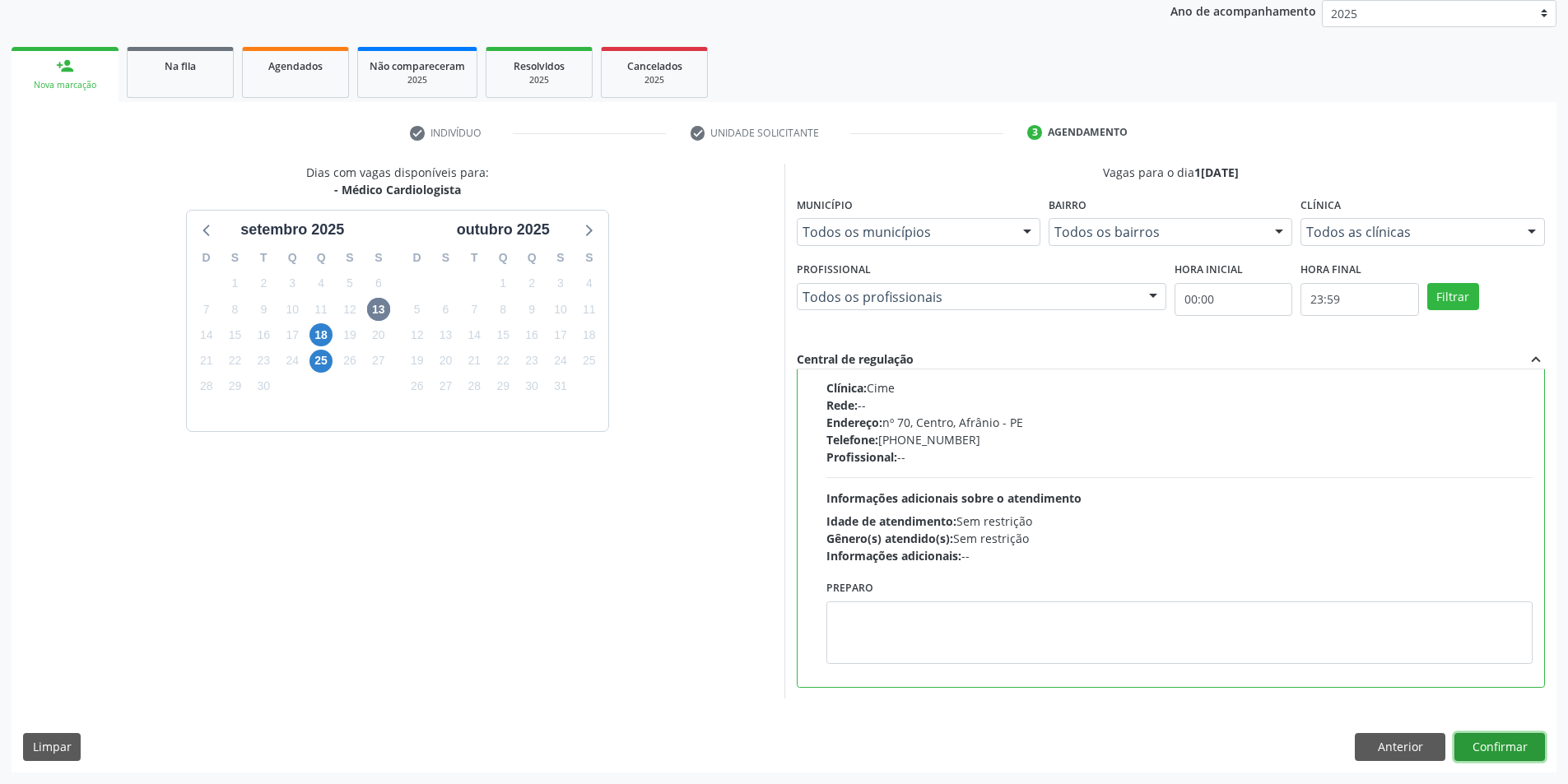
click at [1484, 743] on button "Confirmar" at bounding box center [1500, 746] width 91 height 28
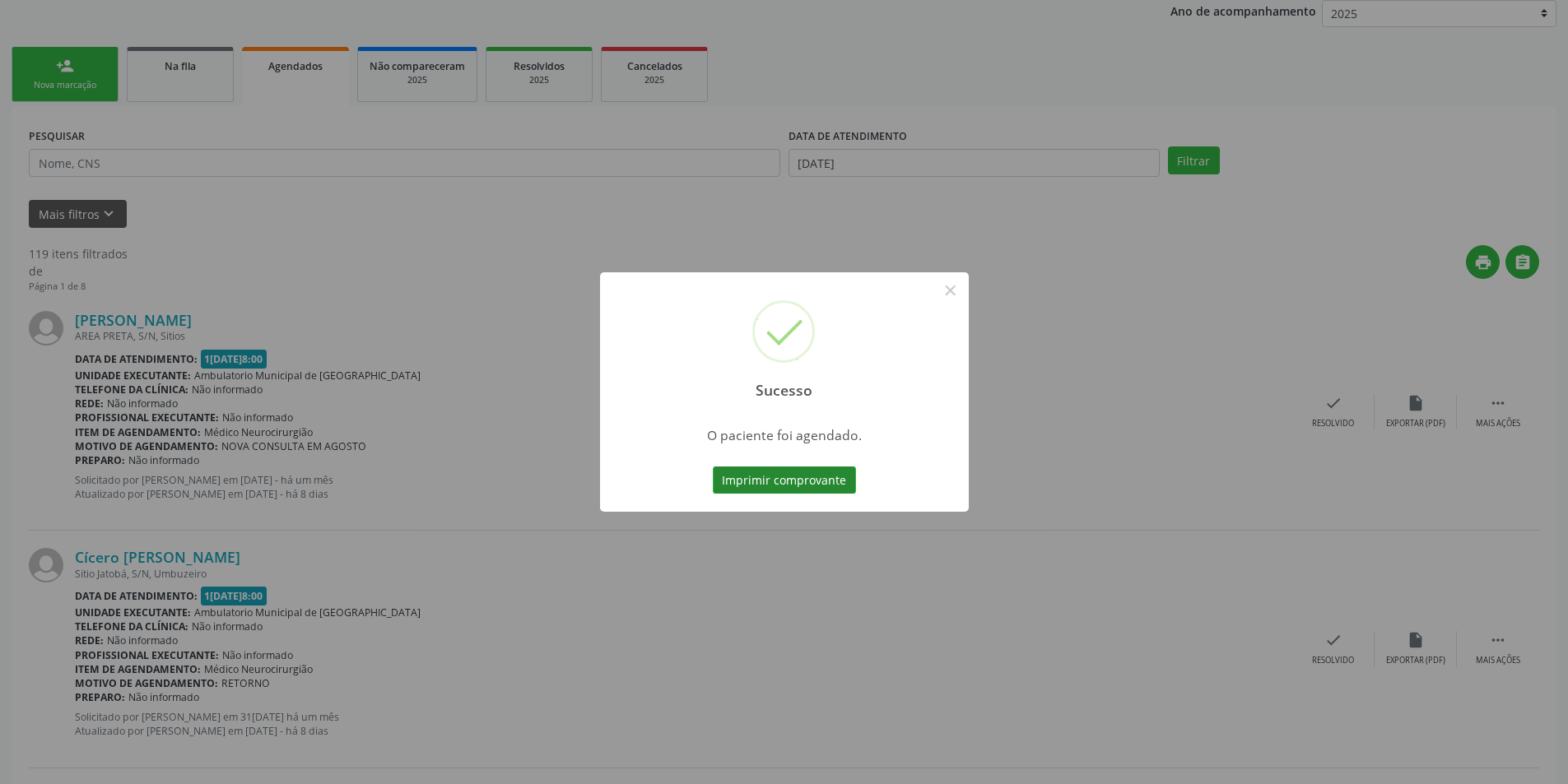
scroll to position [0, 0]
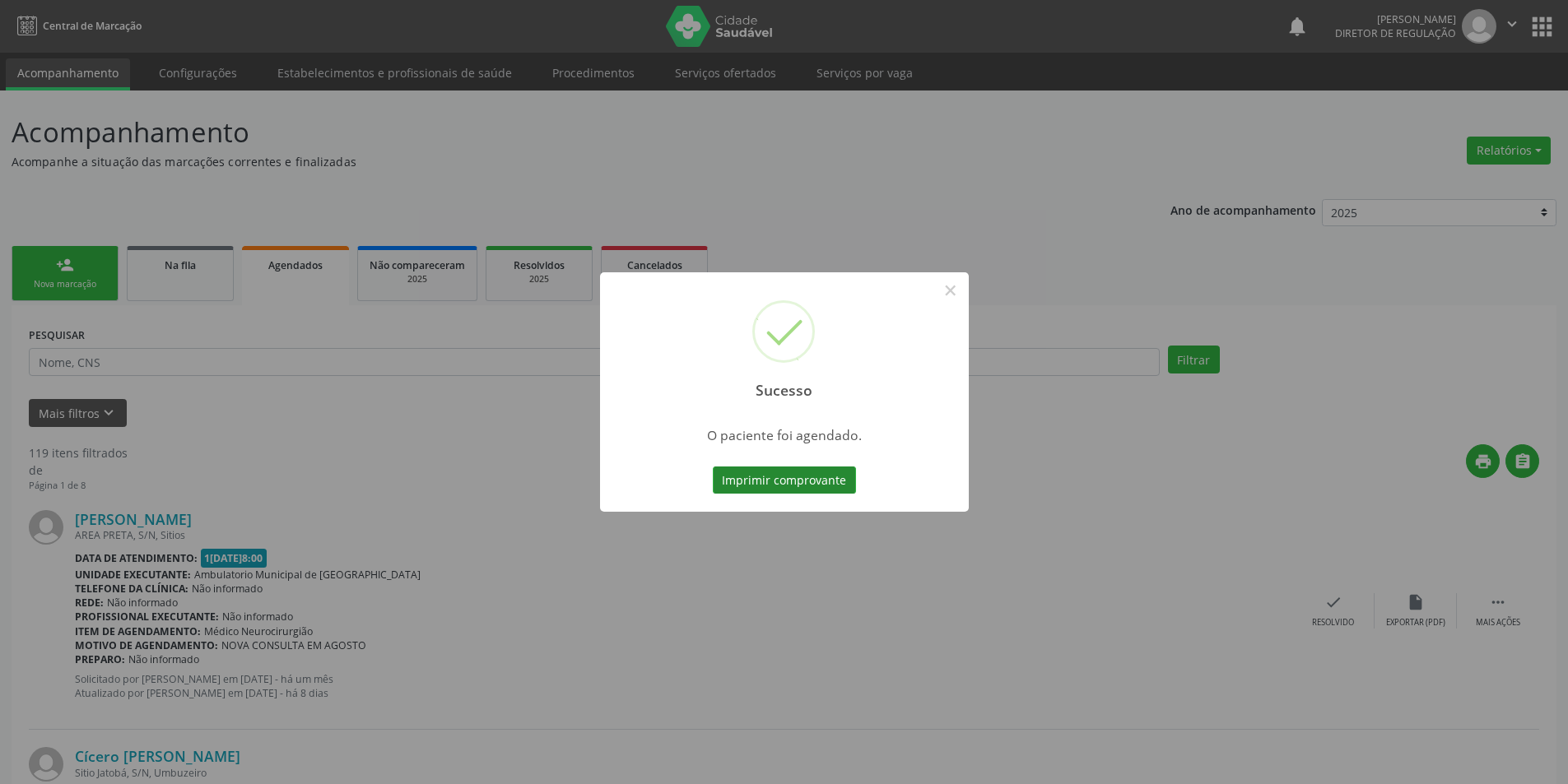
click at [834, 476] on button "Imprimir comprovante" at bounding box center [784, 480] width 143 height 28
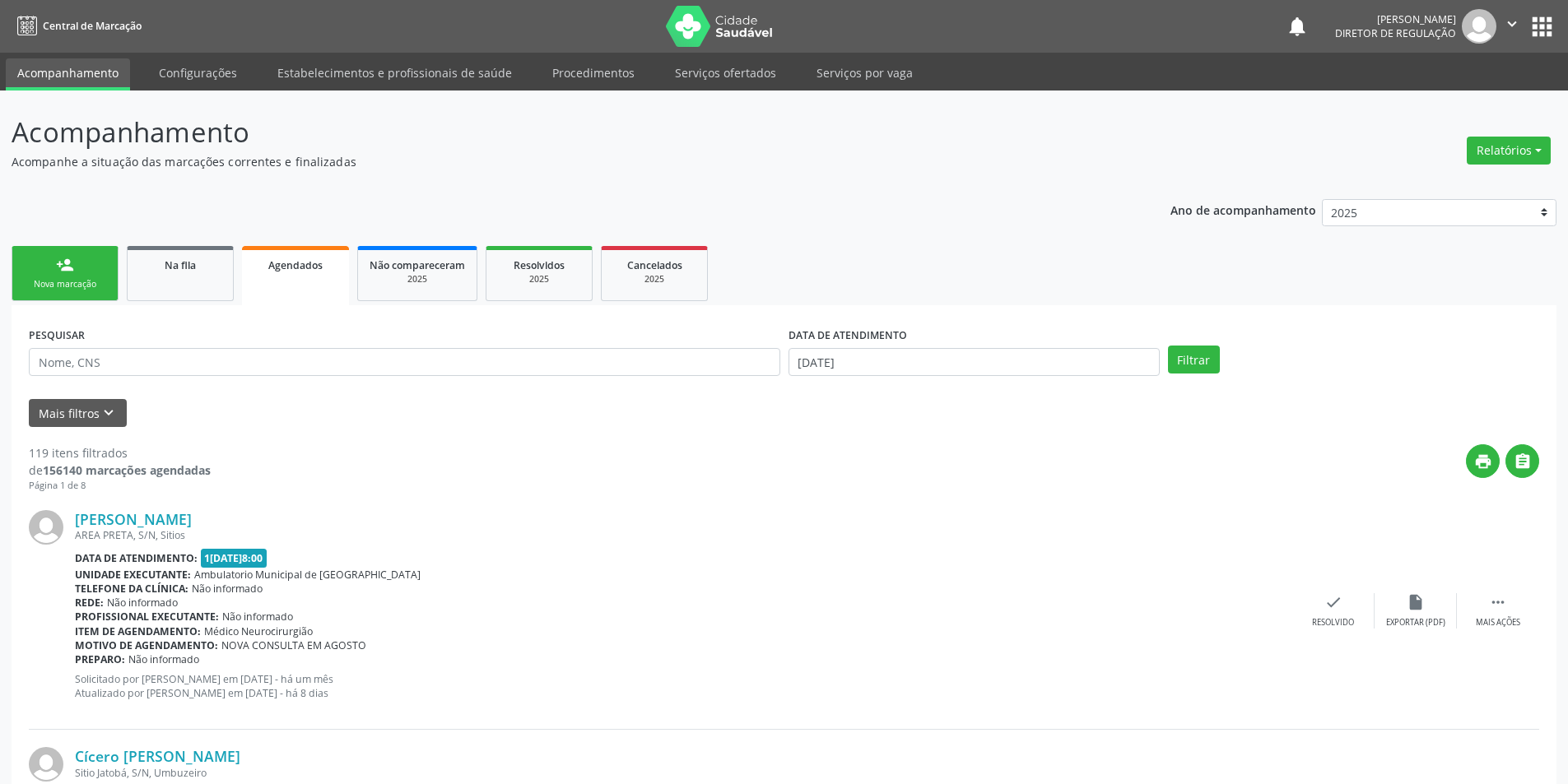
click at [81, 275] on link "person_add Nova marcação" at bounding box center [65, 273] width 107 height 55
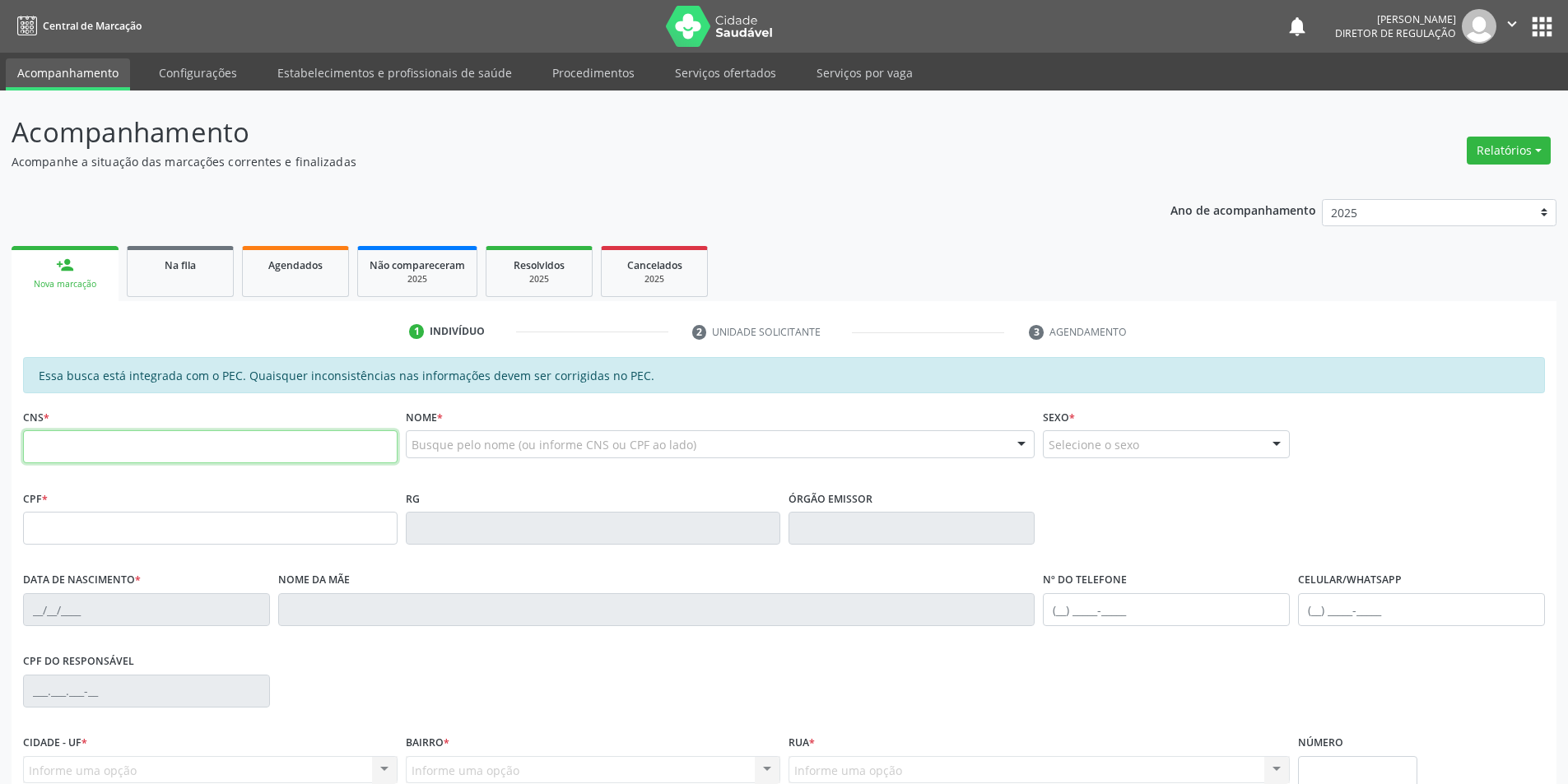
click at [207, 444] on input "text" at bounding box center [211, 447] width 375 height 33
type input "708 2086 9225 5643"
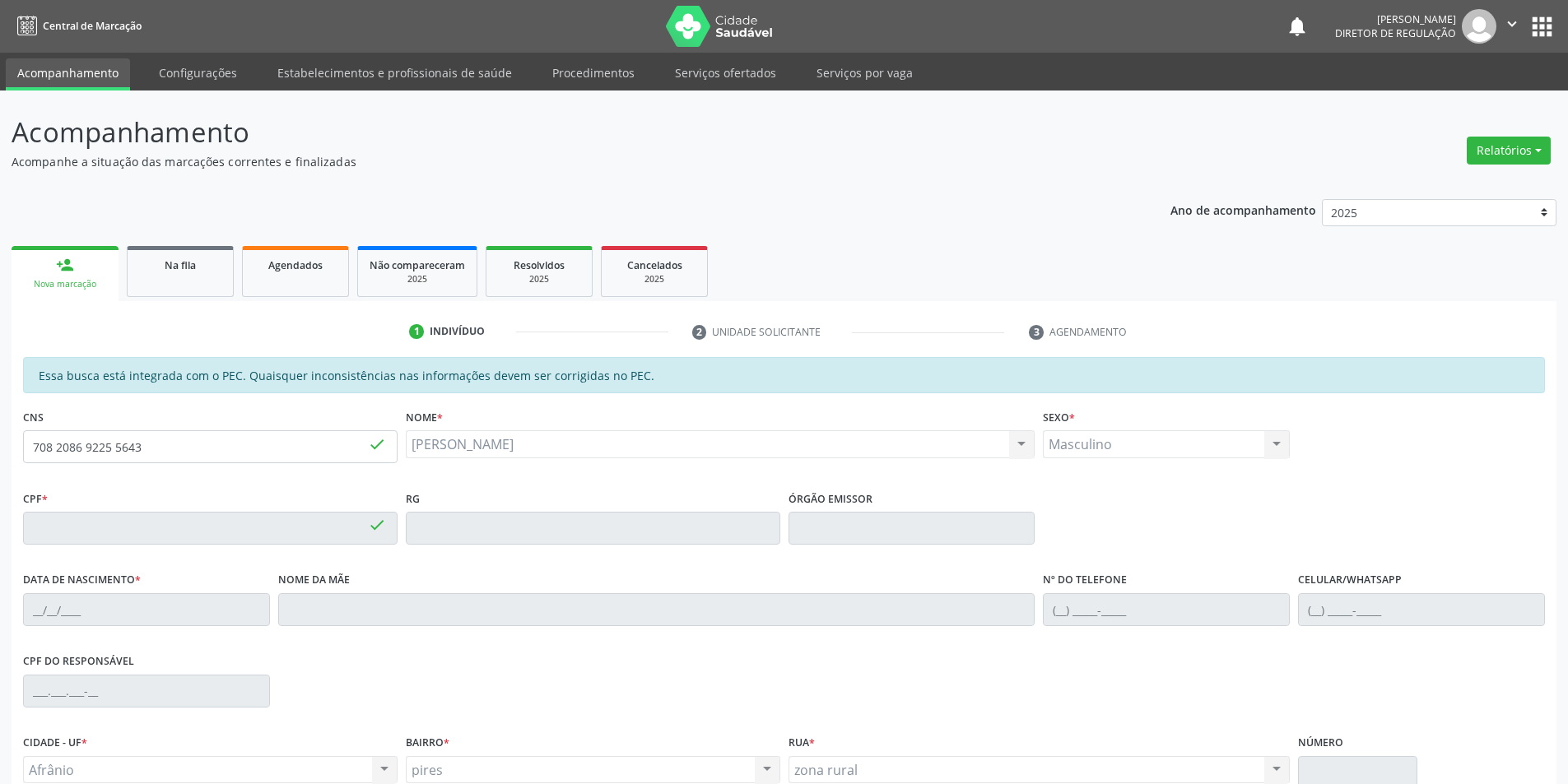
type input "177.204.054-12"
type input "1[DATE]"
type input "[PERSON_NAME]"
type input "[PHONE_NUMBER]"
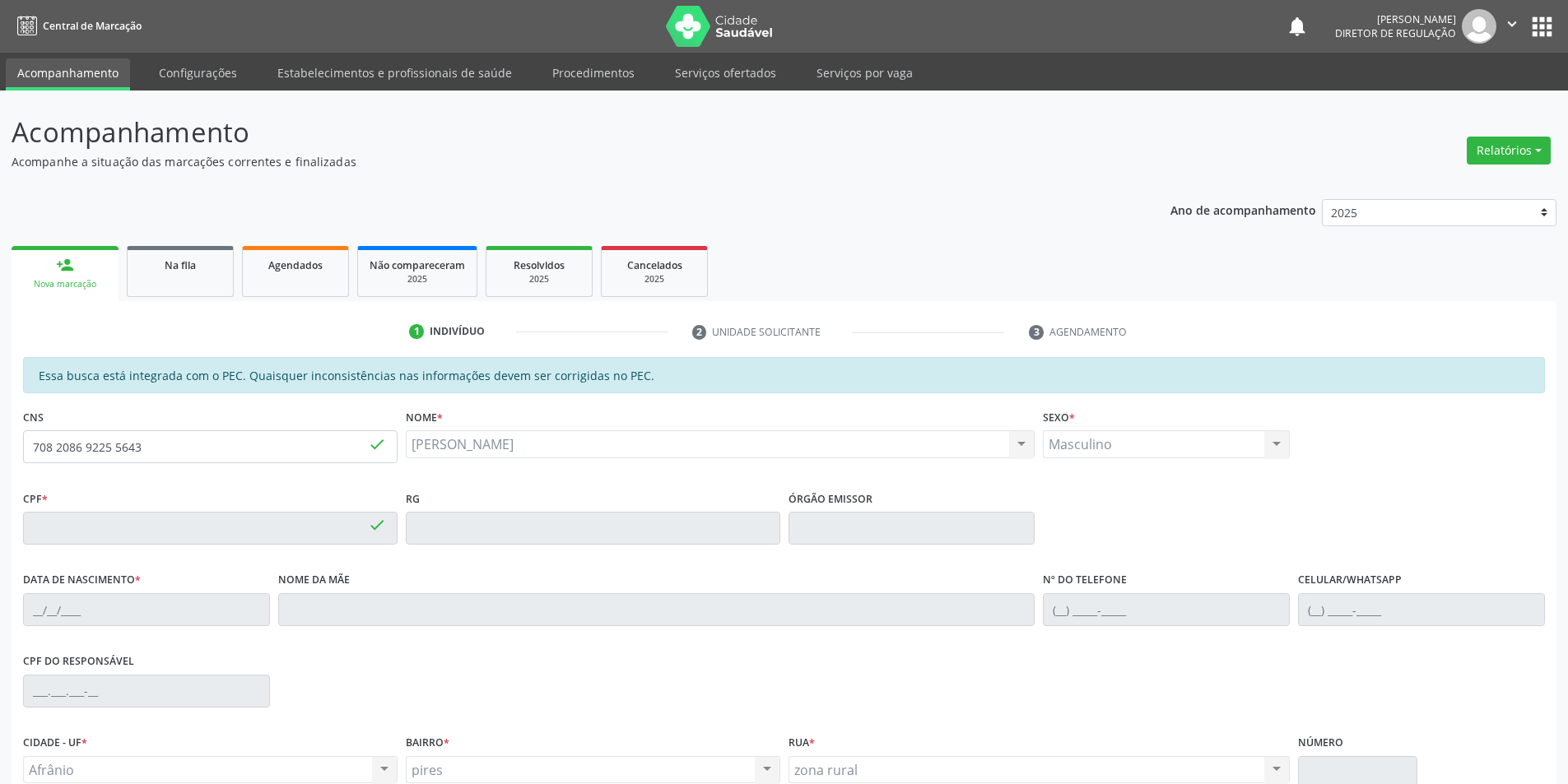
type input "S/N"
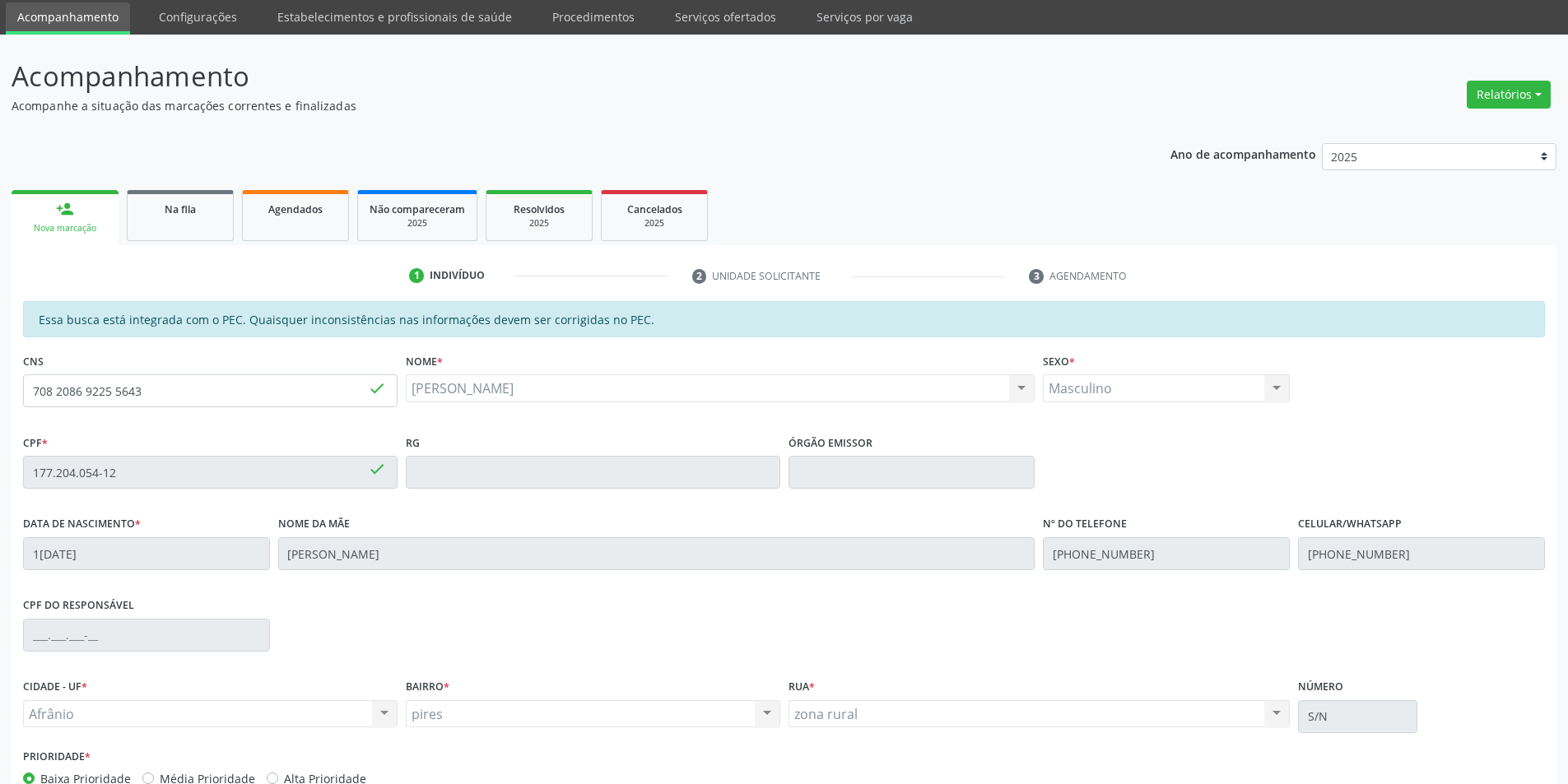
scroll to position [155, 0]
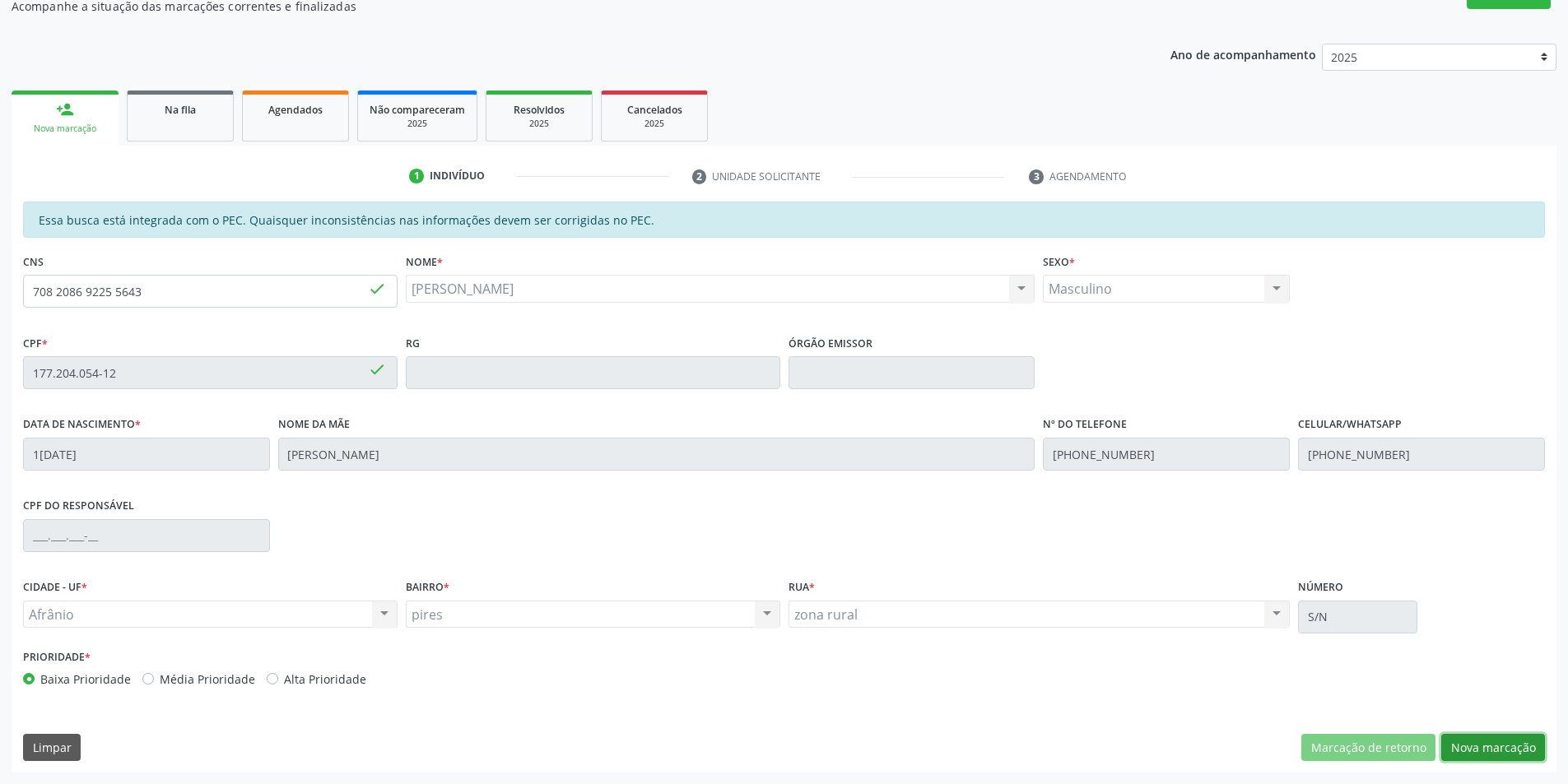
click at [1489, 748] on button "Nova marcação" at bounding box center [1493, 747] width 103 height 28
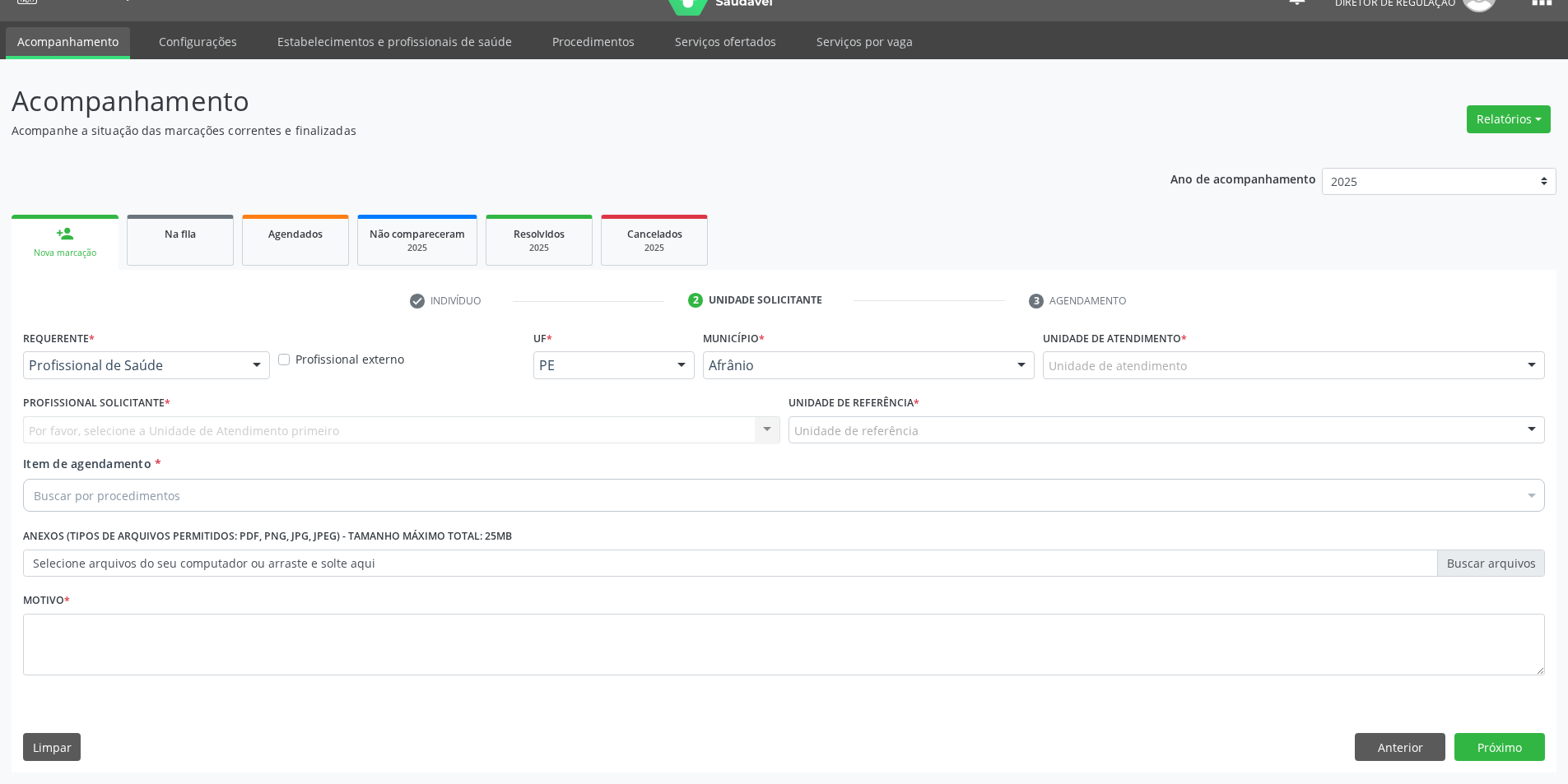
click at [1231, 360] on div "Unidade de atendimento" at bounding box center [1295, 365] width 502 height 28
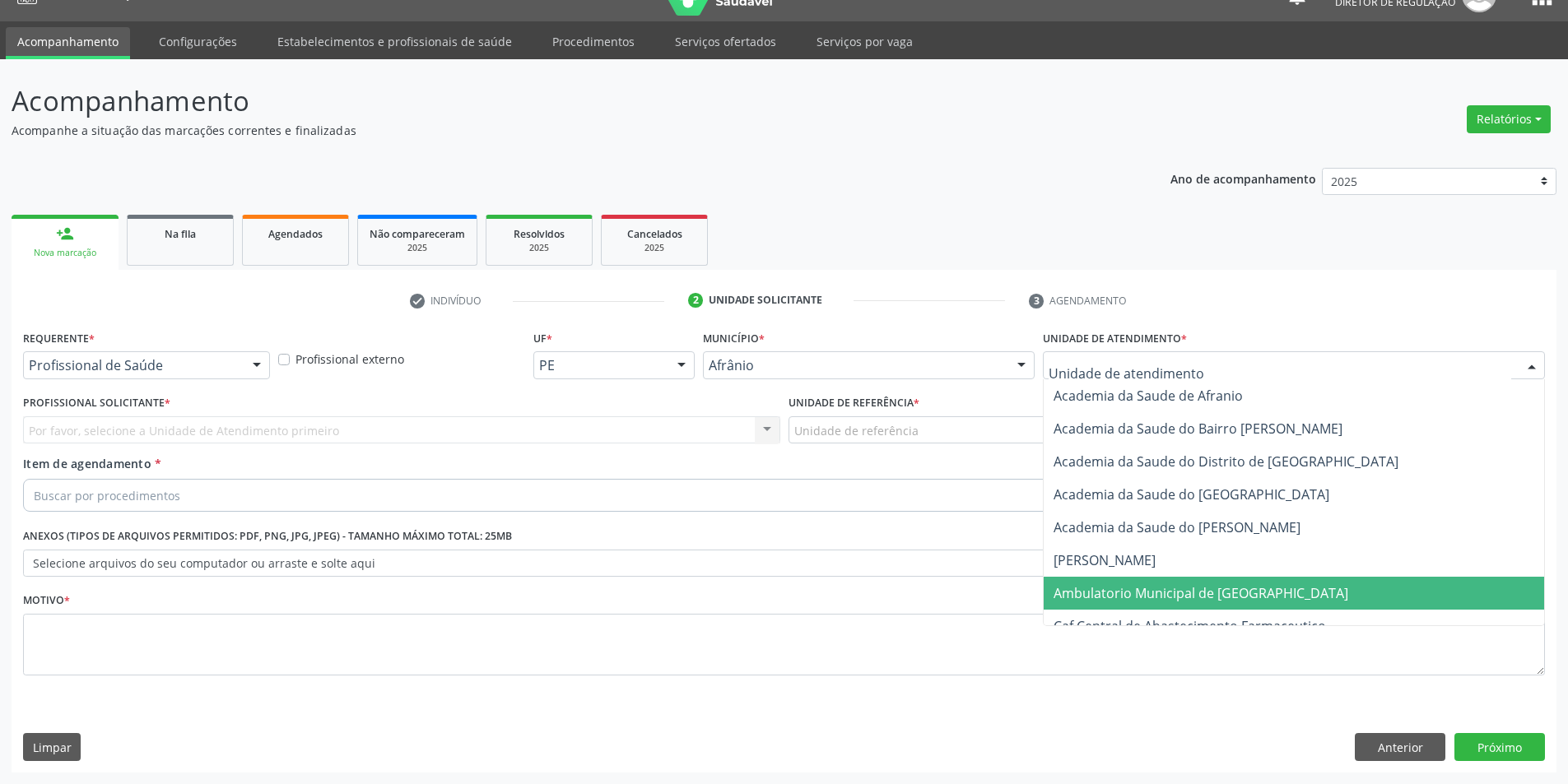
click at [1177, 599] on span "Ambulatorio Municipal de [GEOGRAPHIC_DATA]" at bounding box center [1201, 593] width 295 height 18
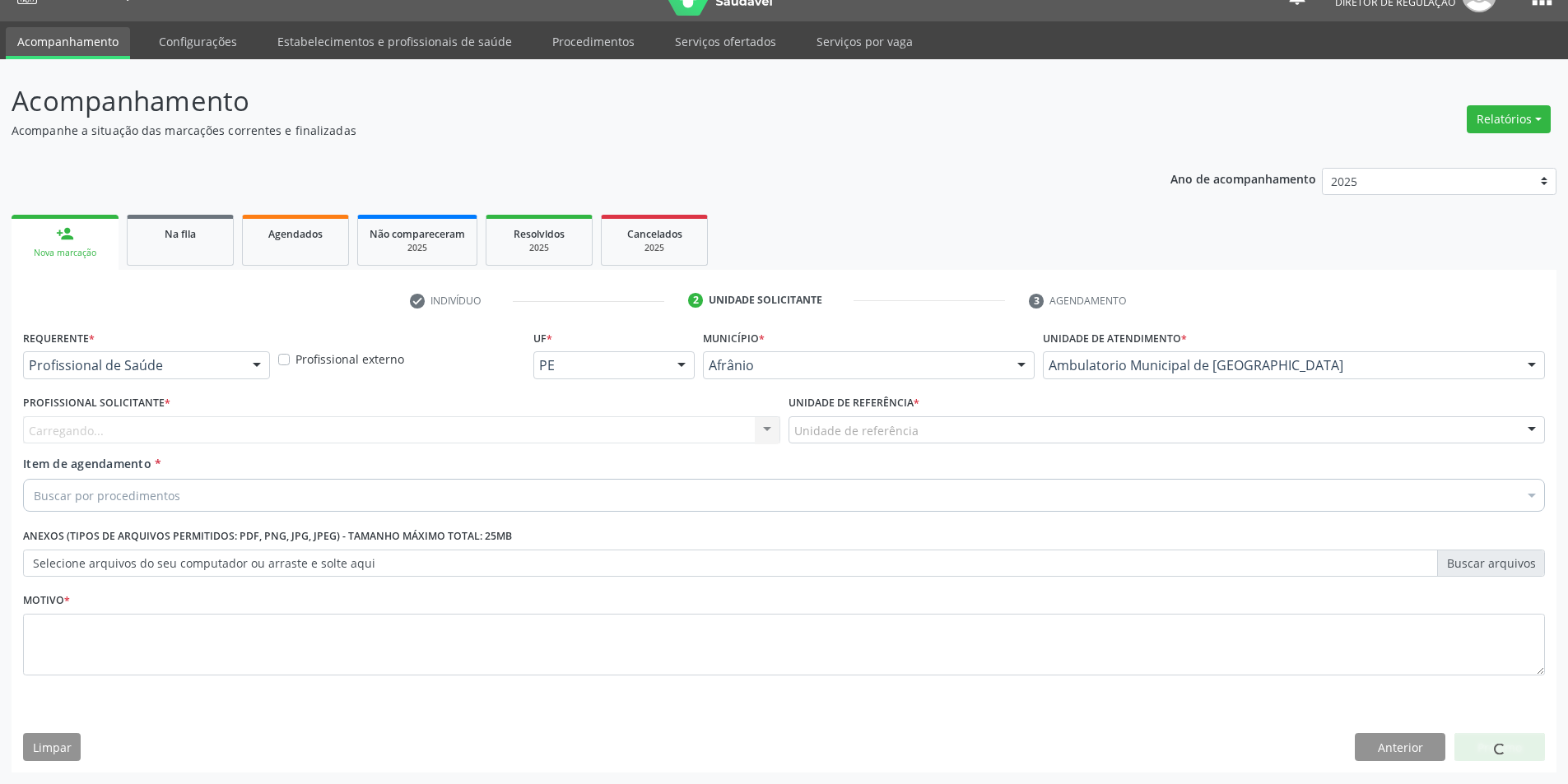
click at [930, 437] on div "Unidade de referência" at bounding box center [1167, 430] width 757 height 28
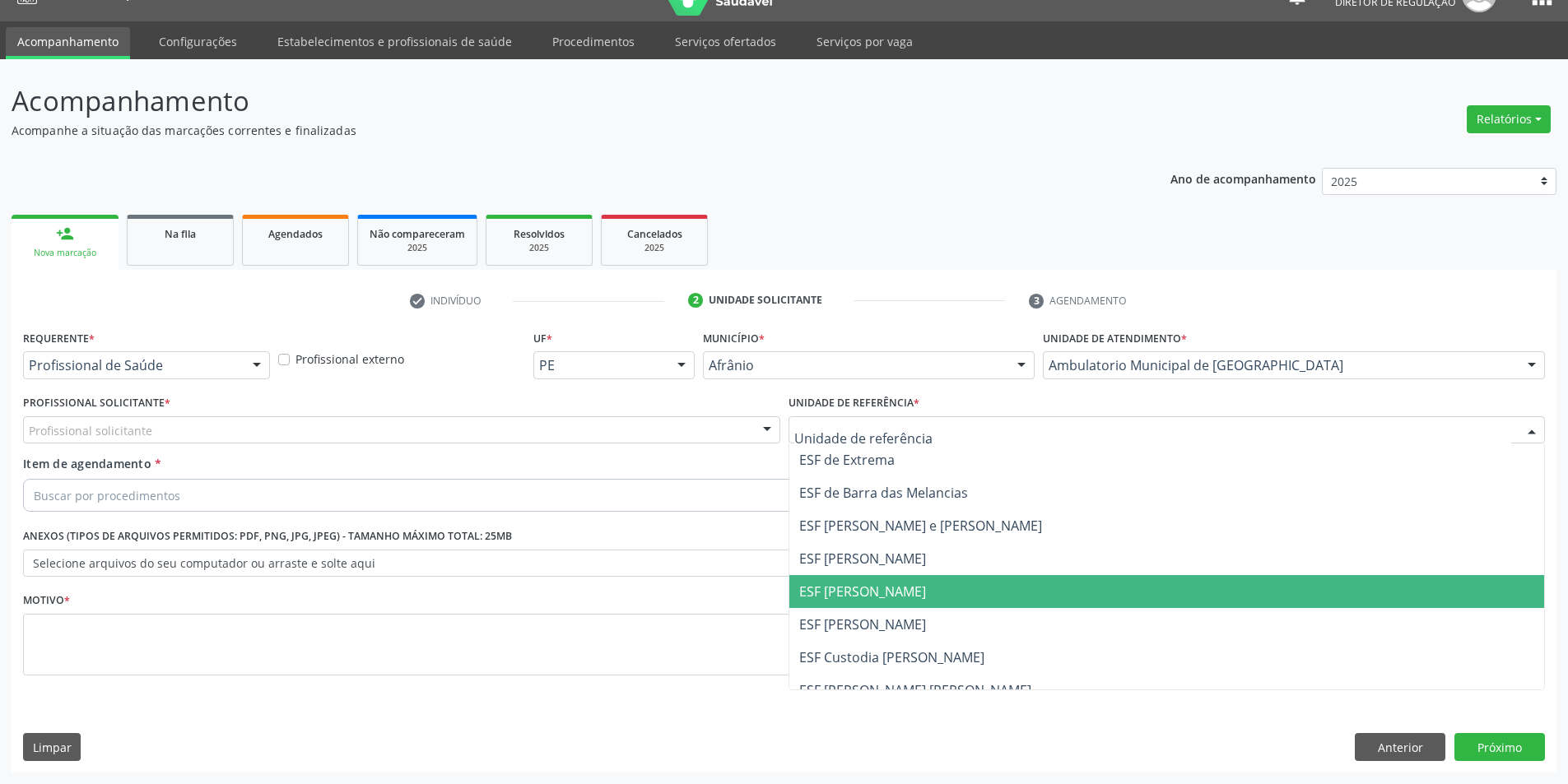
click at [950, 587] on span "ESF [PERSON_NAME]" at bounding box center [1167, 592] width 755 height 33
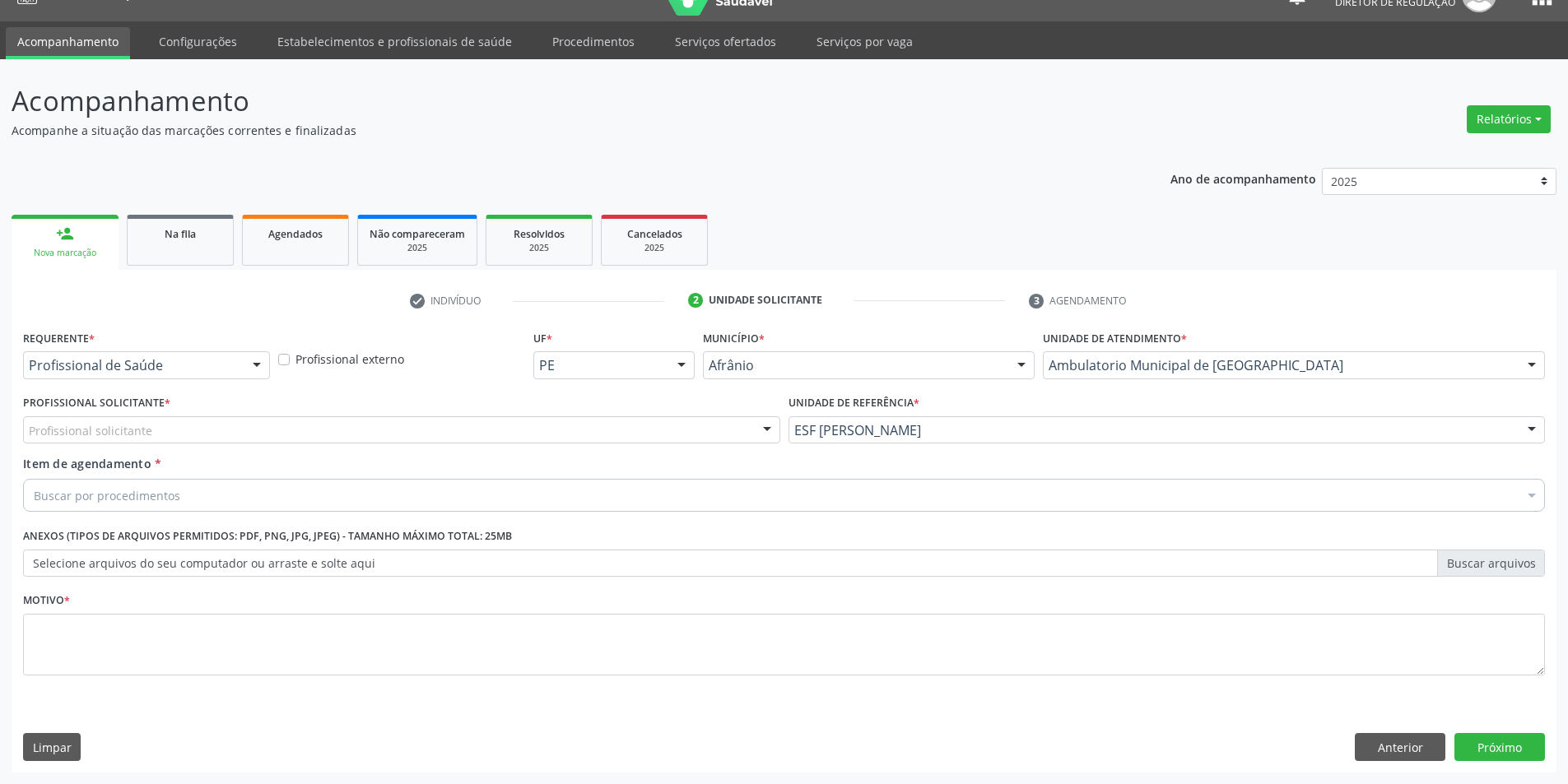
click at [653, 422] on div "Profissional solicitante" at bounding box center [402, 430] width 757 height 28
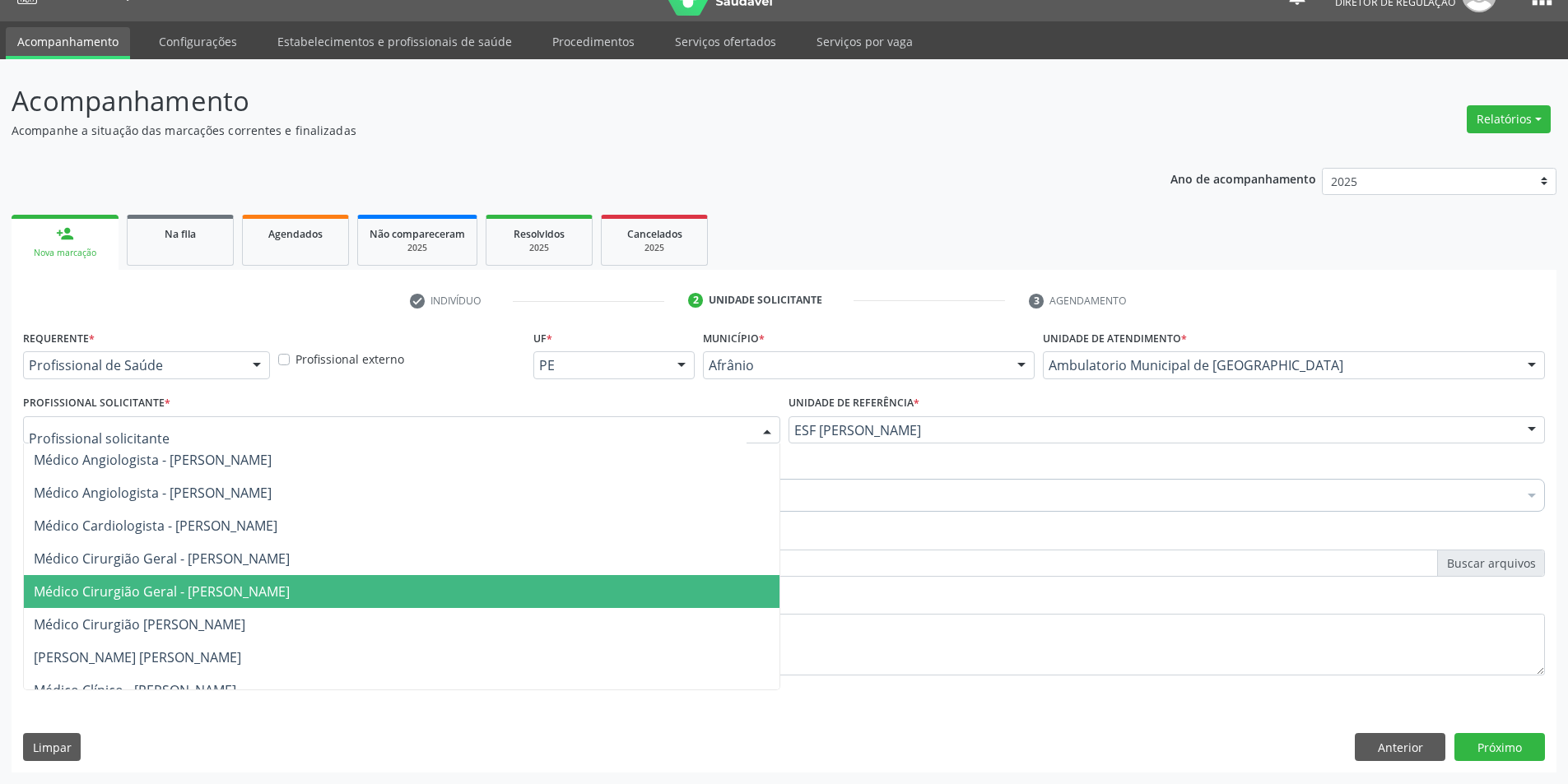
click at [631, 603] on span "Médico Cirurgião Geral - [PERSON_NAME]" at bounding box center [402, 592] width 755 height 33
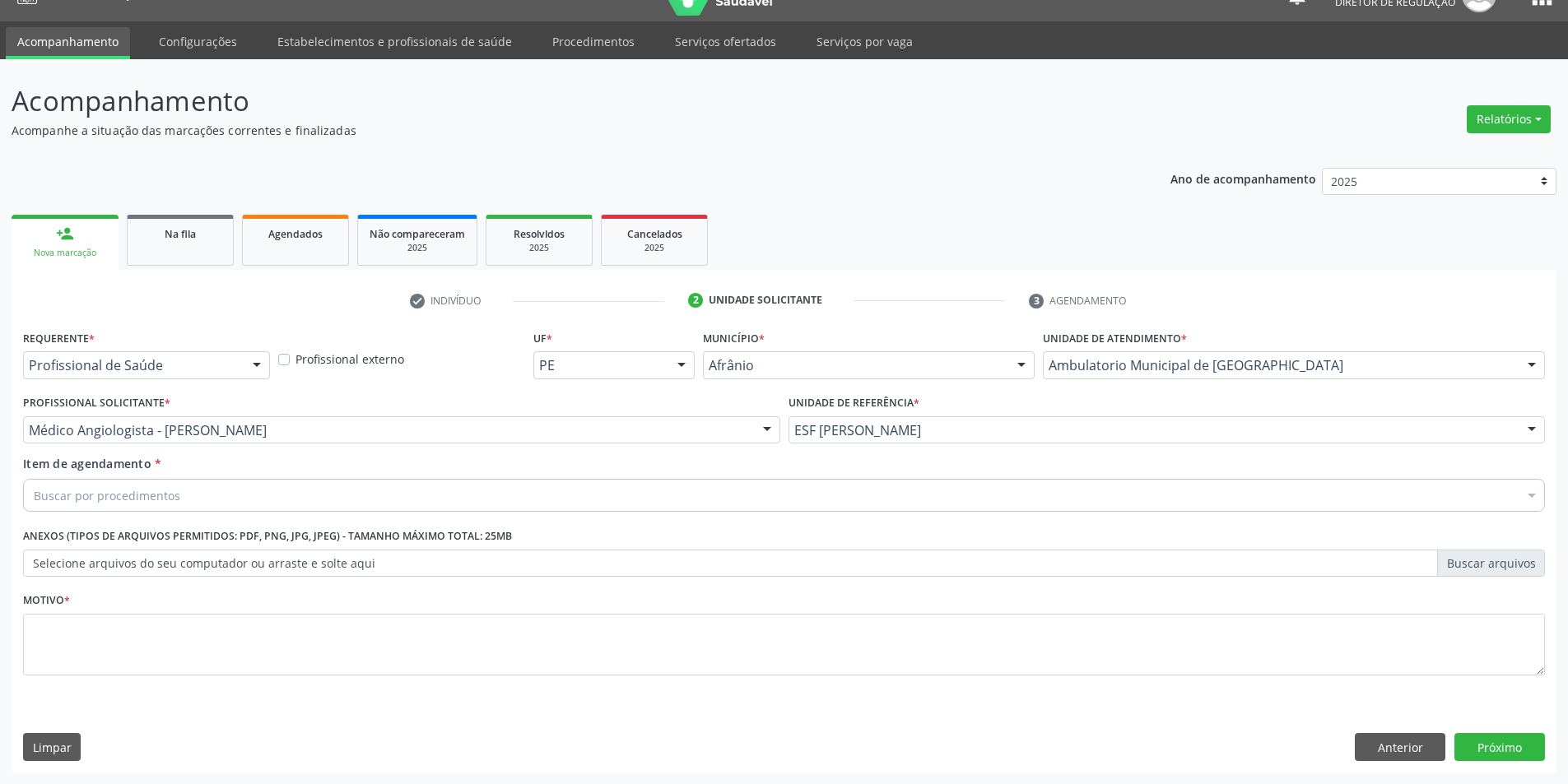
click at [461, 492] on div "Buscar por procedimentos" at bounding box center [784, 495] width 1523 height 33
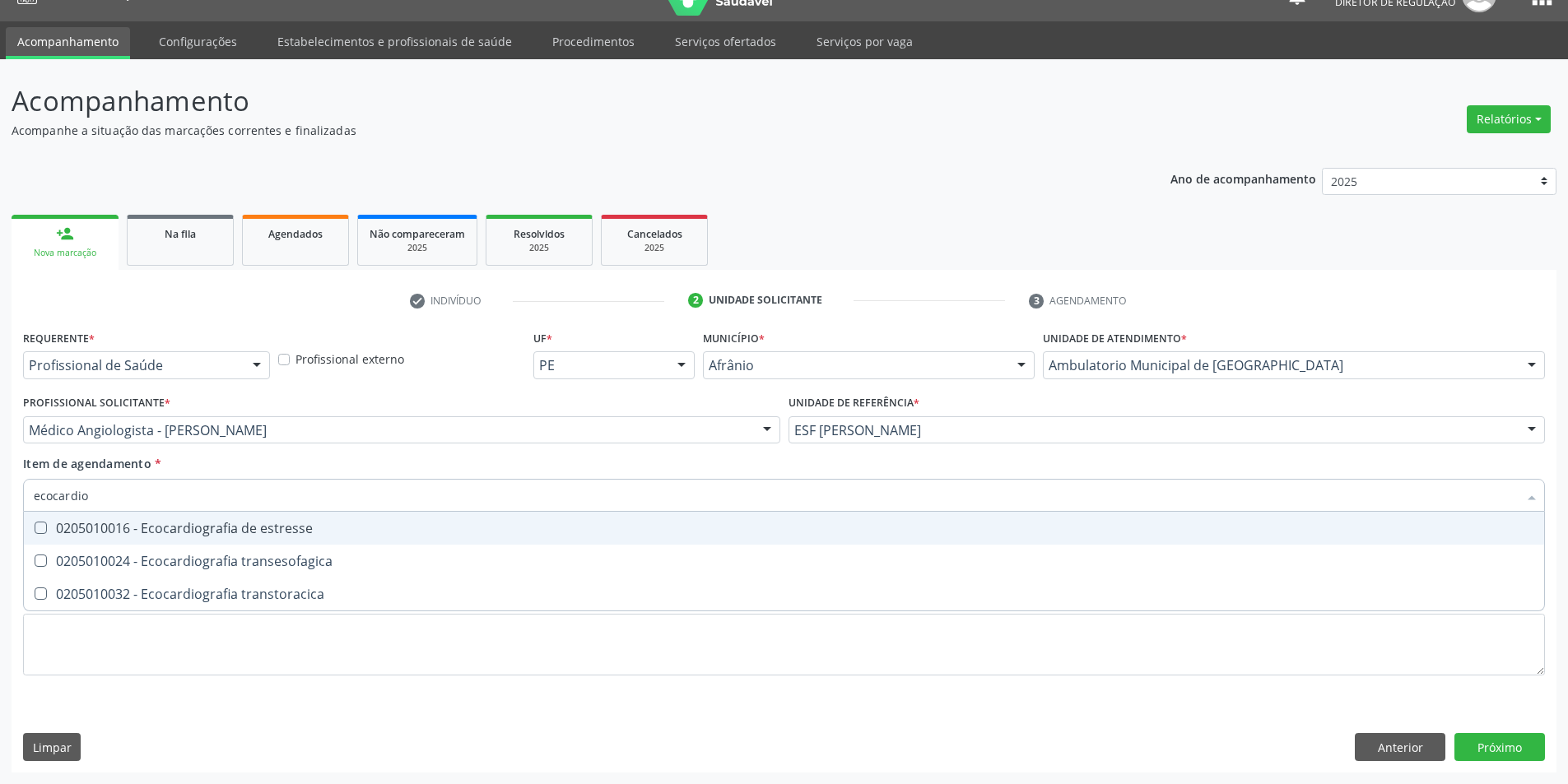
type input "ecocardiog"
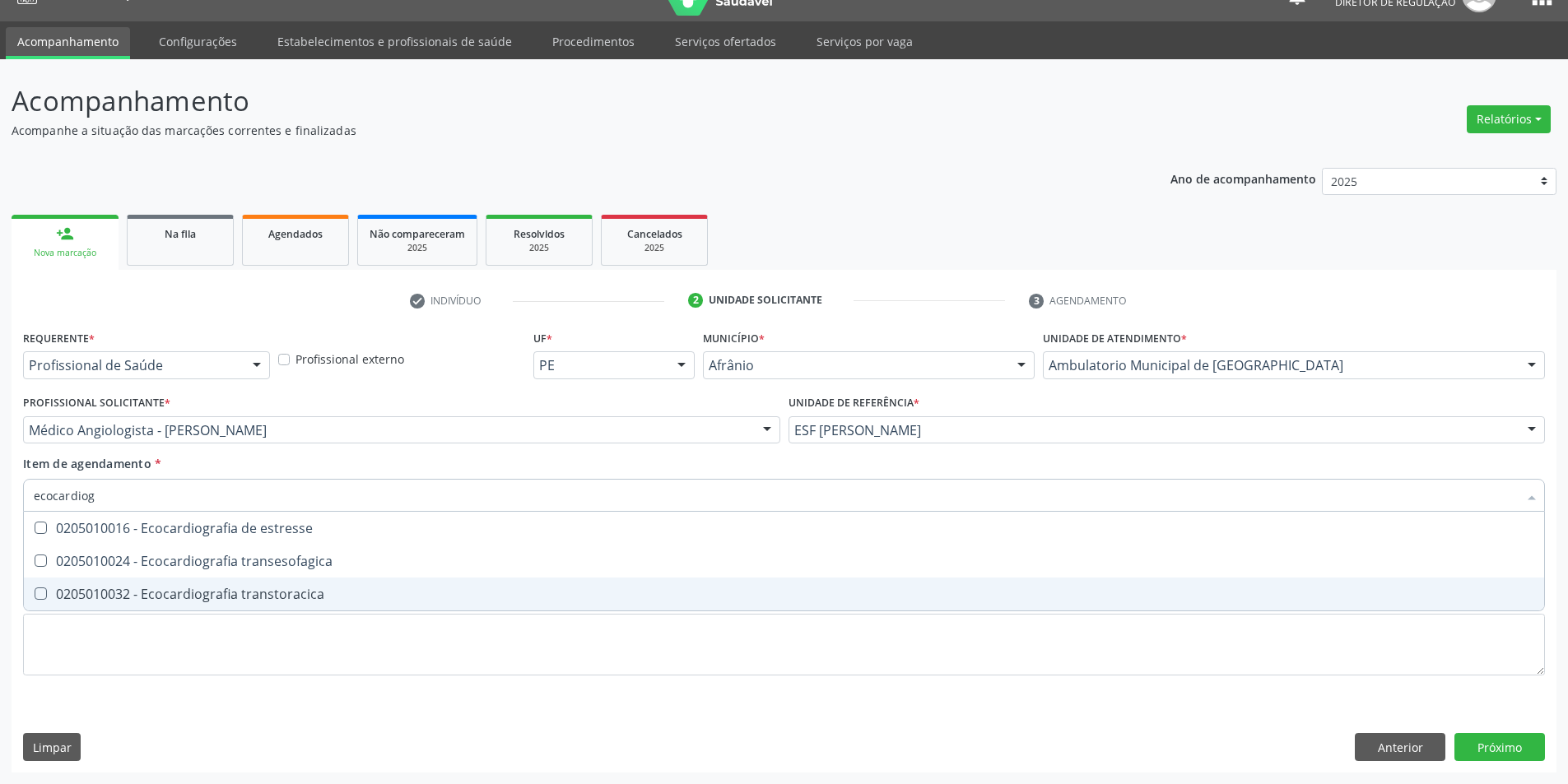
click at [441, 593] on div "0205010032 - Ecocardiografia transtoracica" at bounding box center [784, 594] width 1501 height 14
checkbox transtoracica "true"
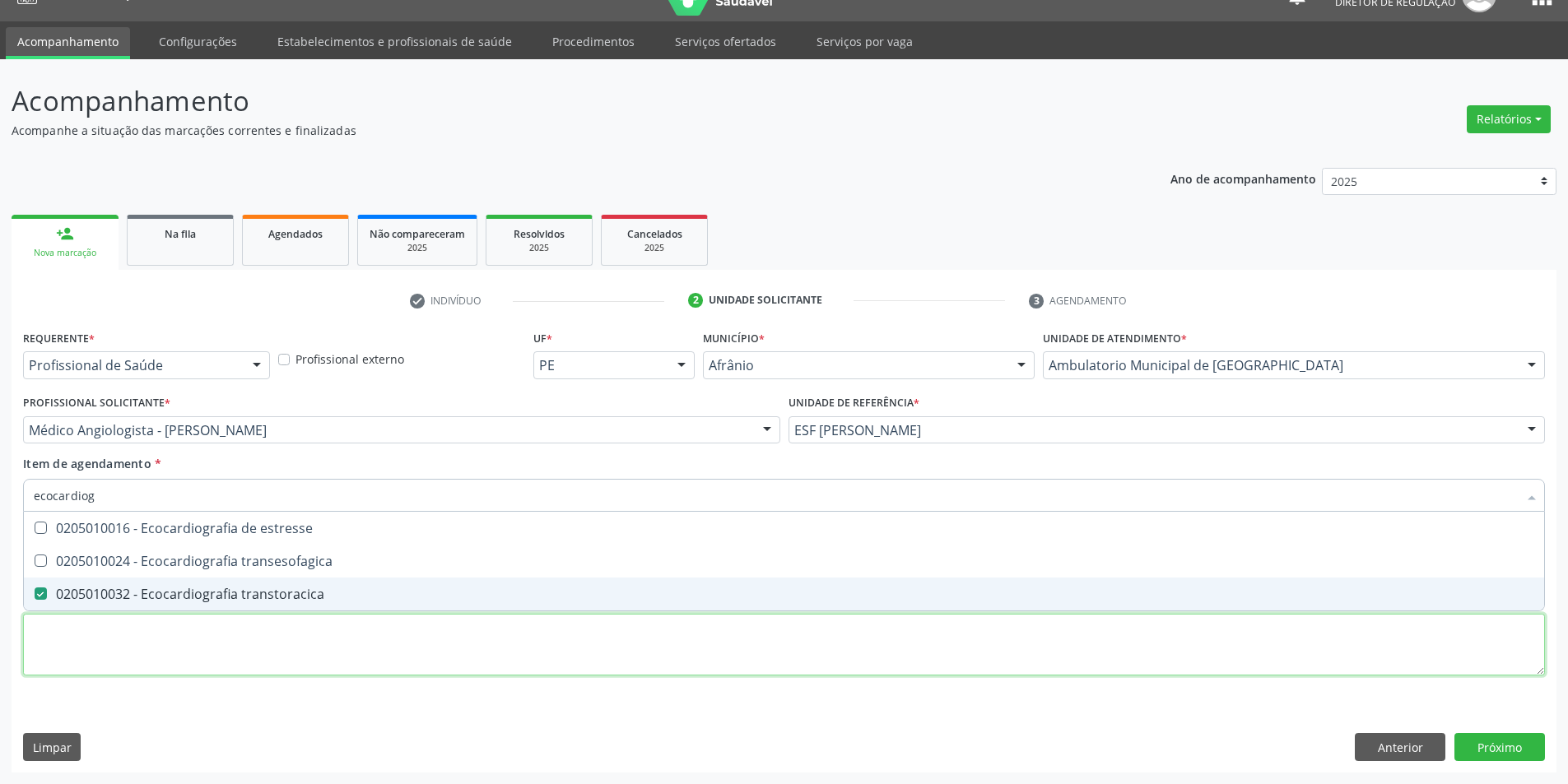
click at [471, 641] on div "Requerente * Profissional de Saúde Profissional de Saúde Paciente Nenhum result…" at bounding box center [784, 512] width 1523 height 373
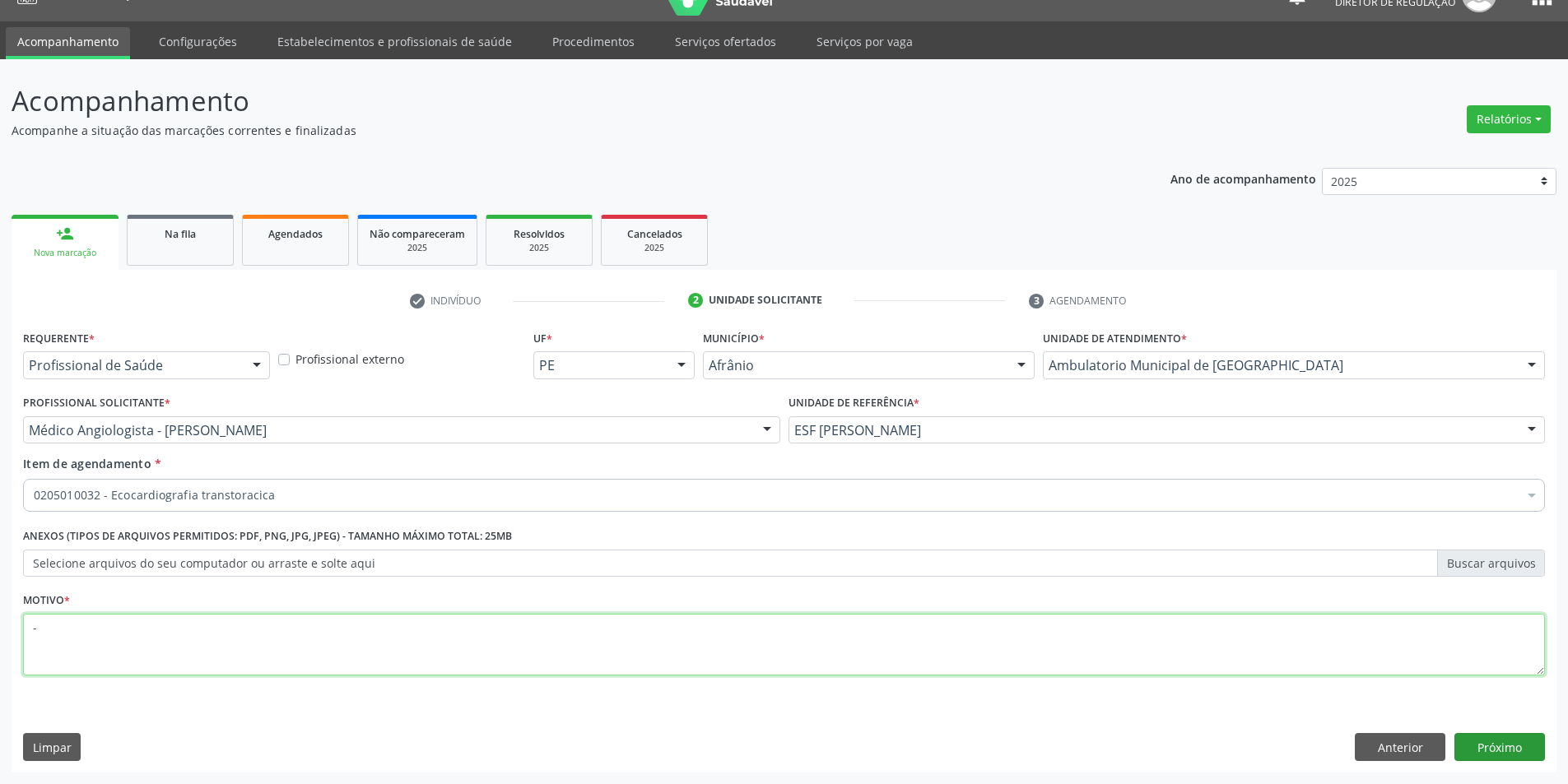
type textarea "-"
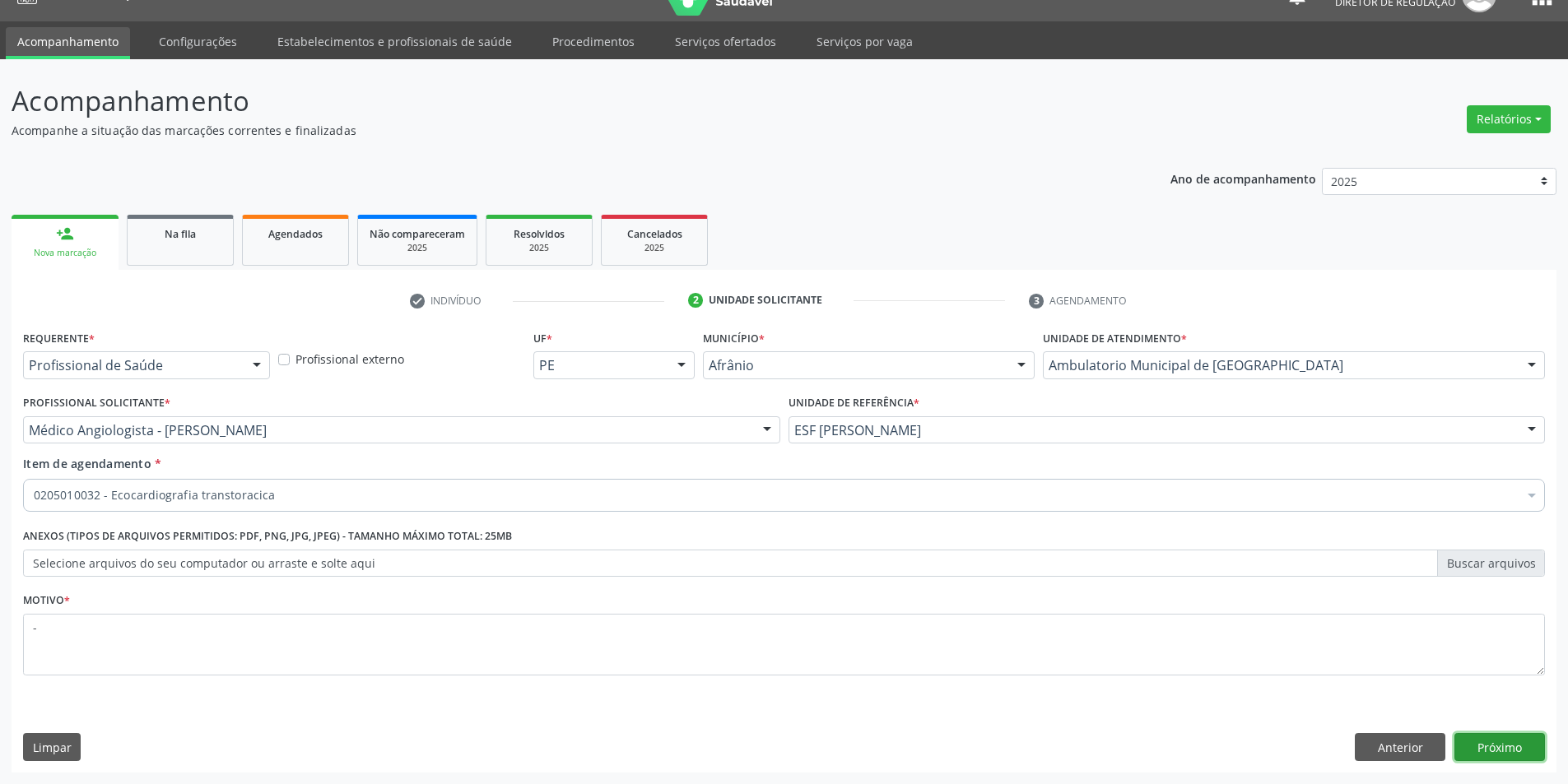
click at [1515, 739] on button "Próximo" at bounding box center [1500, 746] width 91 height 28
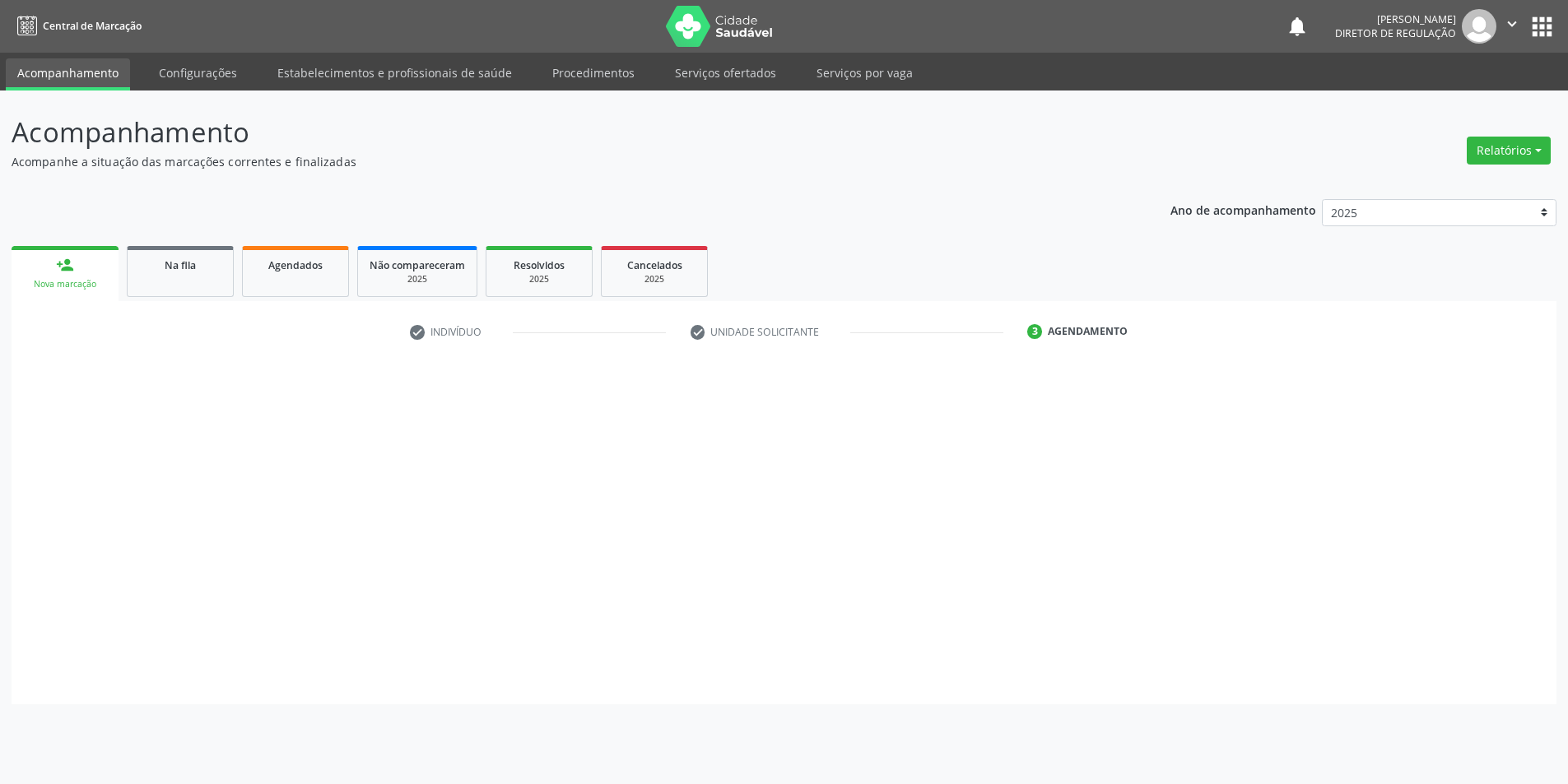
scroll to position [0, 0]
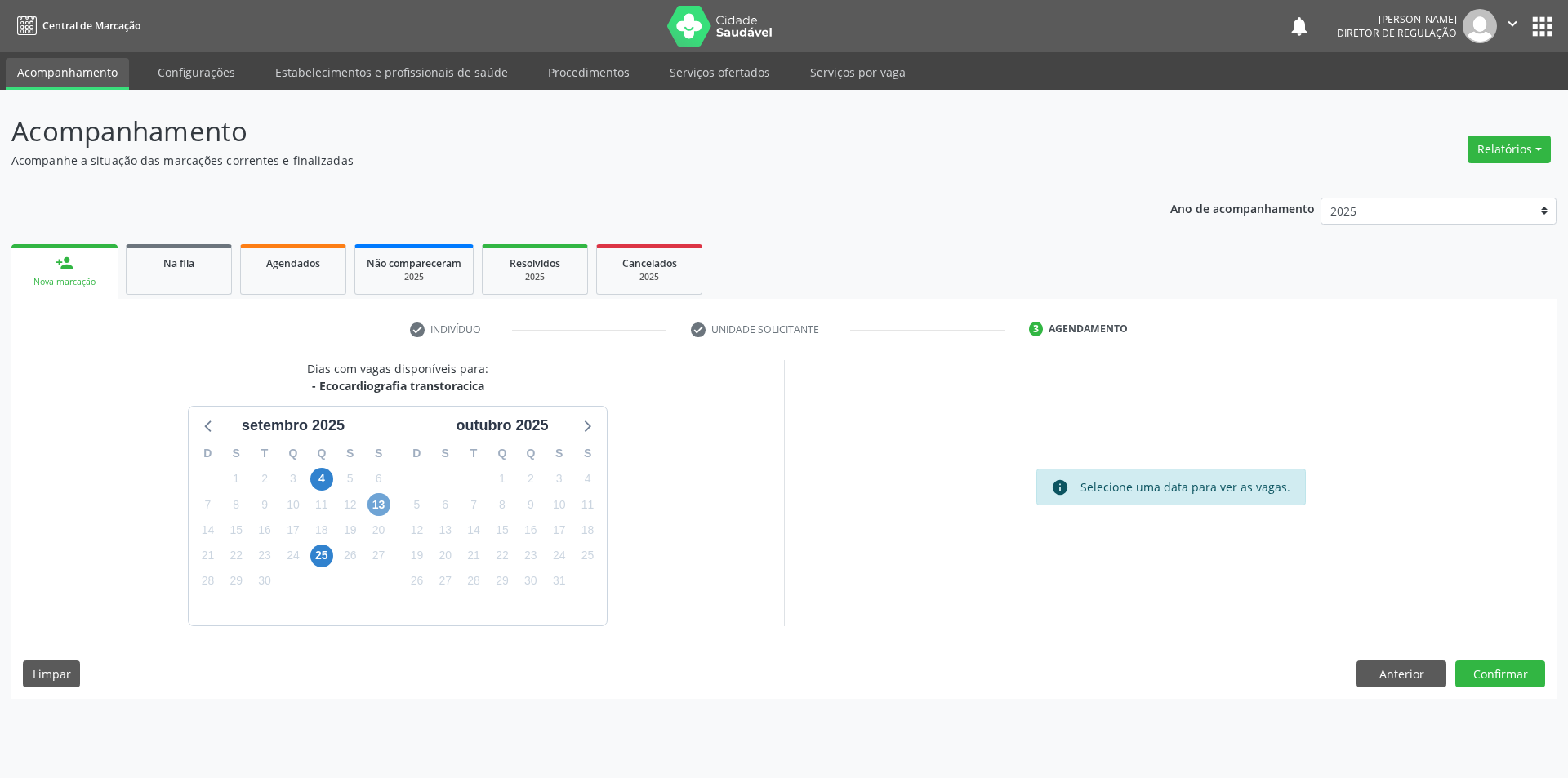
click at [383, 497] on span "13" at bounding box center [379, 505] width 23 height 23
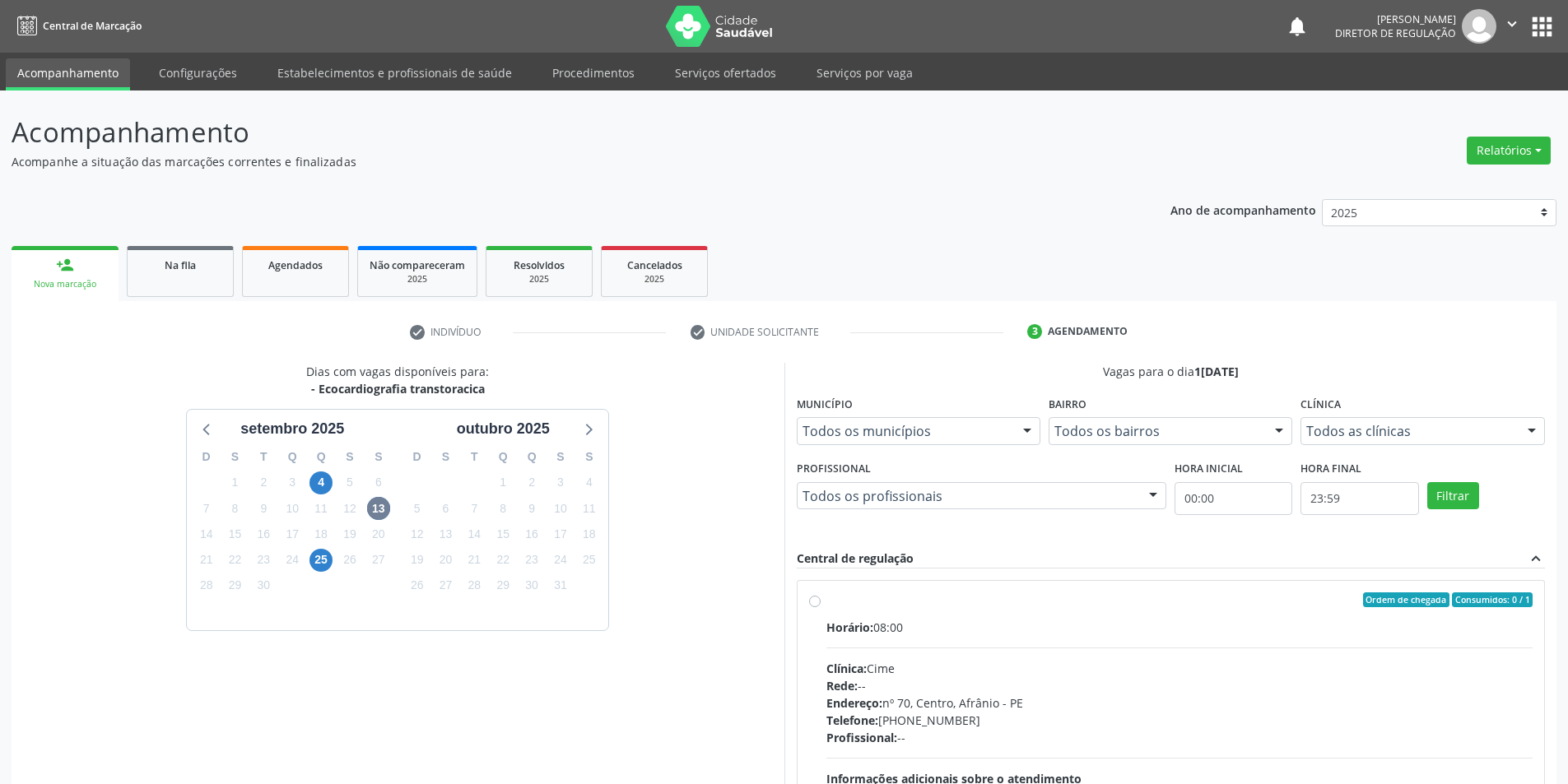
click at [1080, 617] on label "Ordem de chegada Consumidos: 0 / 1 Horário: 08:00 Clínica: Cime Rede: -- Endere…" at bounding box center [1181, 719] width 707 height 253
click at [821, 607] on input "Ordem de chegada Consumidos: 0 / 1 Horário: 08:00 Clínica: Cime Rede: -- Endere…" at bounding box center [815, 600] width 12 height 14
radio input "true"
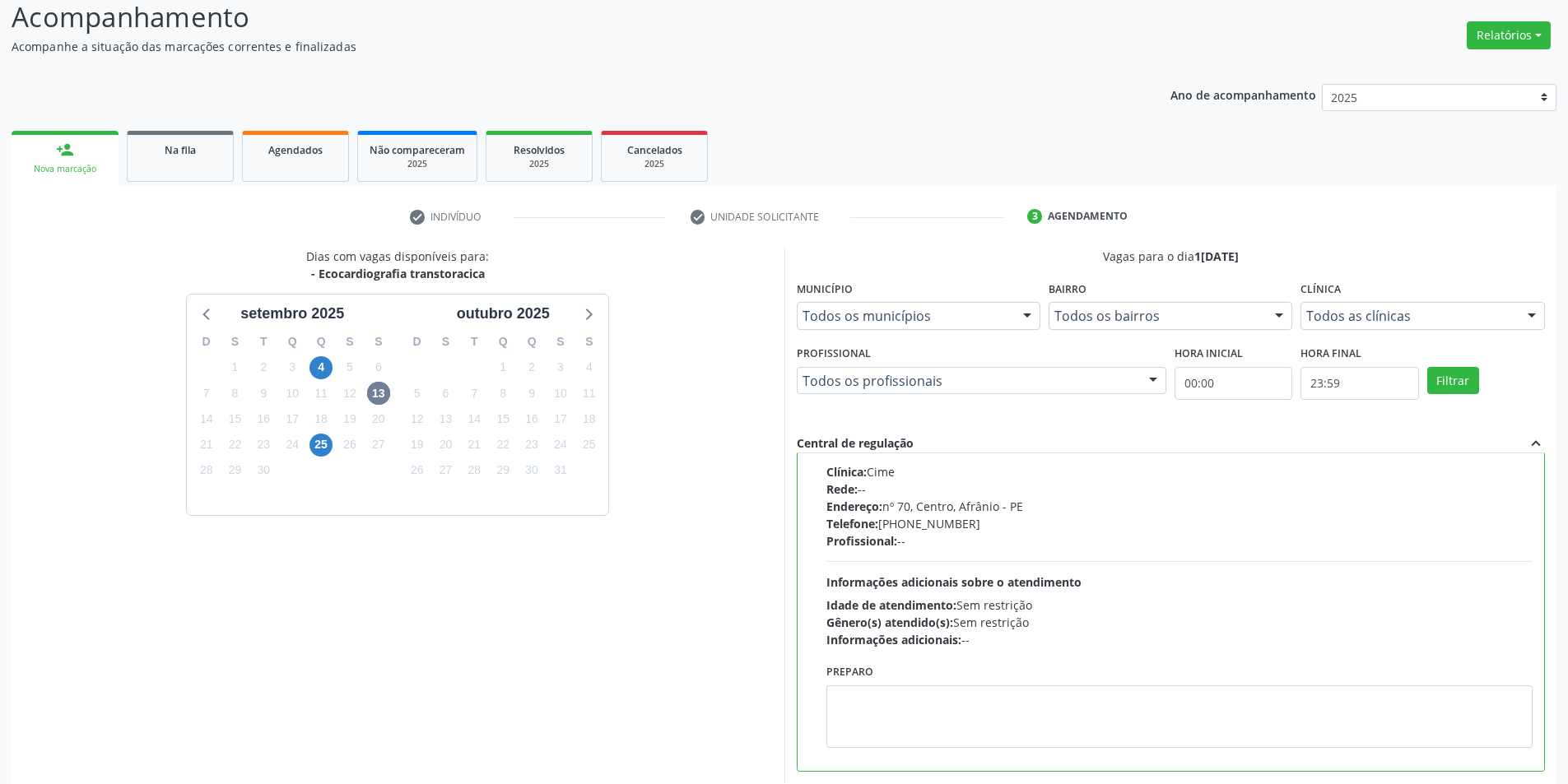
scroll to position [199, 0]
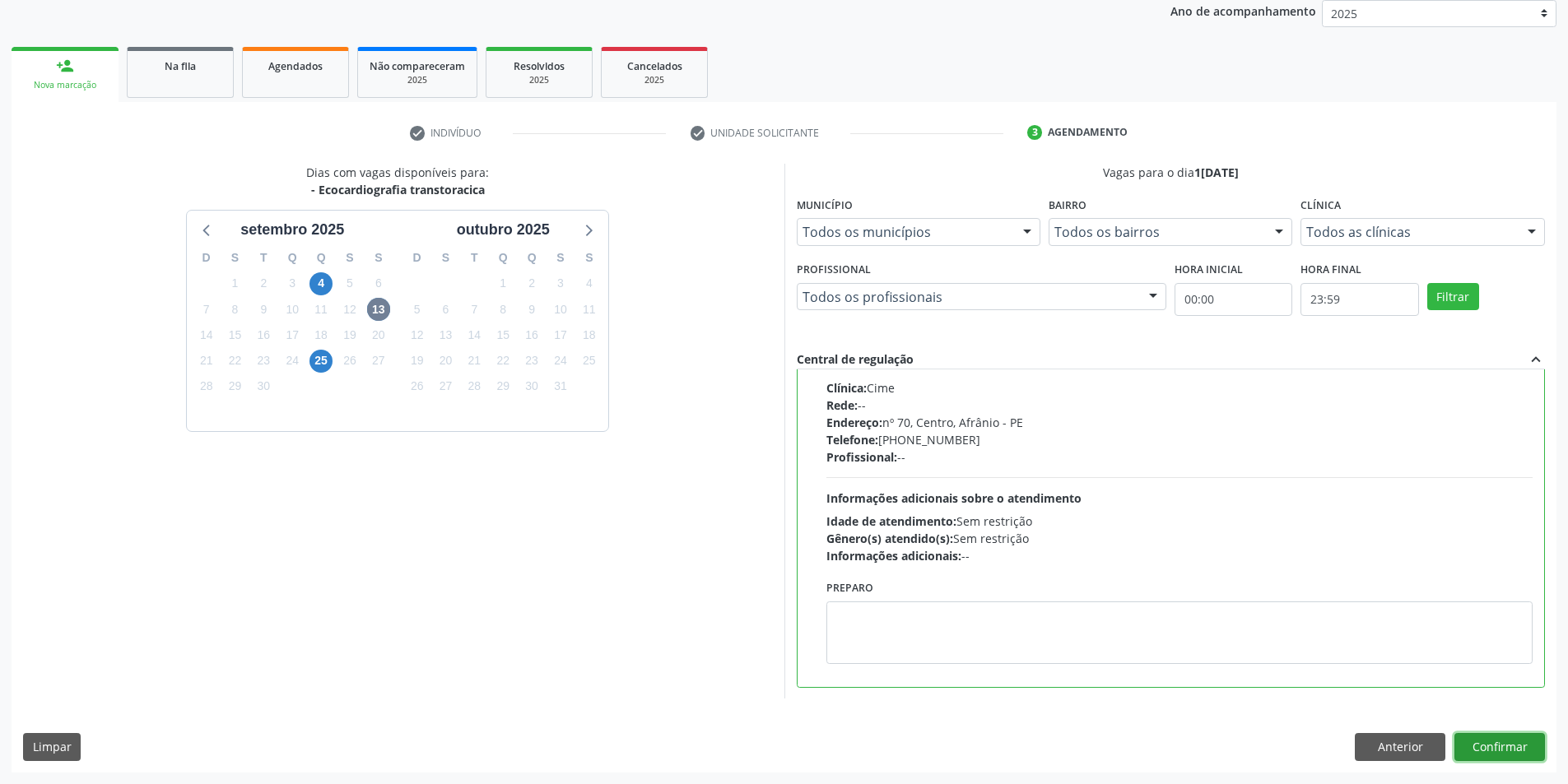
click at [1484, 743] on button "Confirmar" at bounding box center [1500, 746] width 91 height 28
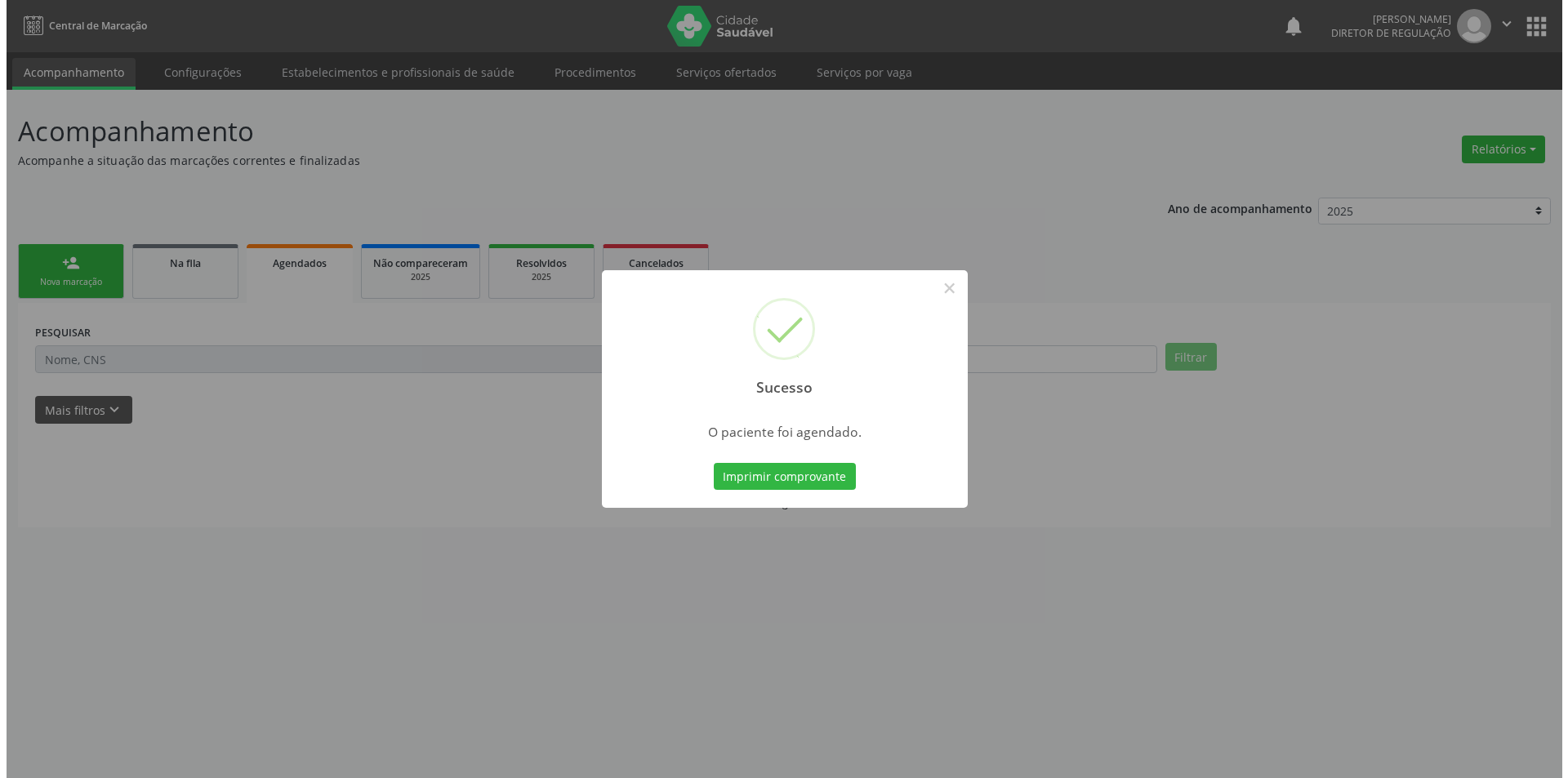
scroll to position [0, 0]
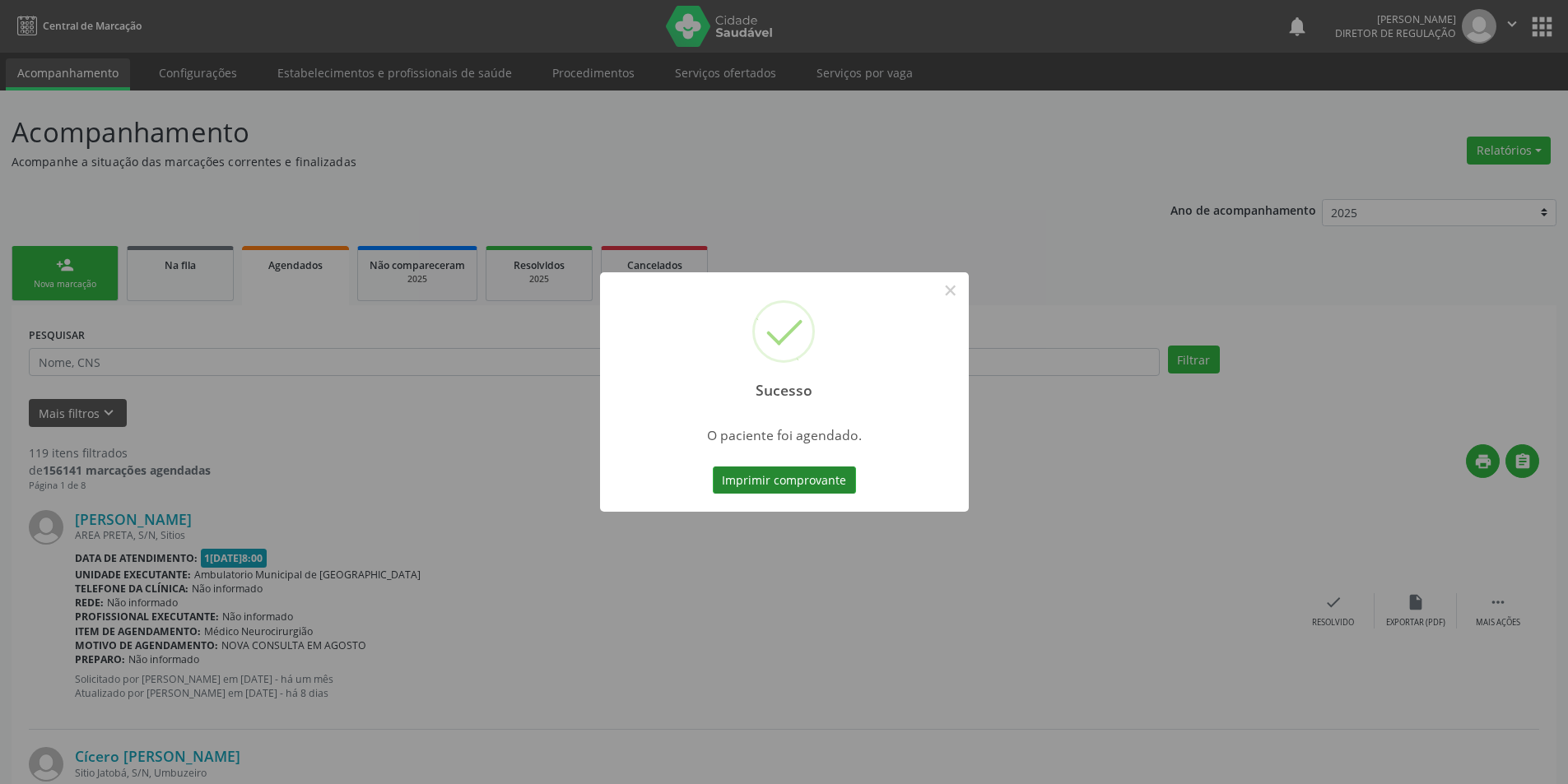
click at [827, 486] on button "Imprimir comprovante" at bounding box center [784, 480] width 143 height 28
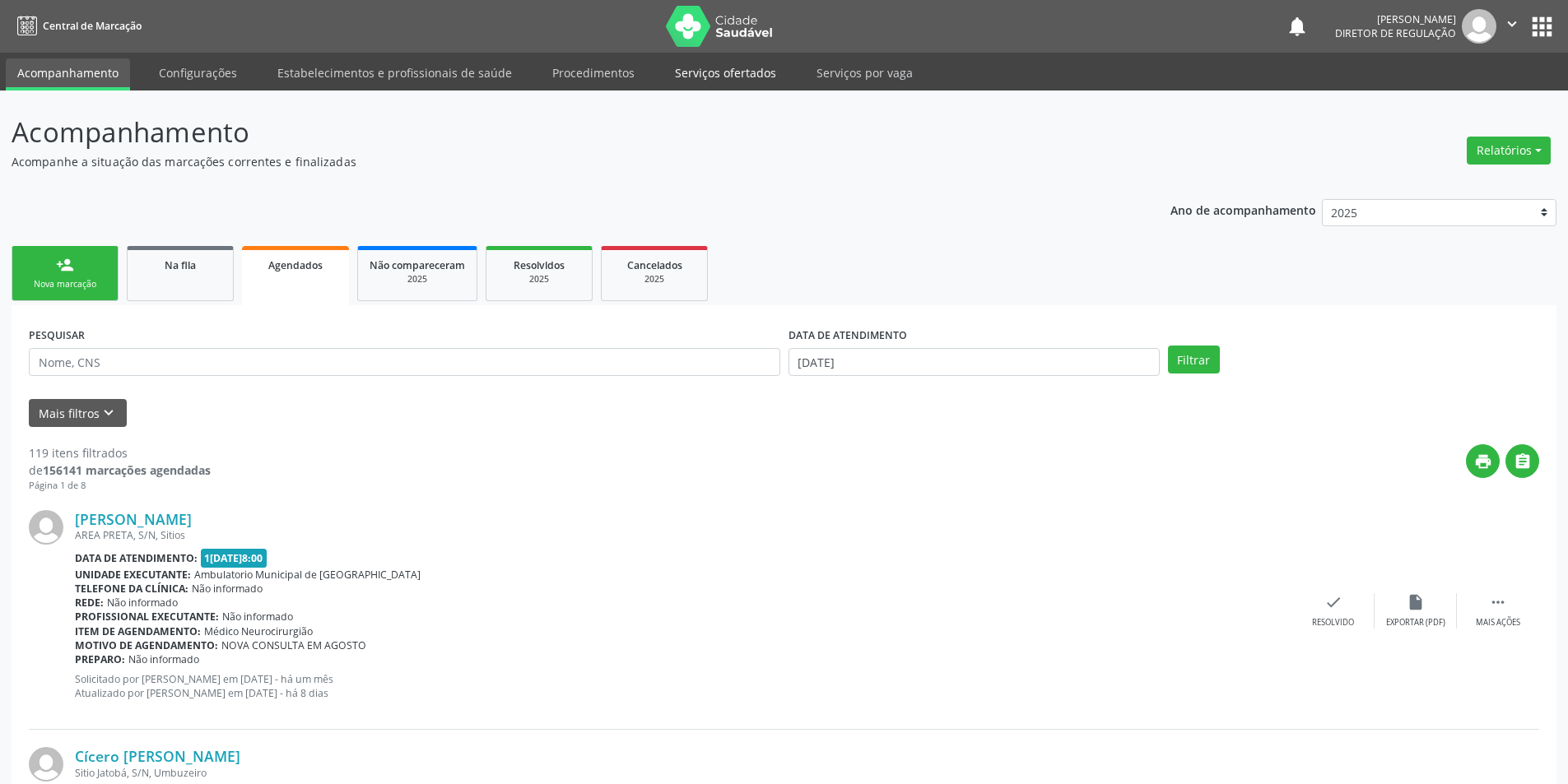
click at [724, 72] on link "Serviços ofertados" at bounding box center [726, 73] width 125 height 29
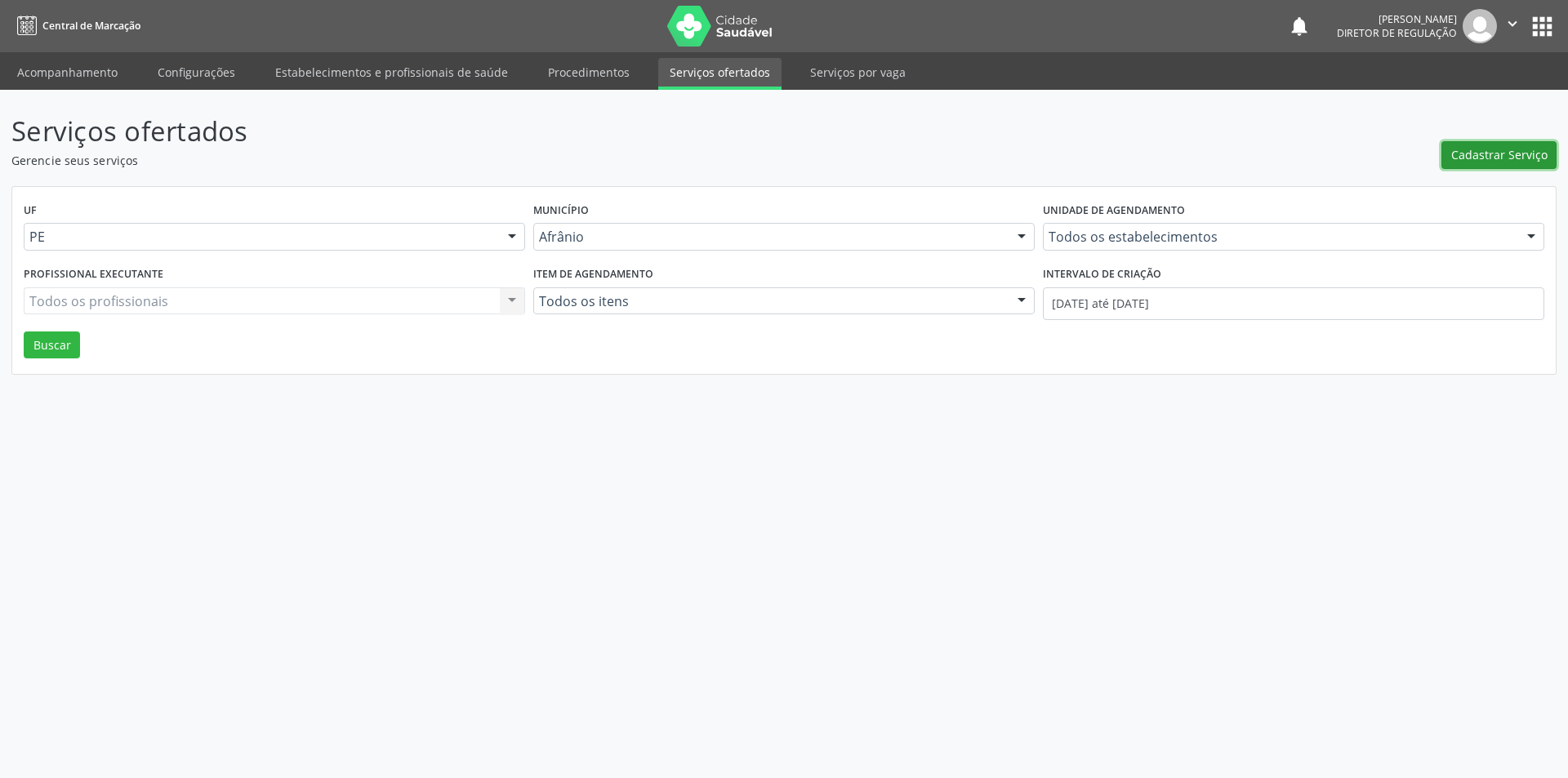
click at [1488, 158] on span "Cadastrar Serviço" at bounding box center [1499, 155] width 97 height 17
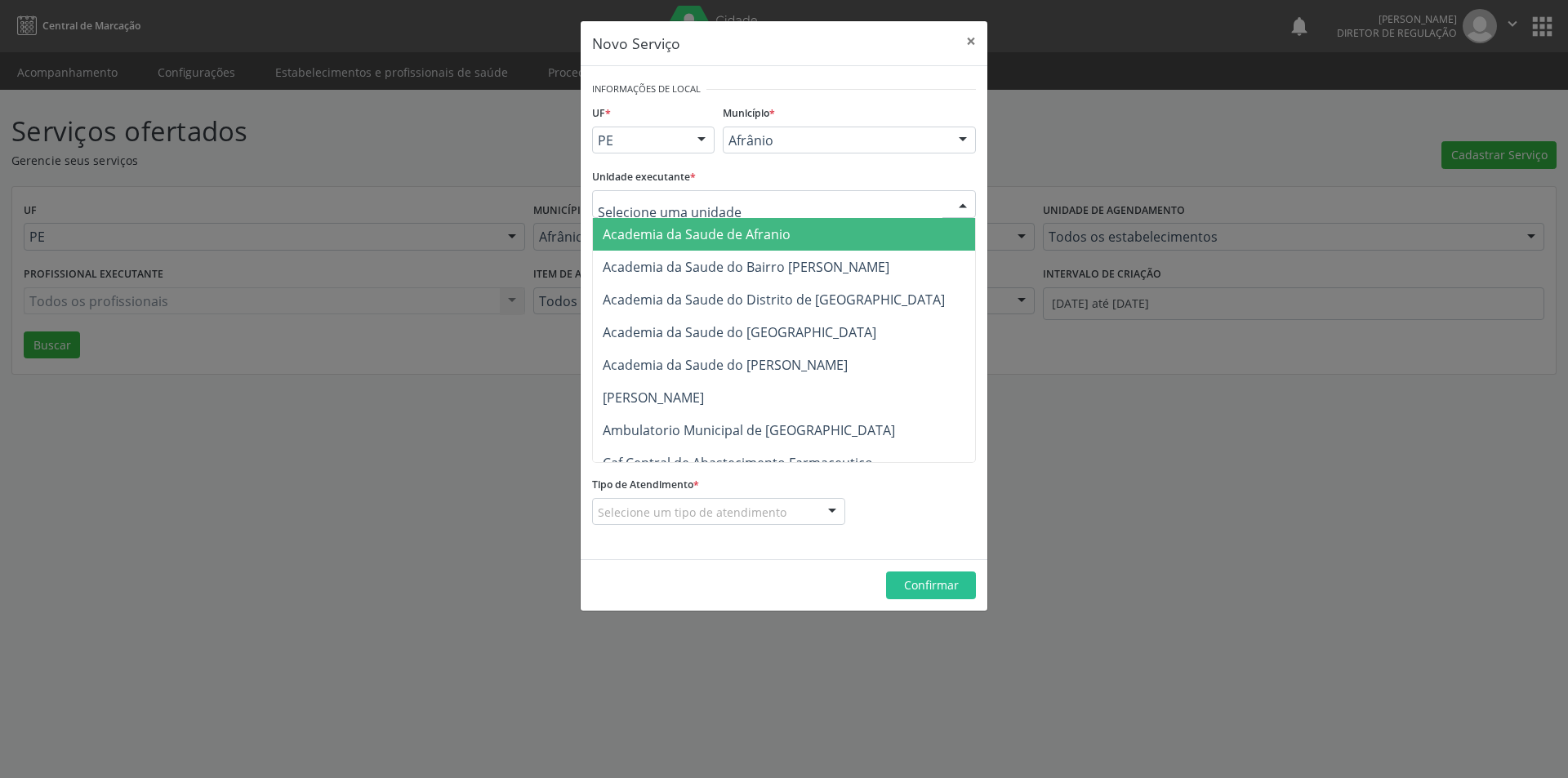
click at [784, 201] on div at bounding box center [784, 204] width 384 height 28
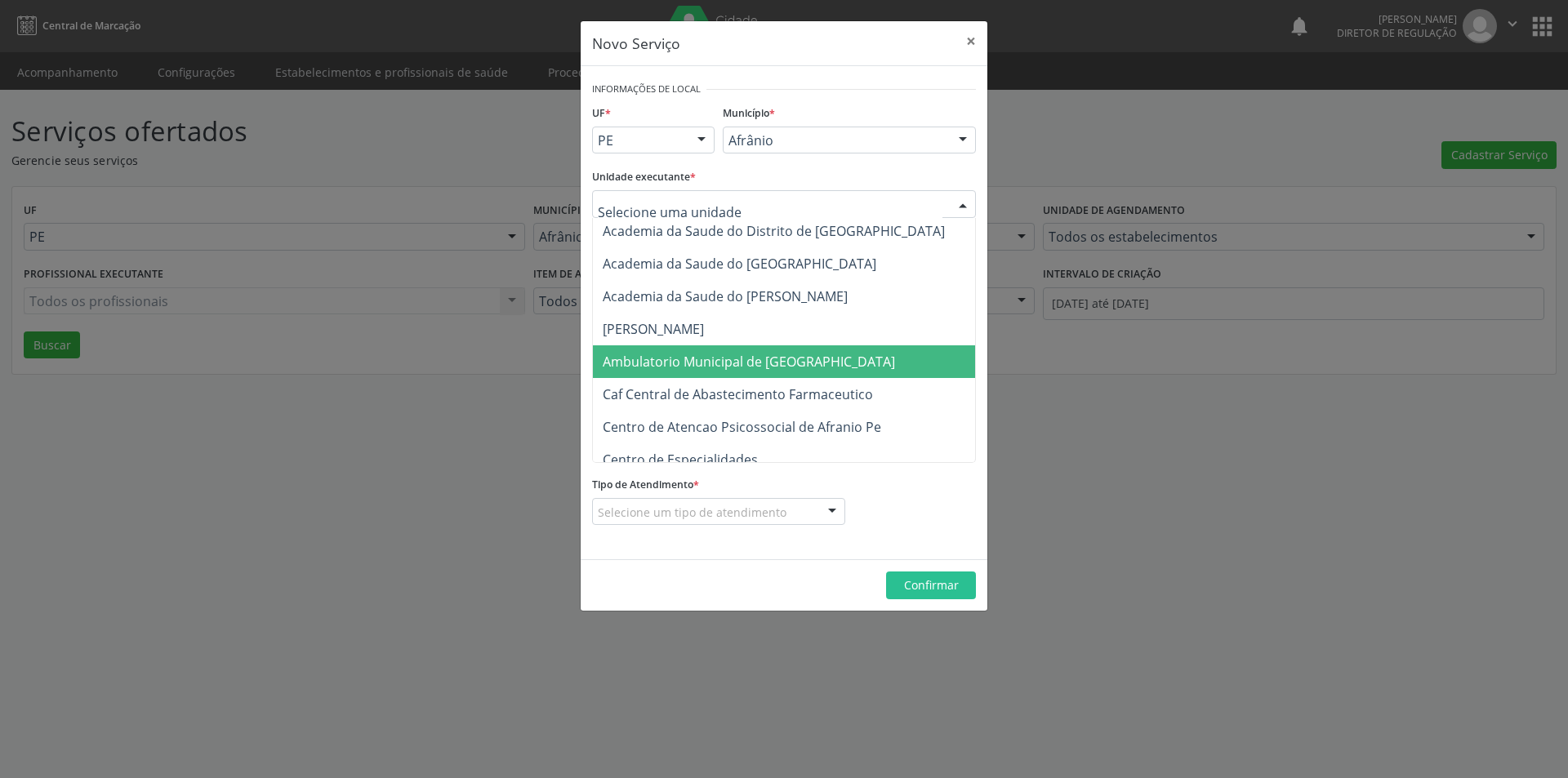
scroll to position [163, 0]
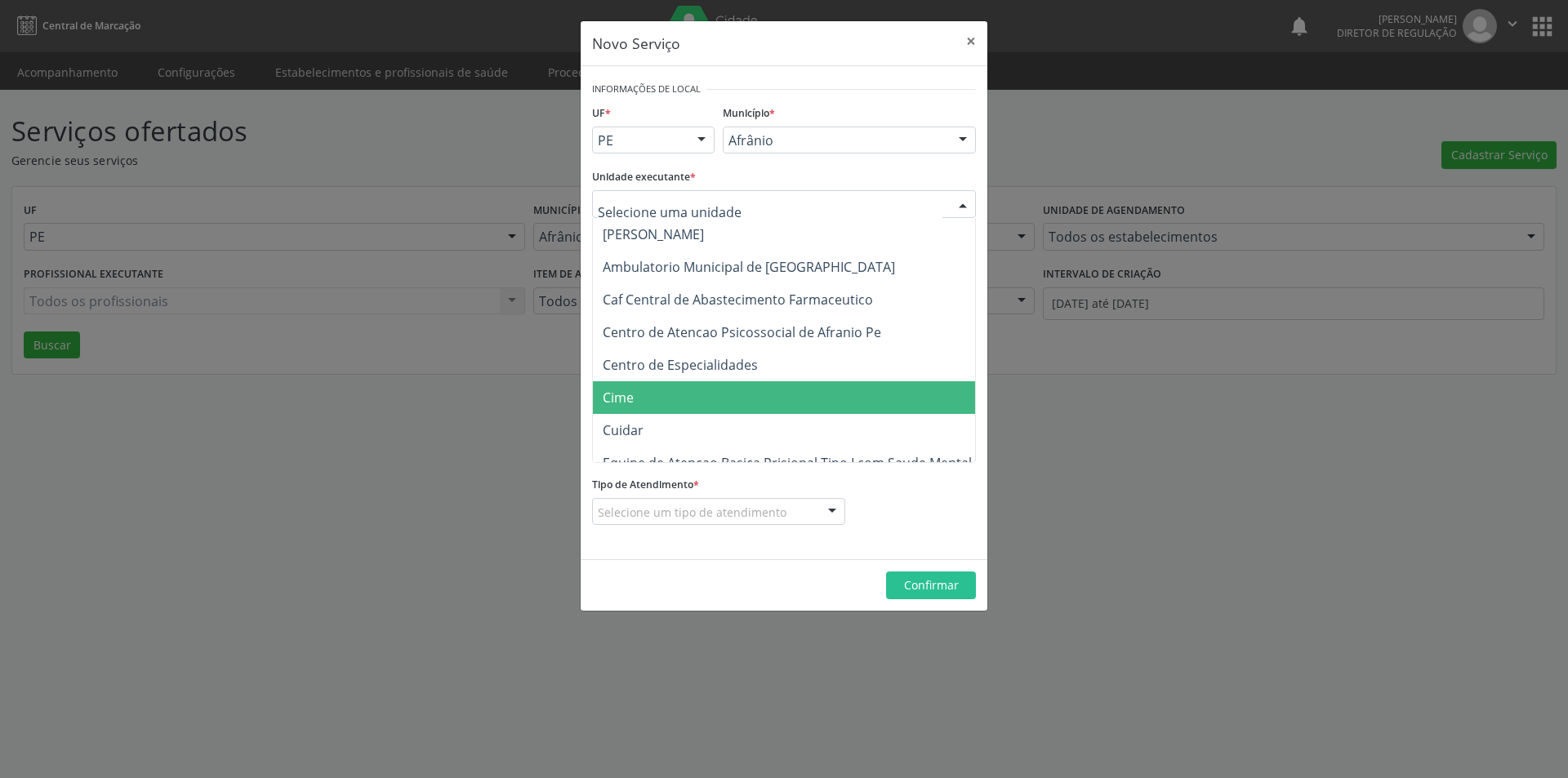
click at [663, 398] on span "Cime" at bounding box center [793, 398] width 399 height 33
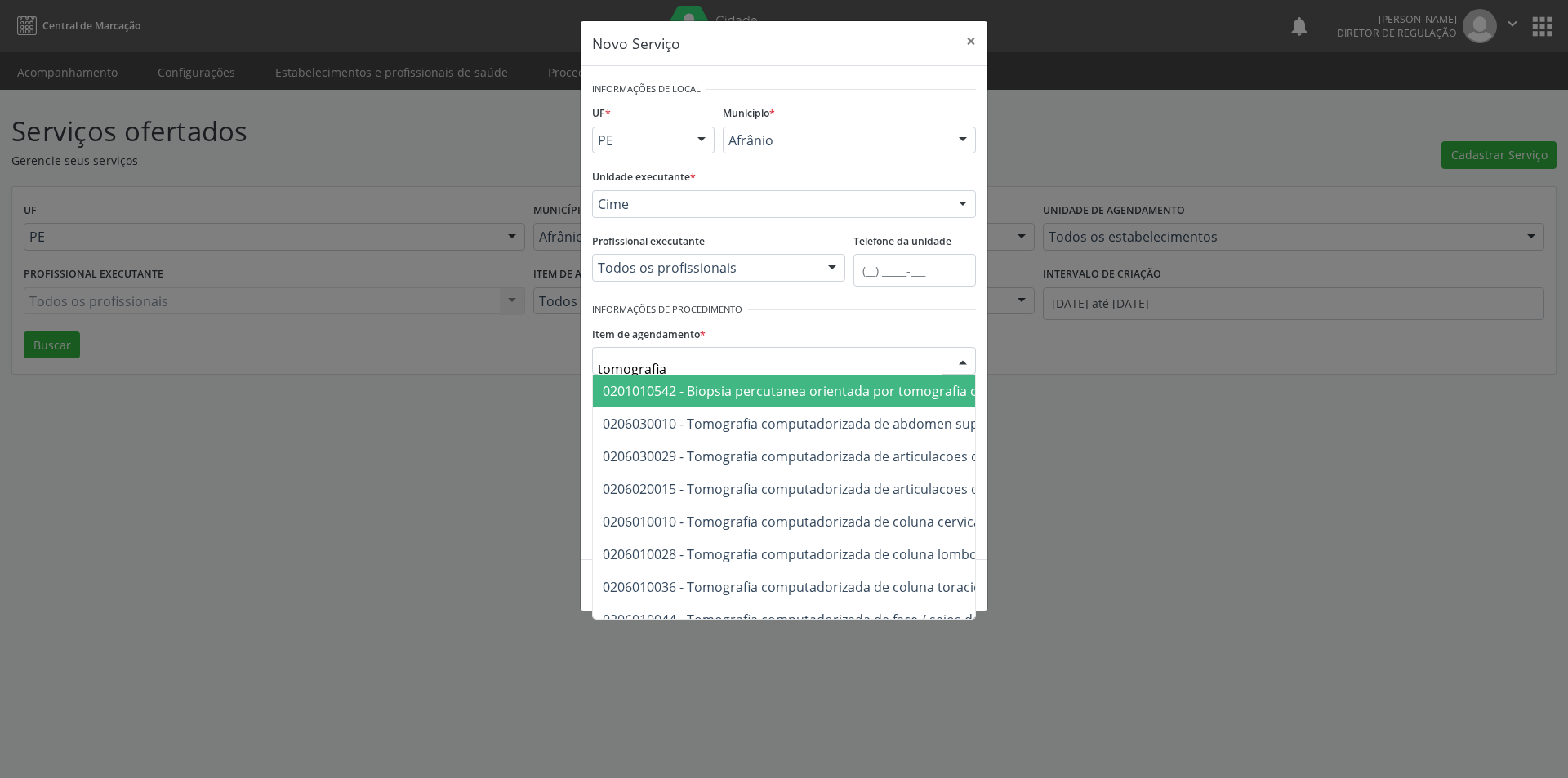
type input "tomografia"
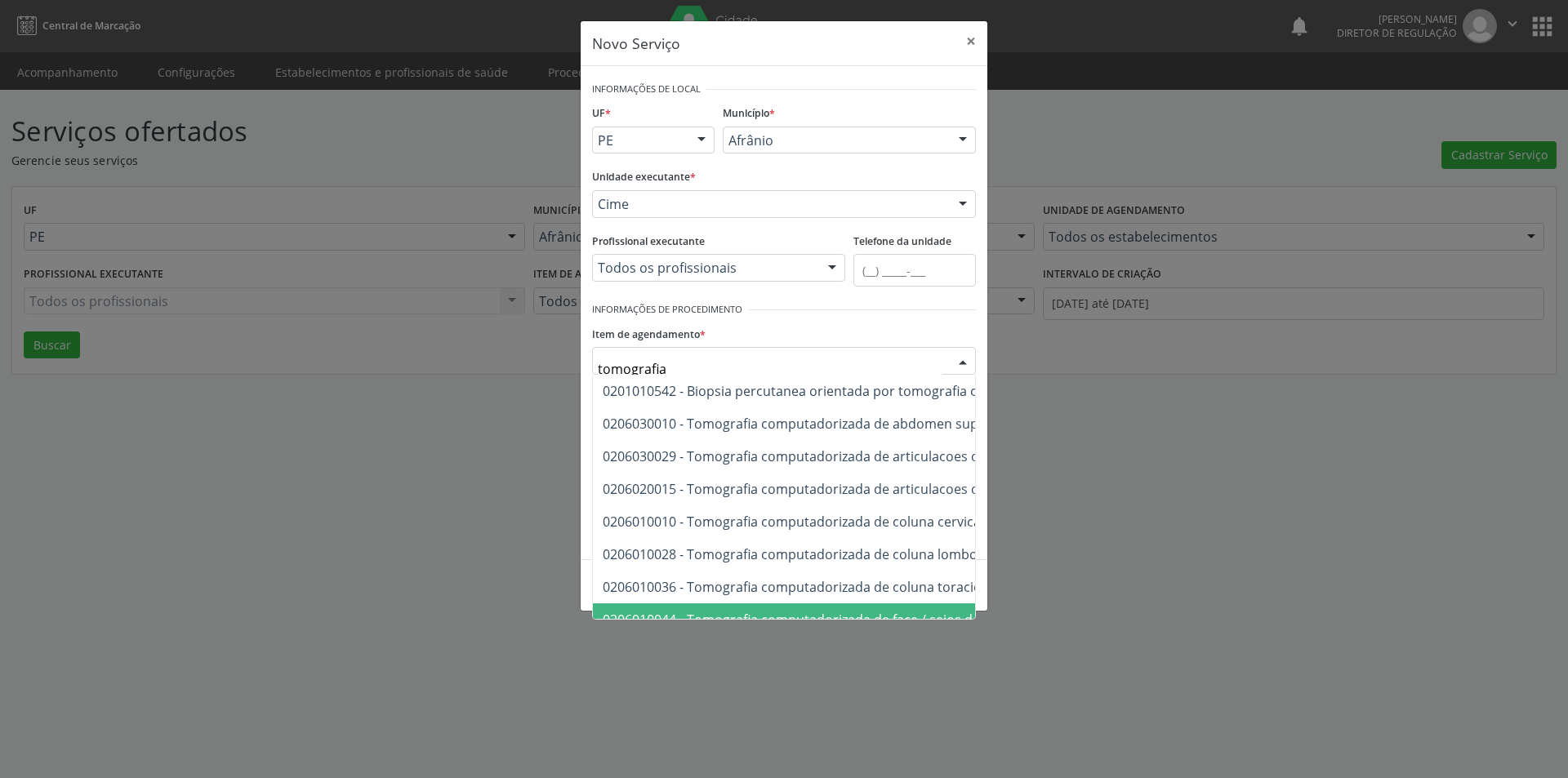
click at [963, 610] on div "0201010542 - Biopsia percutanea orientada por tomografia computadorizada / ultr…" at bounding box center [784, 497] width 384 height 245
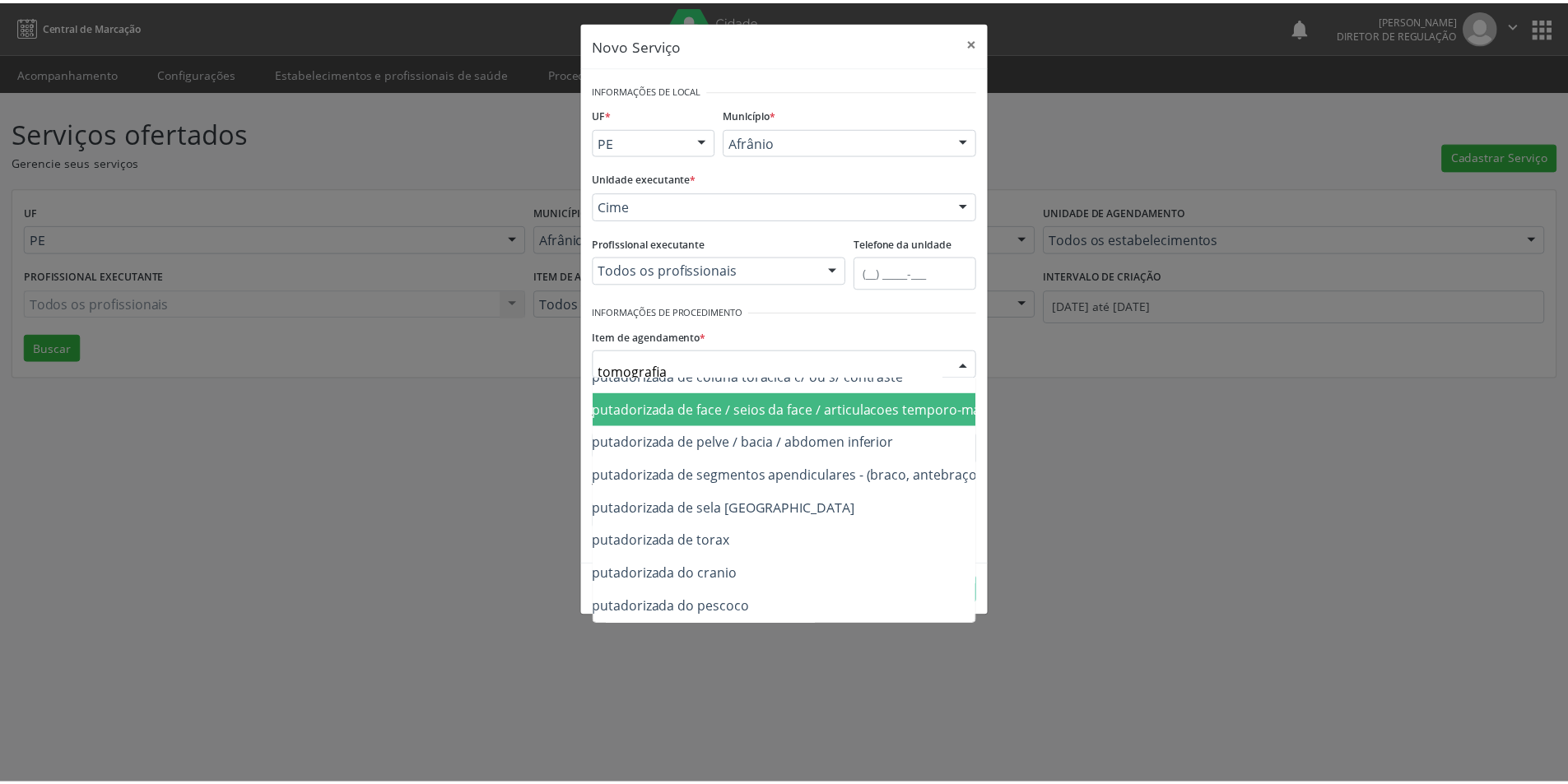
scroll to position [231, 198]
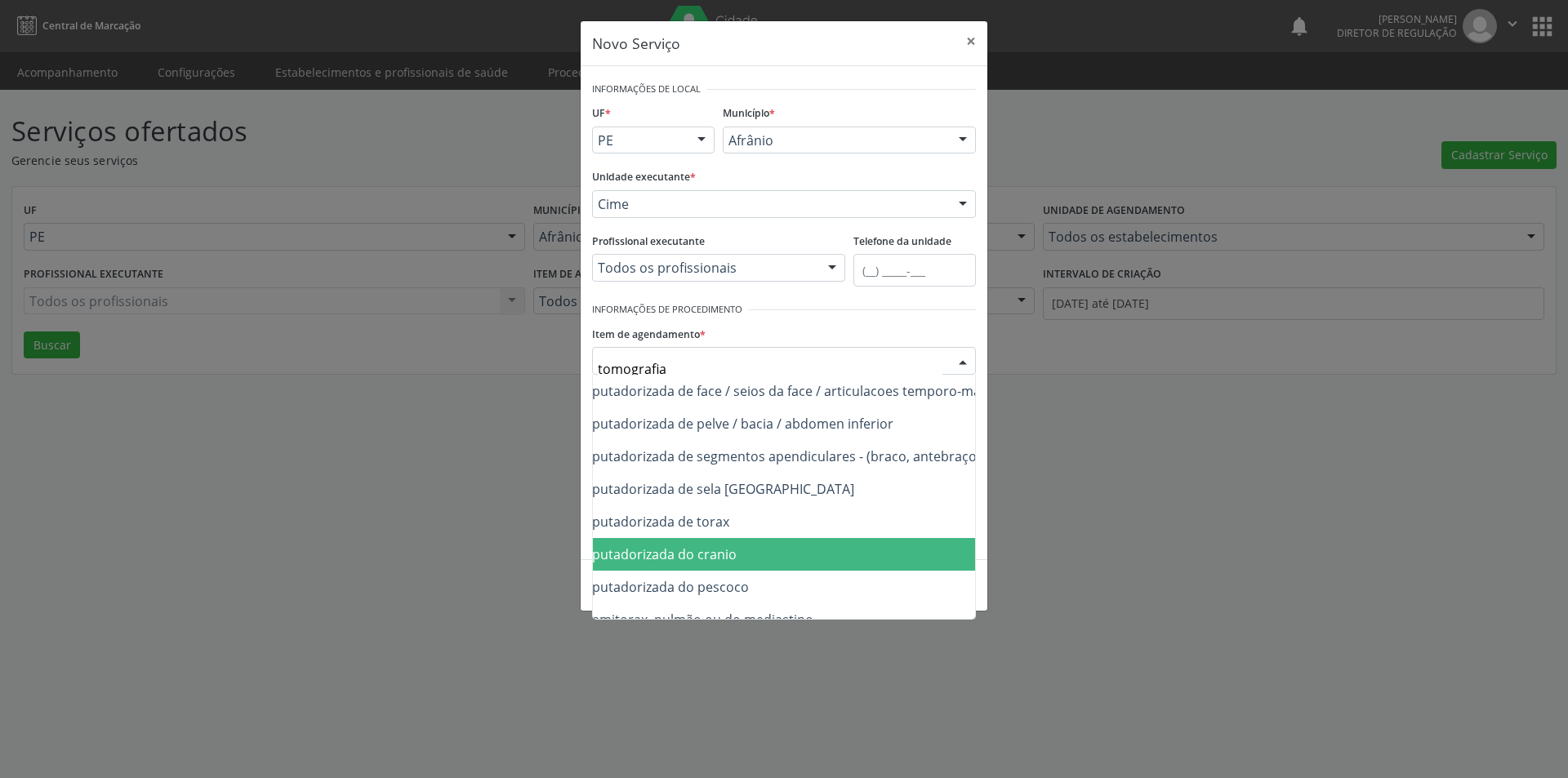
click at [798, 539] on span "0206010079 - Tomografia computadorizada do cranio" at bounding box center [801, 555] width 810 height 33
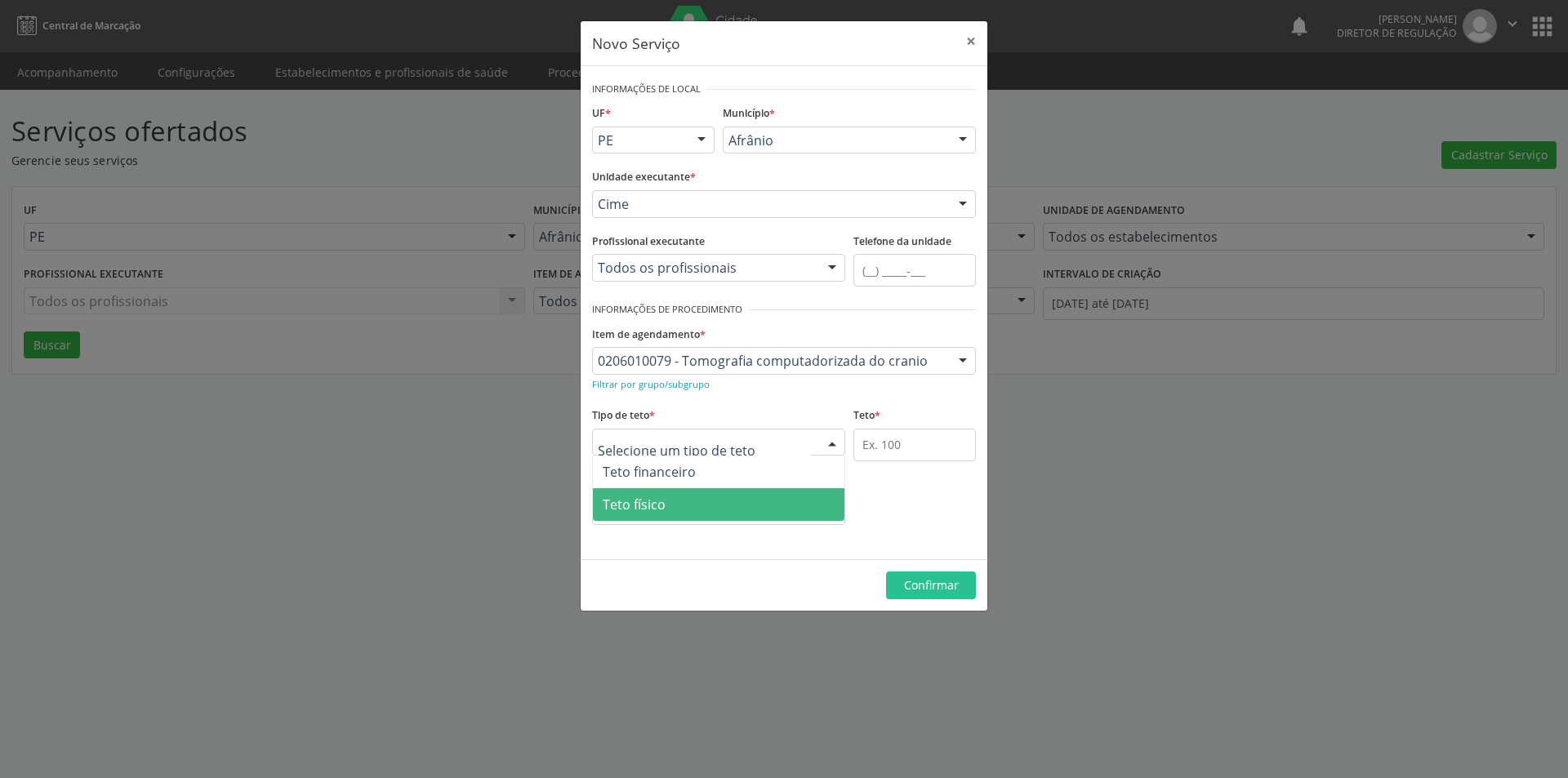
click at [716, 500] on span "Teto físico" at bounding box center [719, 505] width 251 height 33
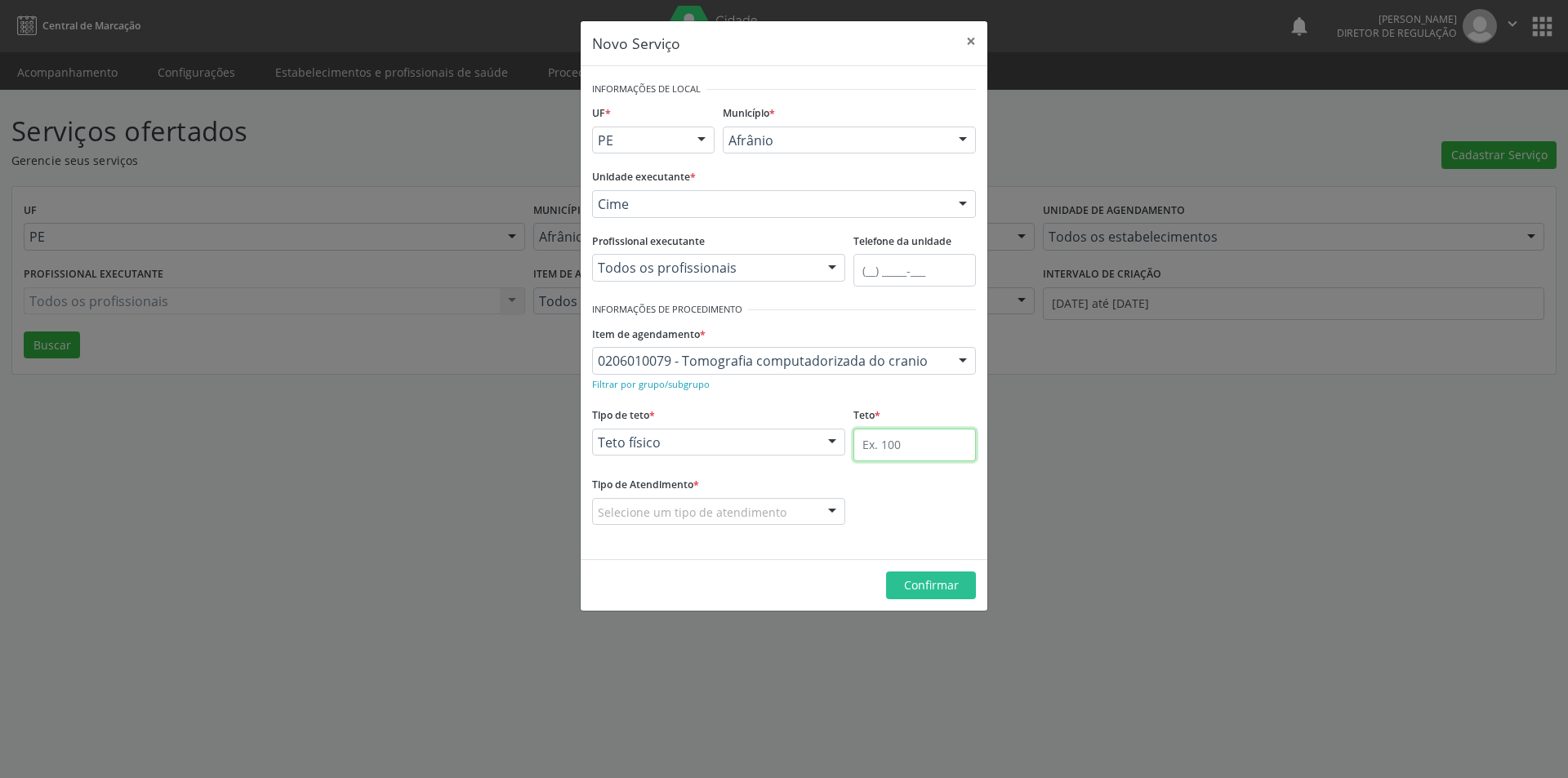
click at [890, 445] on input "text" at bounding box center [915, 445] width 123 height 33
type input "1"
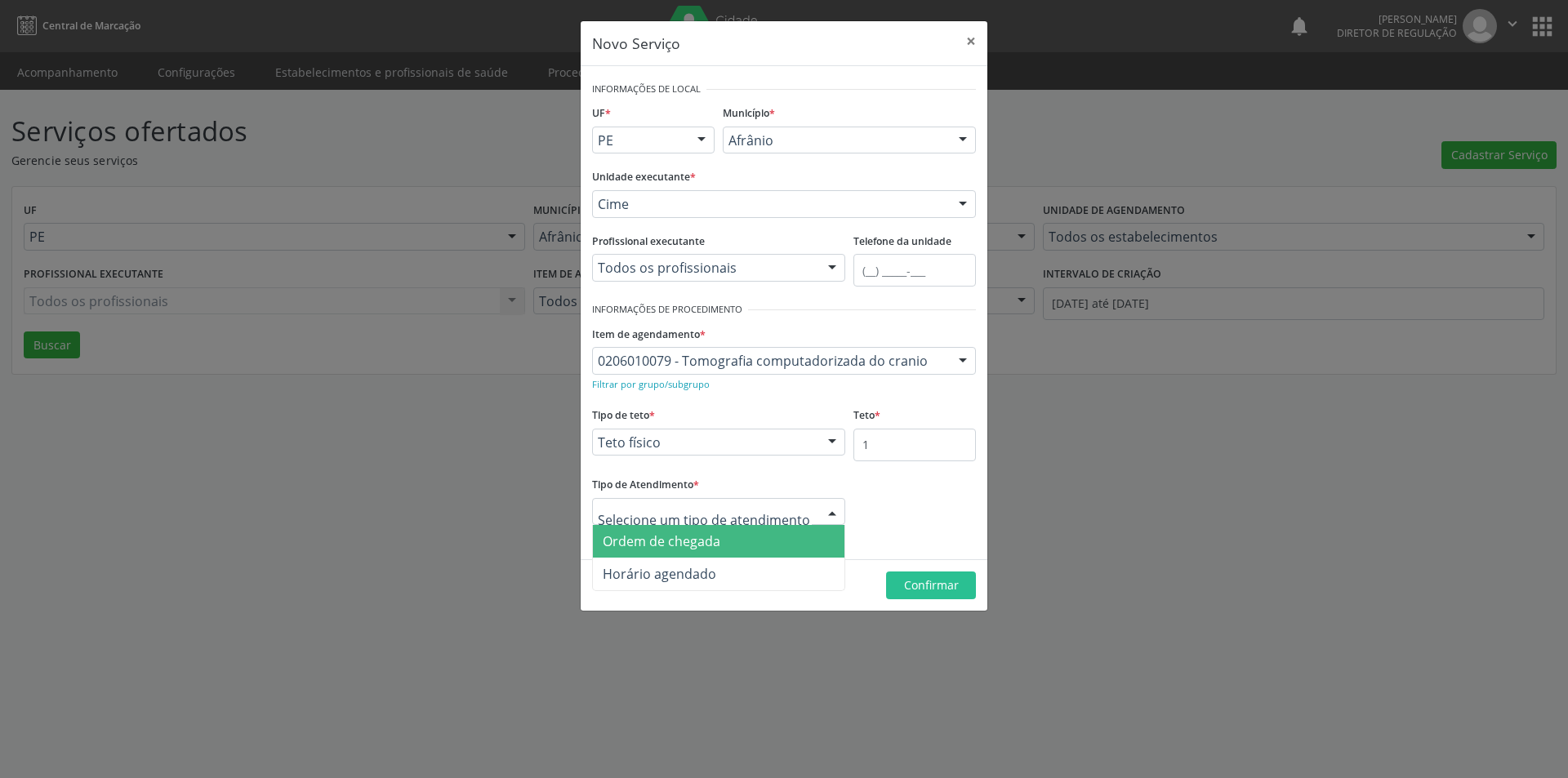
click at [806, 513] on div at bounding box center [719, 512] width 253 height 28
click at [748, 539] on span "Ordem de chegada" at bounding box center [719, 541] width 251 height 33
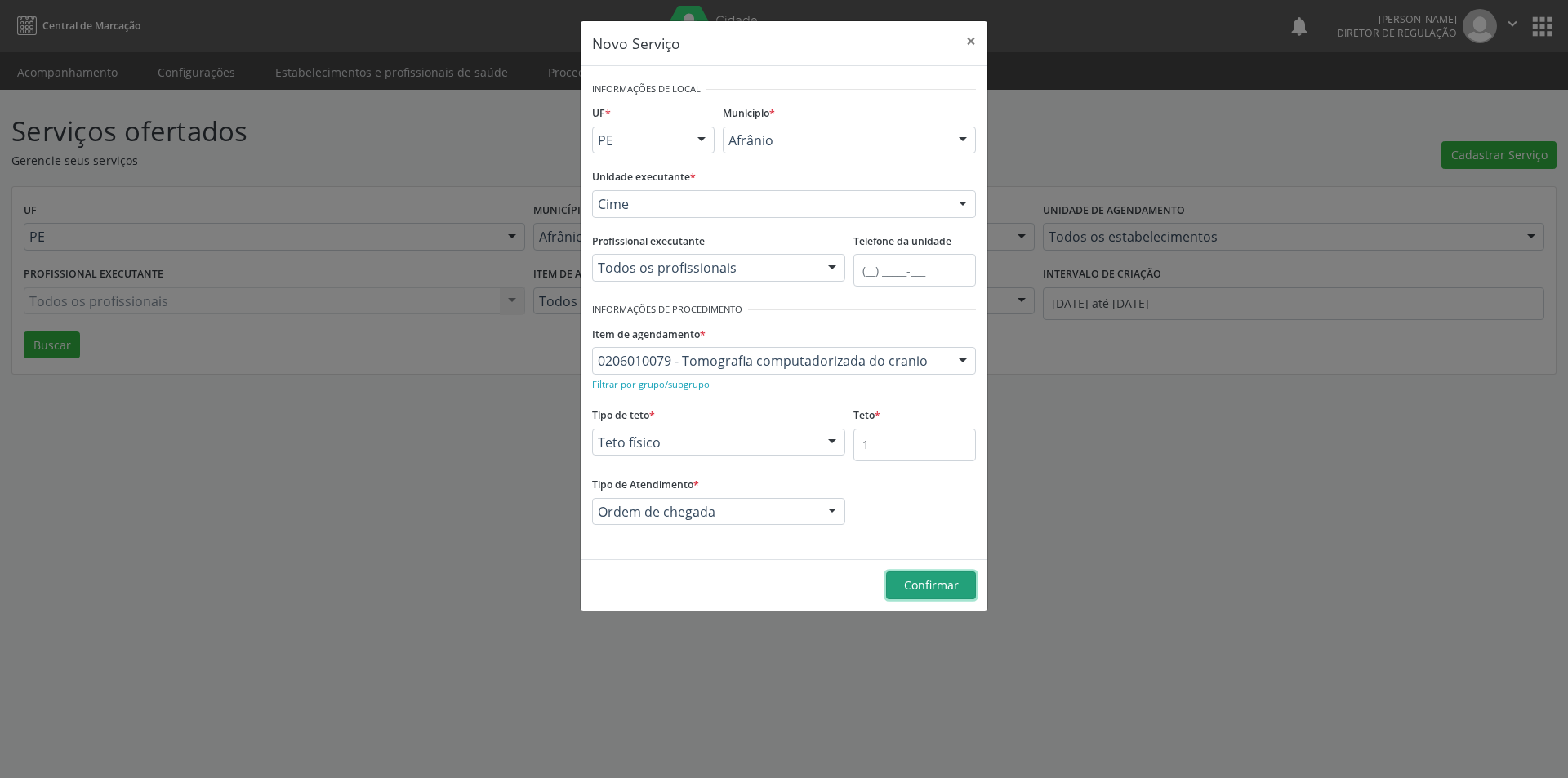
click at [952, 582] on span "Confirmar" at bounding box center [931, 584] width 55 height 15
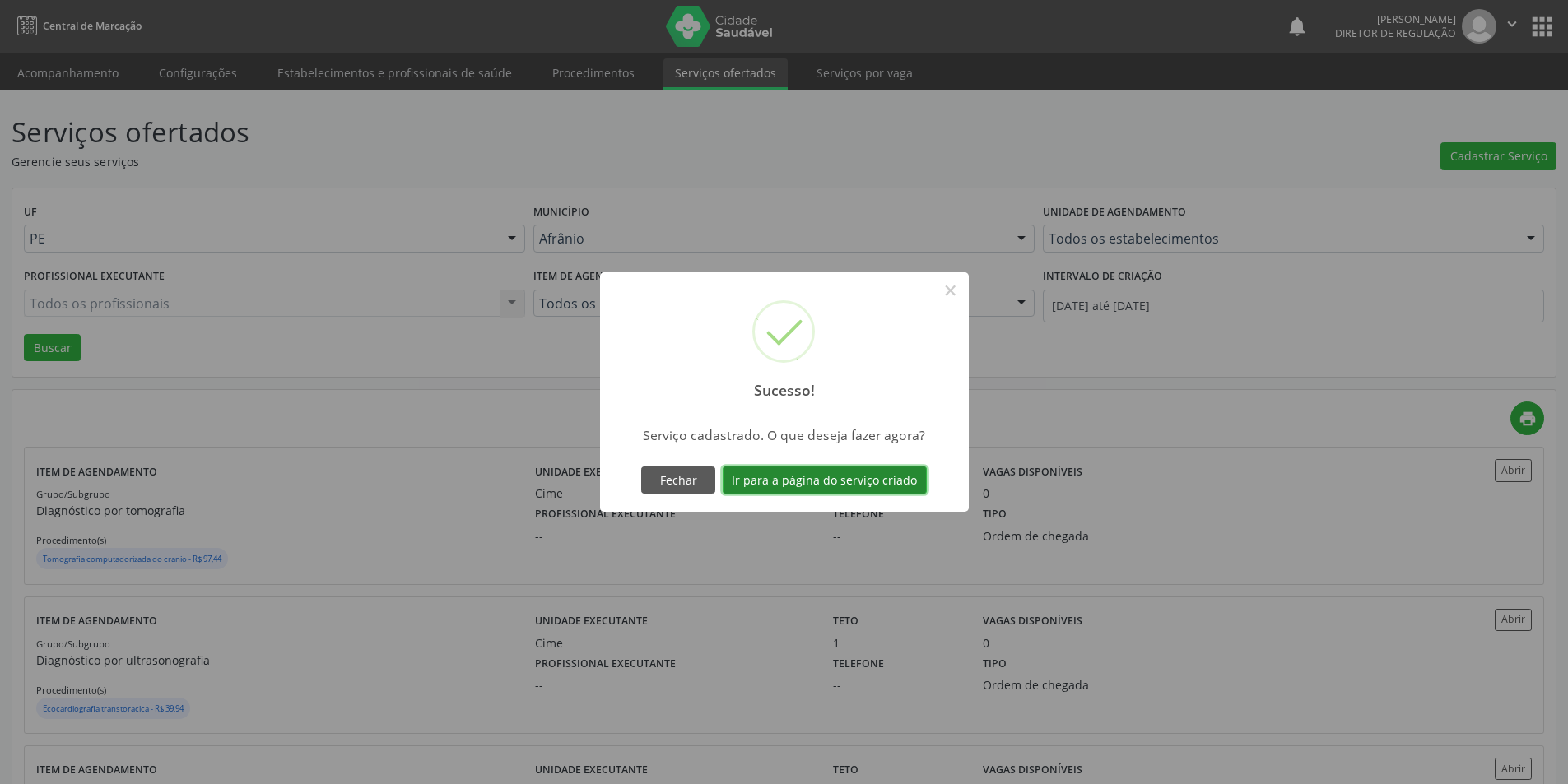
click at [884, 479] on button "Ir para a página do serviço criado" at bounding box center [824, 480] width 204 height 28
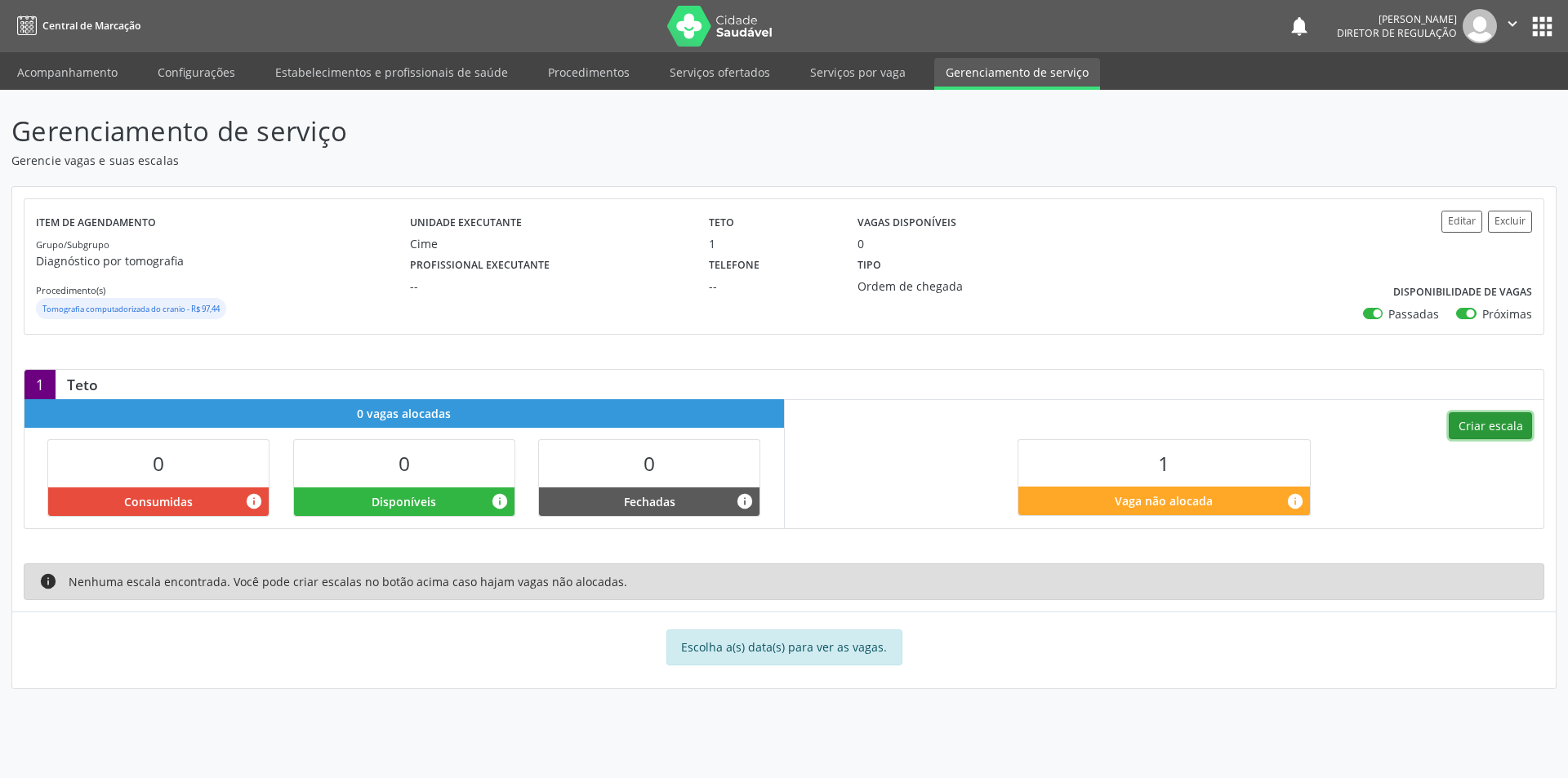
click at [1485, 428] on button "Criar escala" at bounding box center [1490, 425] width 83 height 28
select select "8"
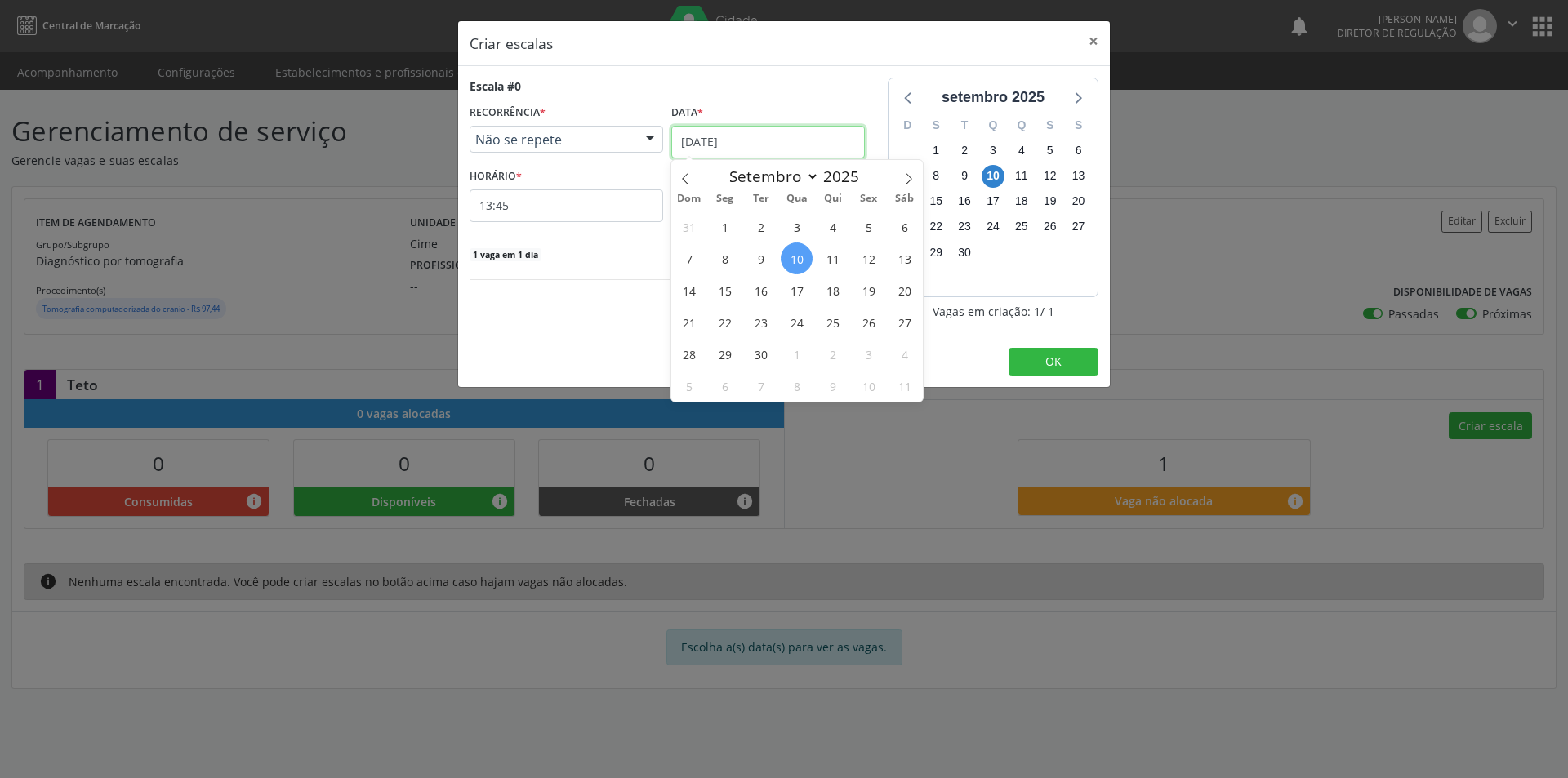
click at [791, 131] on input "[DATE]" at bounding box center [768, 142] width 194 height 33
click at [828, 261] on span "11" at bounding box center [832, 258] width 32 height 32
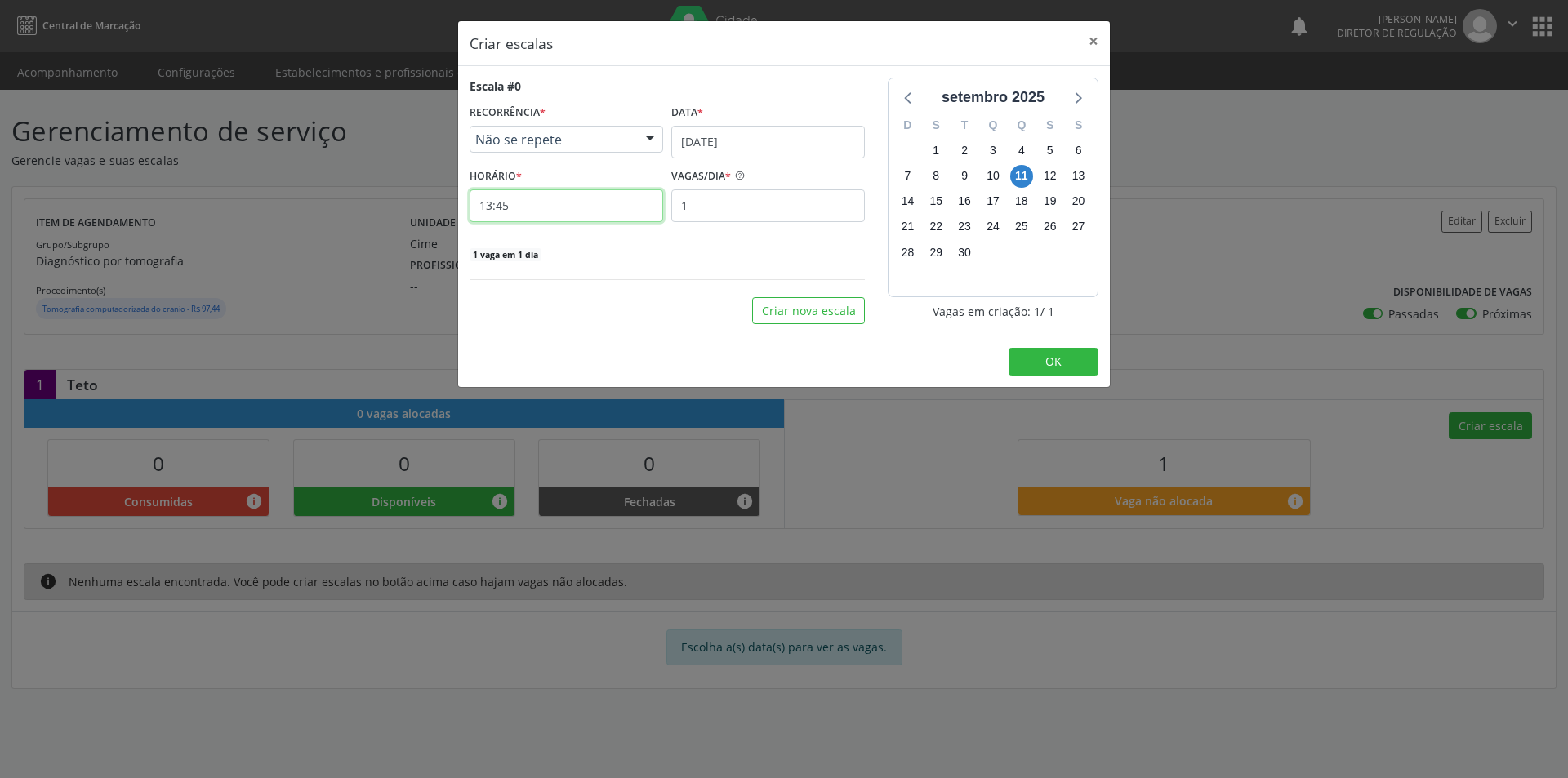
drag, startPoint x: 551, startPoint y: 191, endPoint x: 558, endPoint y: 196, distance: 8.6
click at [558, 196] on input "13:45" at bounding box center [566, 206] width 194 height 33
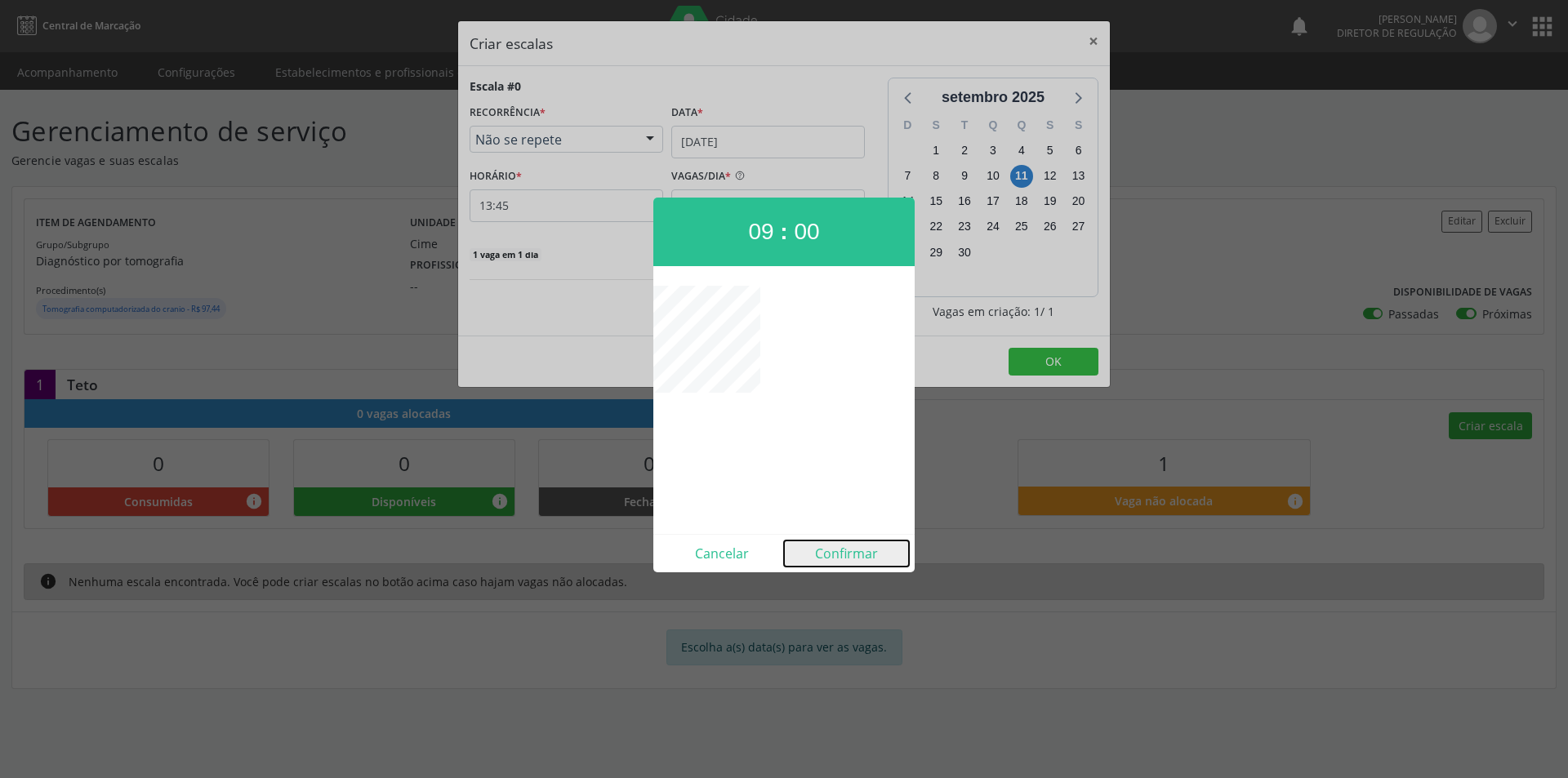
click at [842, 556] on button "Confirmar" at bounding box center [846, 553] width 125 height 26
type input "09:00"
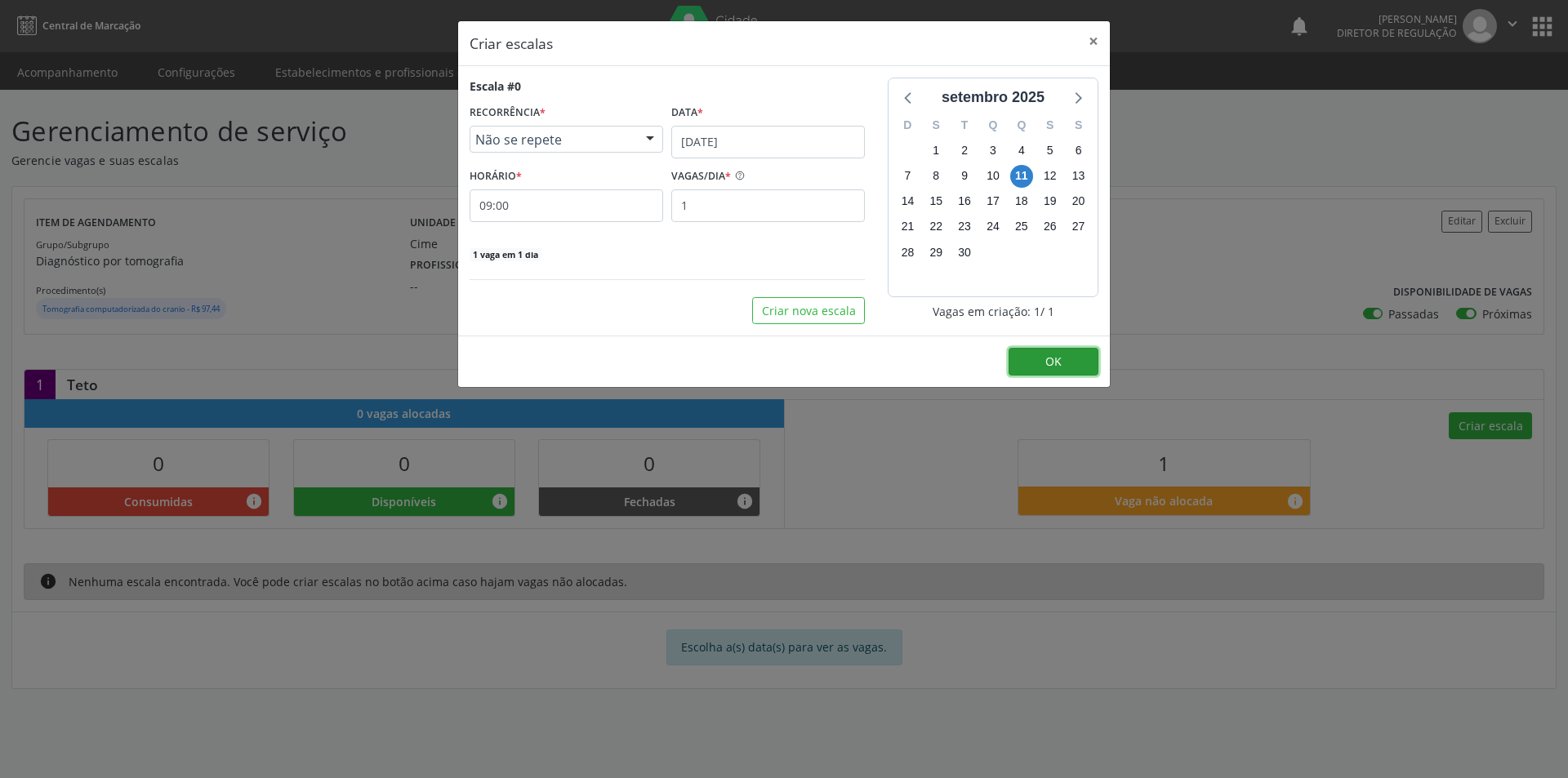
click at [1046, 357] on span "OK" at bounding box center [1053, 361] width 16 height 15
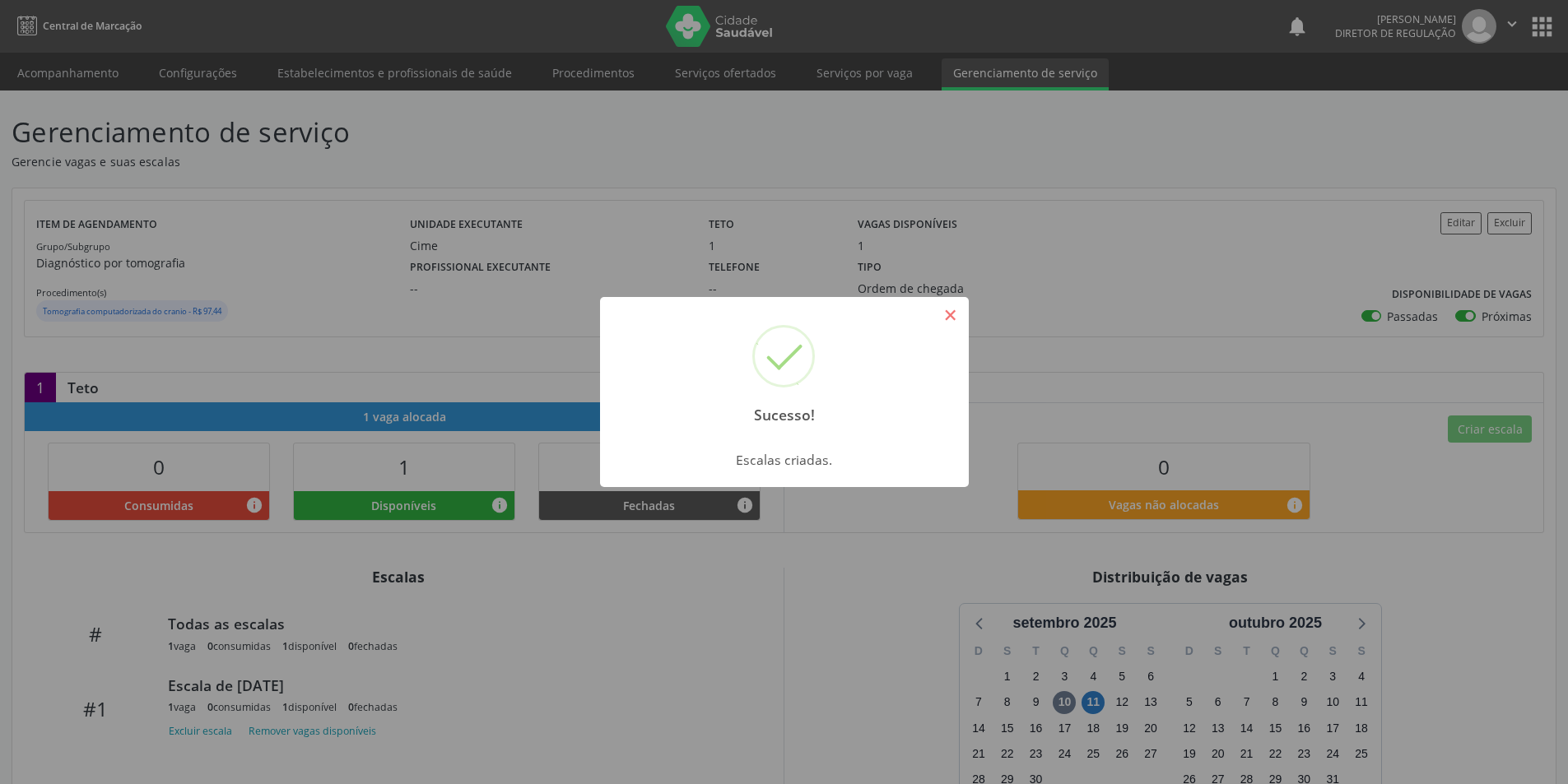
click at [952, 316] on button "×" at bounding box center [951, 315] width 28 height 28
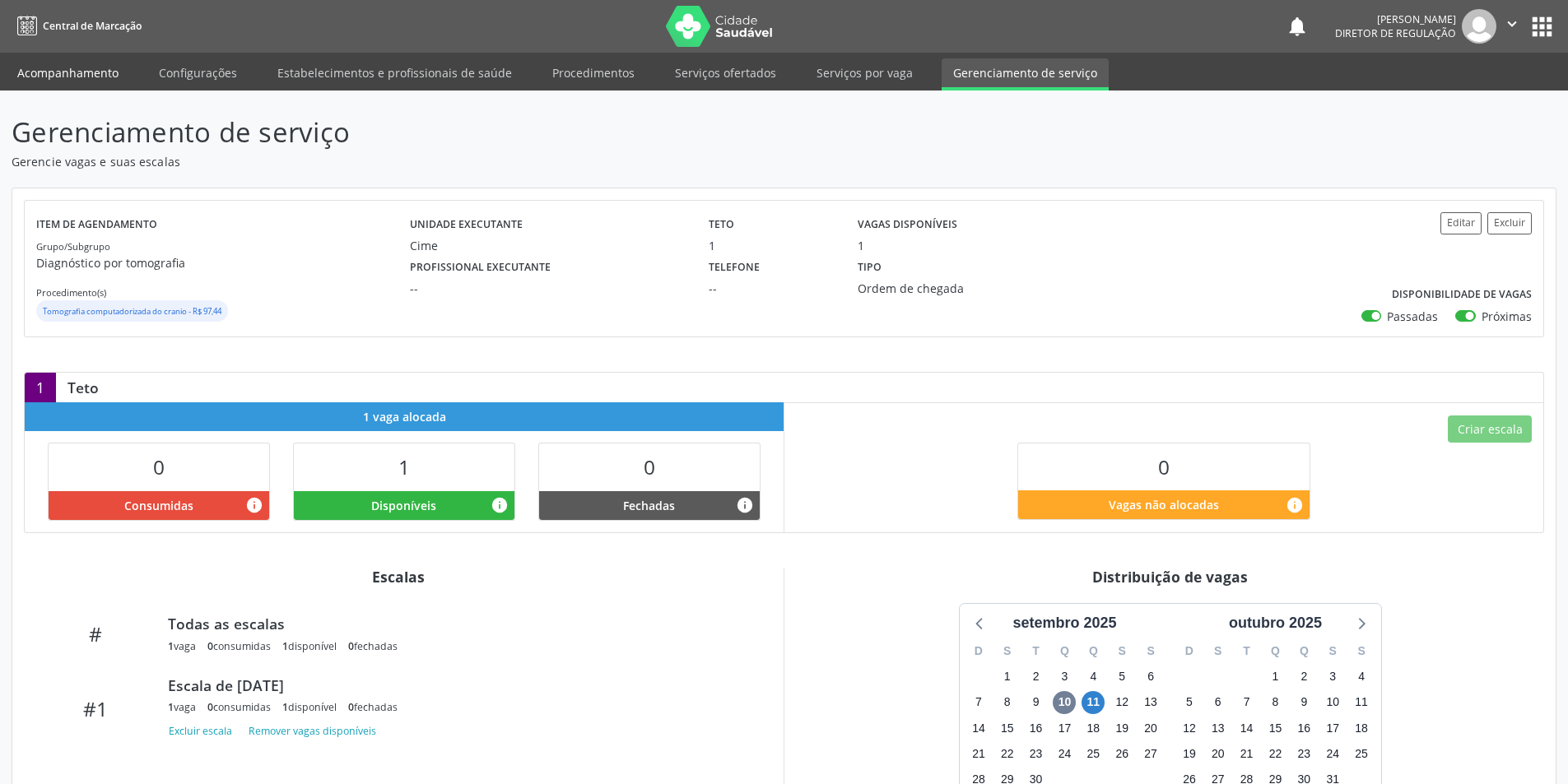
click at [87, 76] on link "Acompanhamento" at bounding box center [68, 73] width 125 height 29
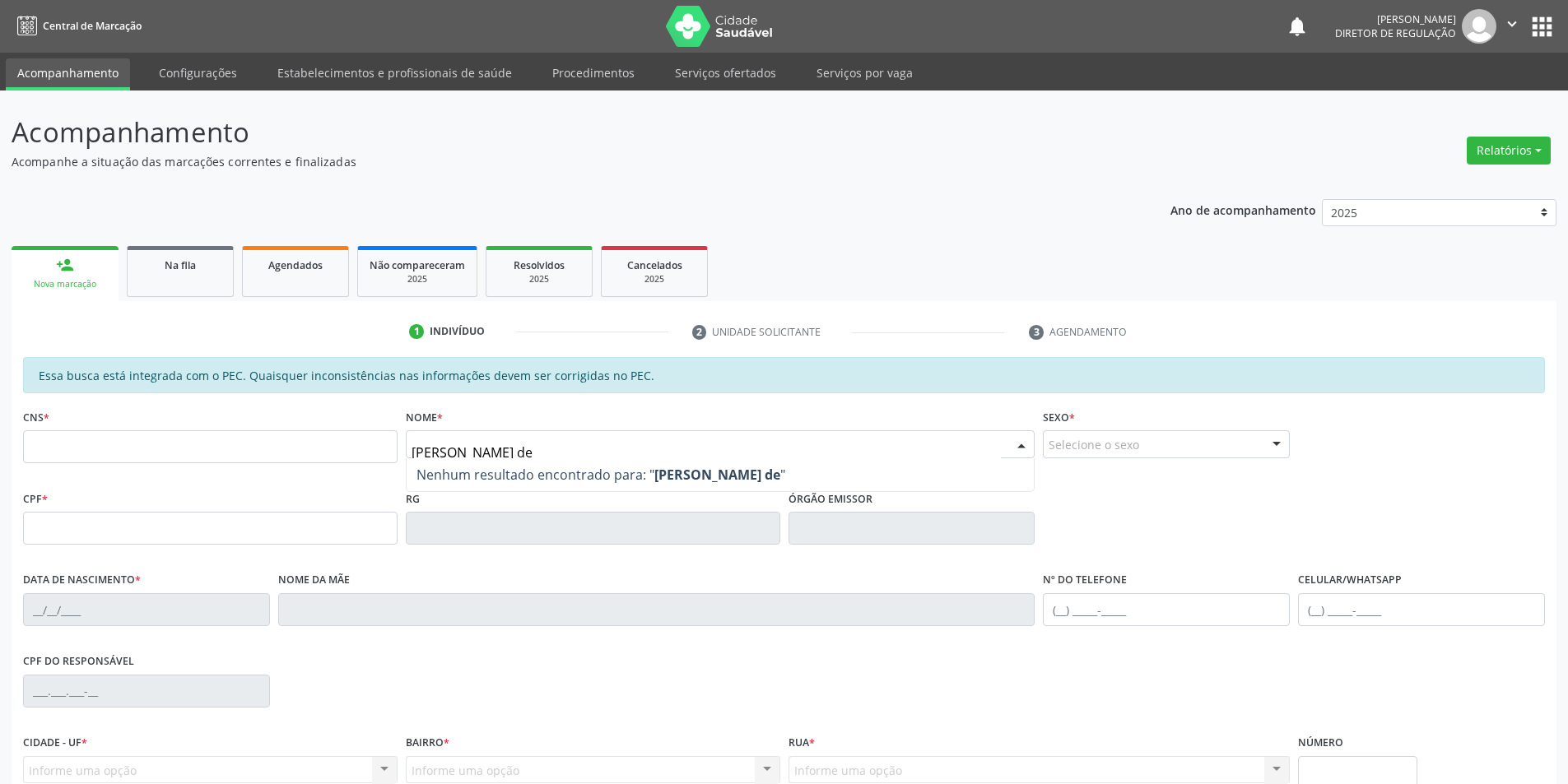
type input "[PERSON_NAME] de c"
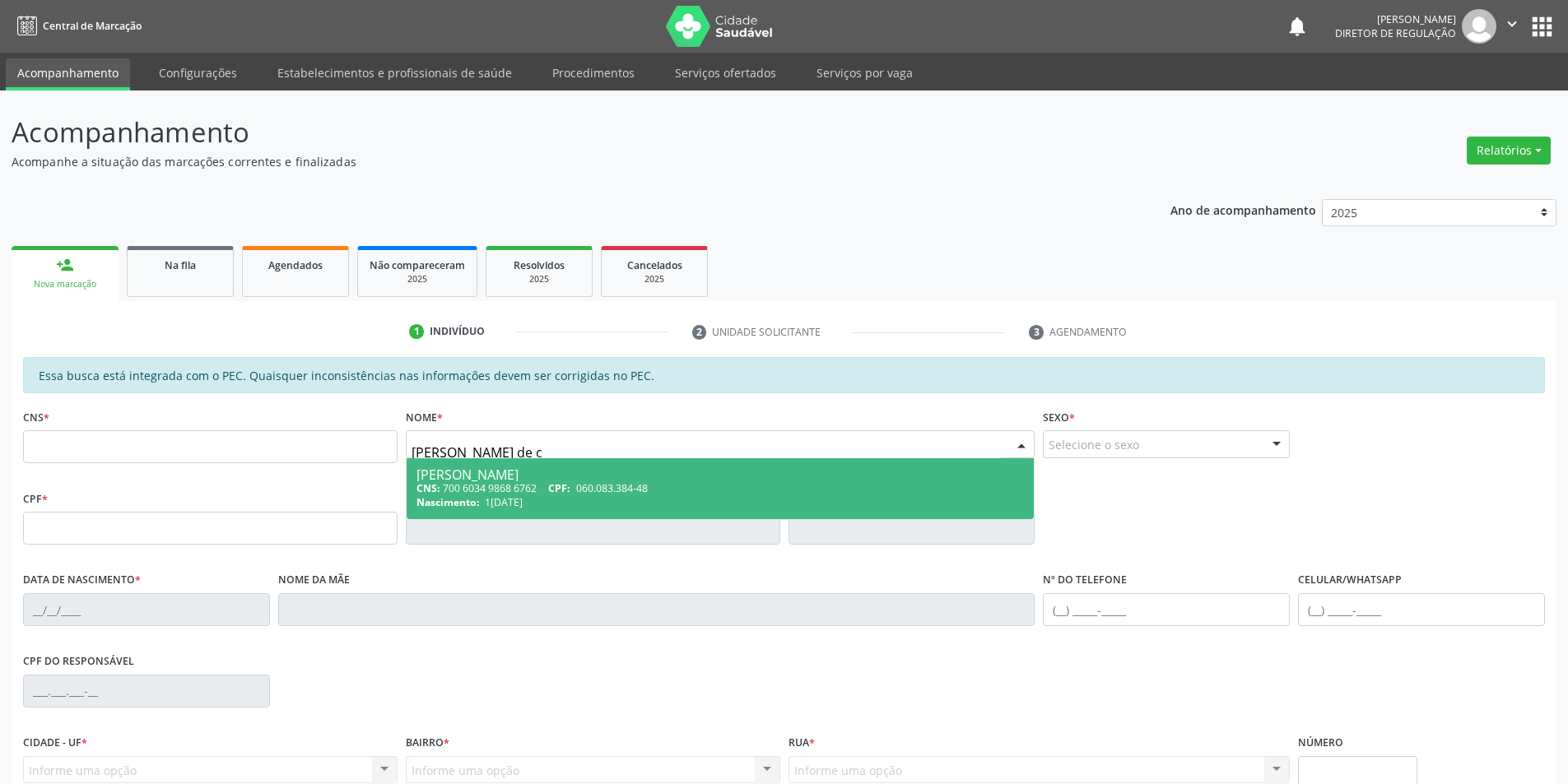
click at [565, 479] on div "[PERSON_NAME]" at bounding box center [721, 475] width 609 height 14
type input "700 6034 9868 6762"
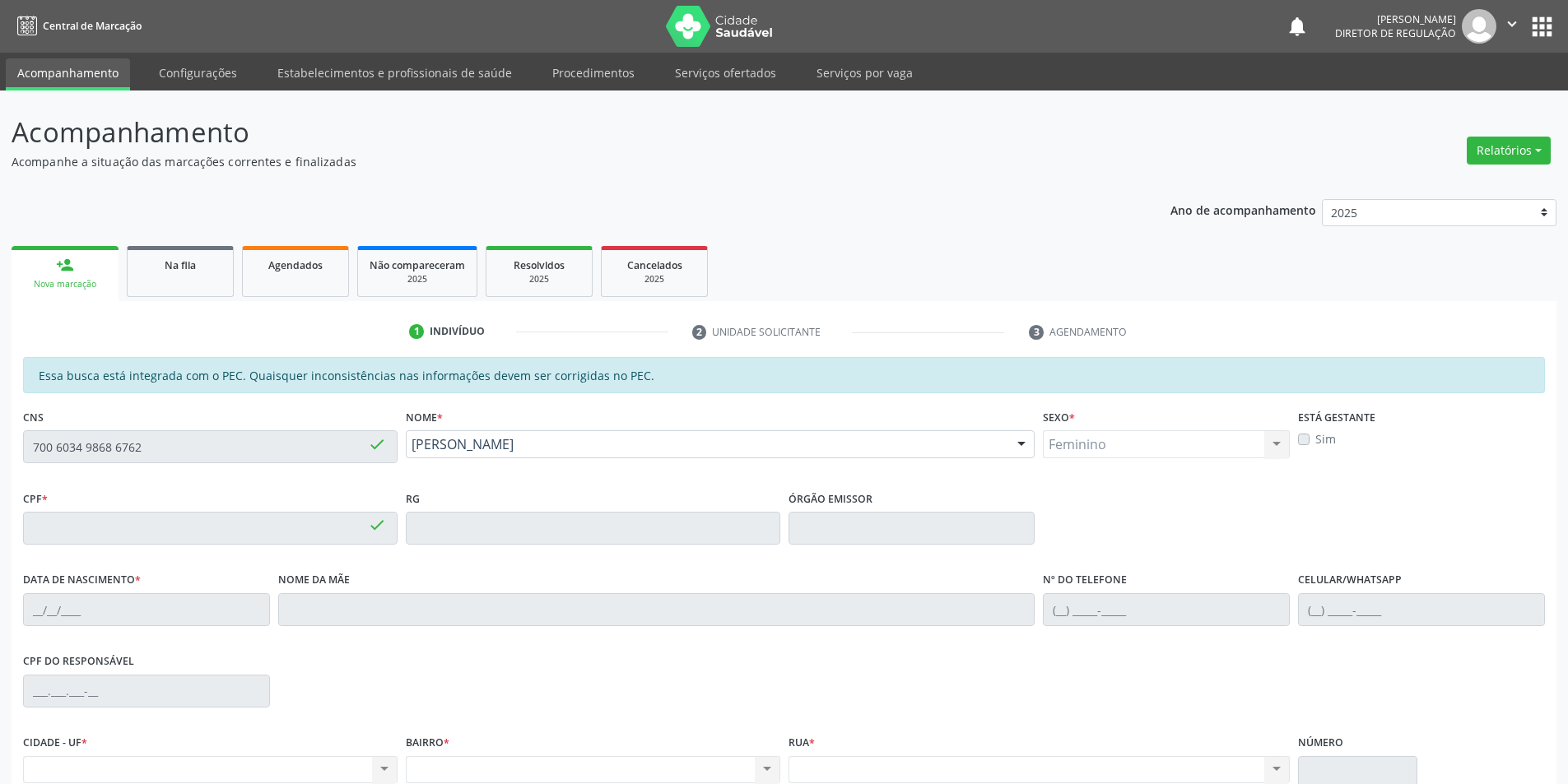
type input "060.083.384-48"
type input "1[DATE]"
type input "[PERSON_NAME]"
type input "[PHONE_NUMBER]"
